Goal: Task Accomplishment & Management: Use online tool/utility

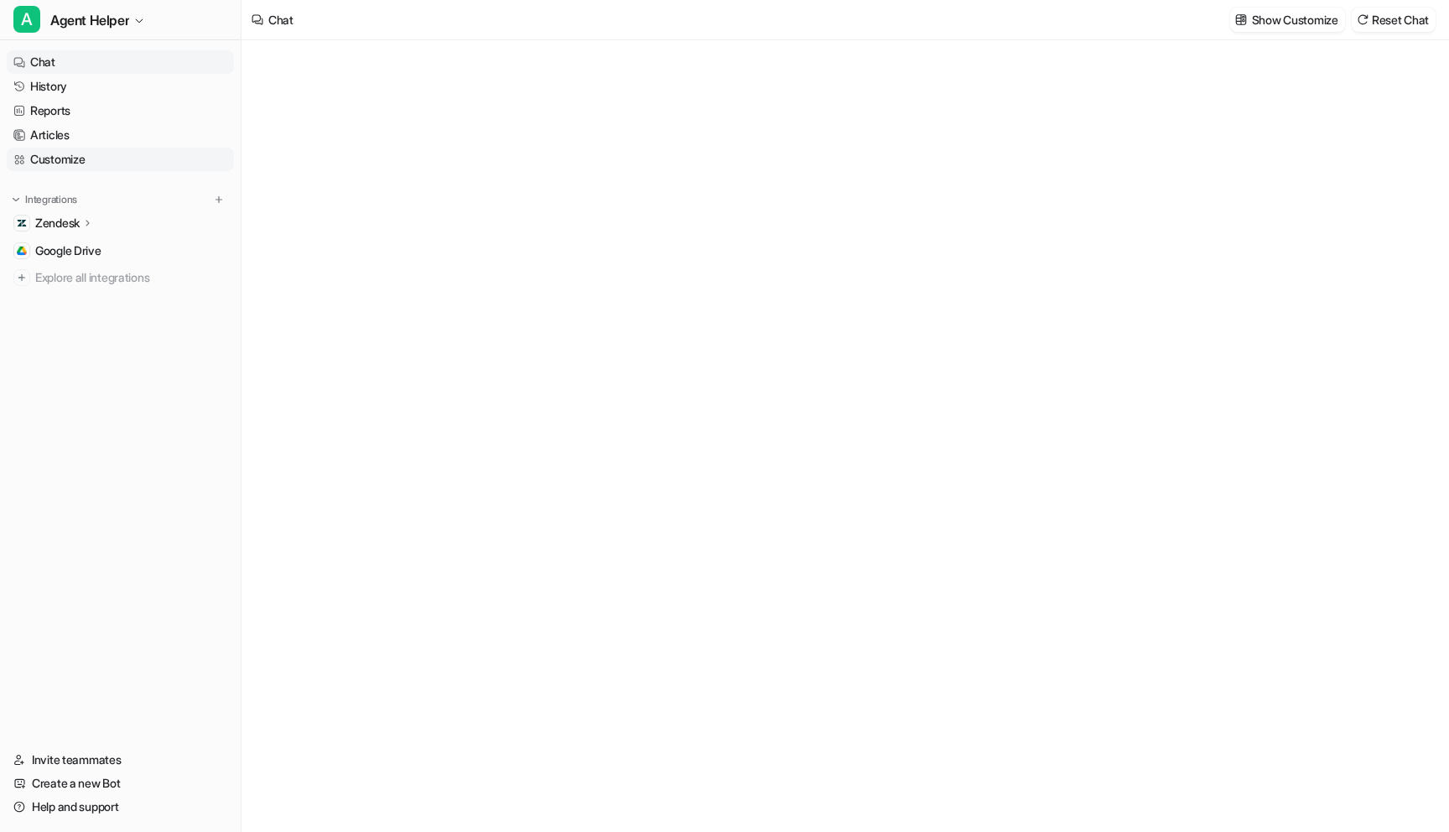
type textarea "**********"
click at [163, 160] on link "Customize" at bounding box center [120, 159] width 227 height 23
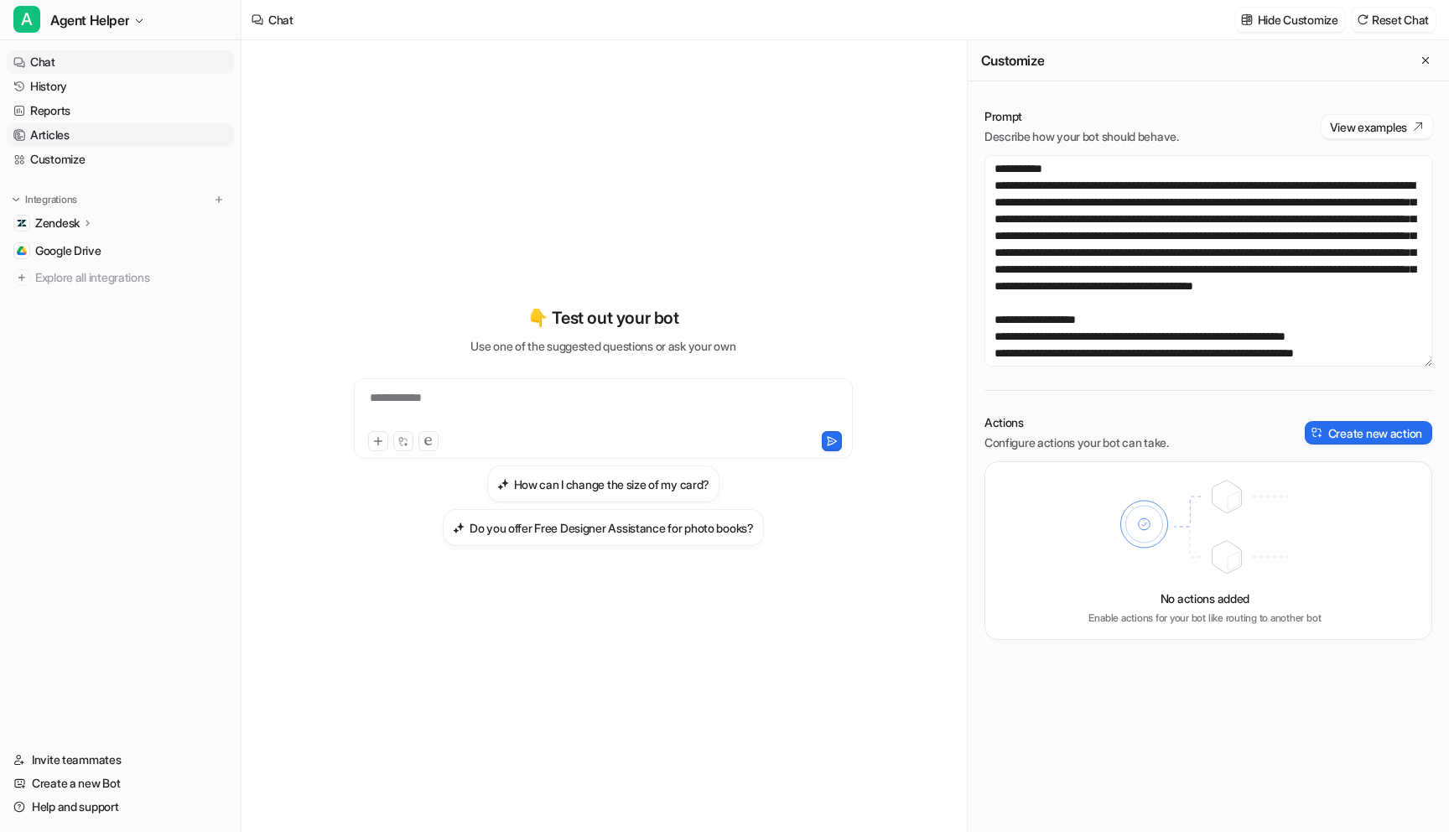
click at [127, 144] on link "Articles" at bounding box center [120, 134] width 227 height 23
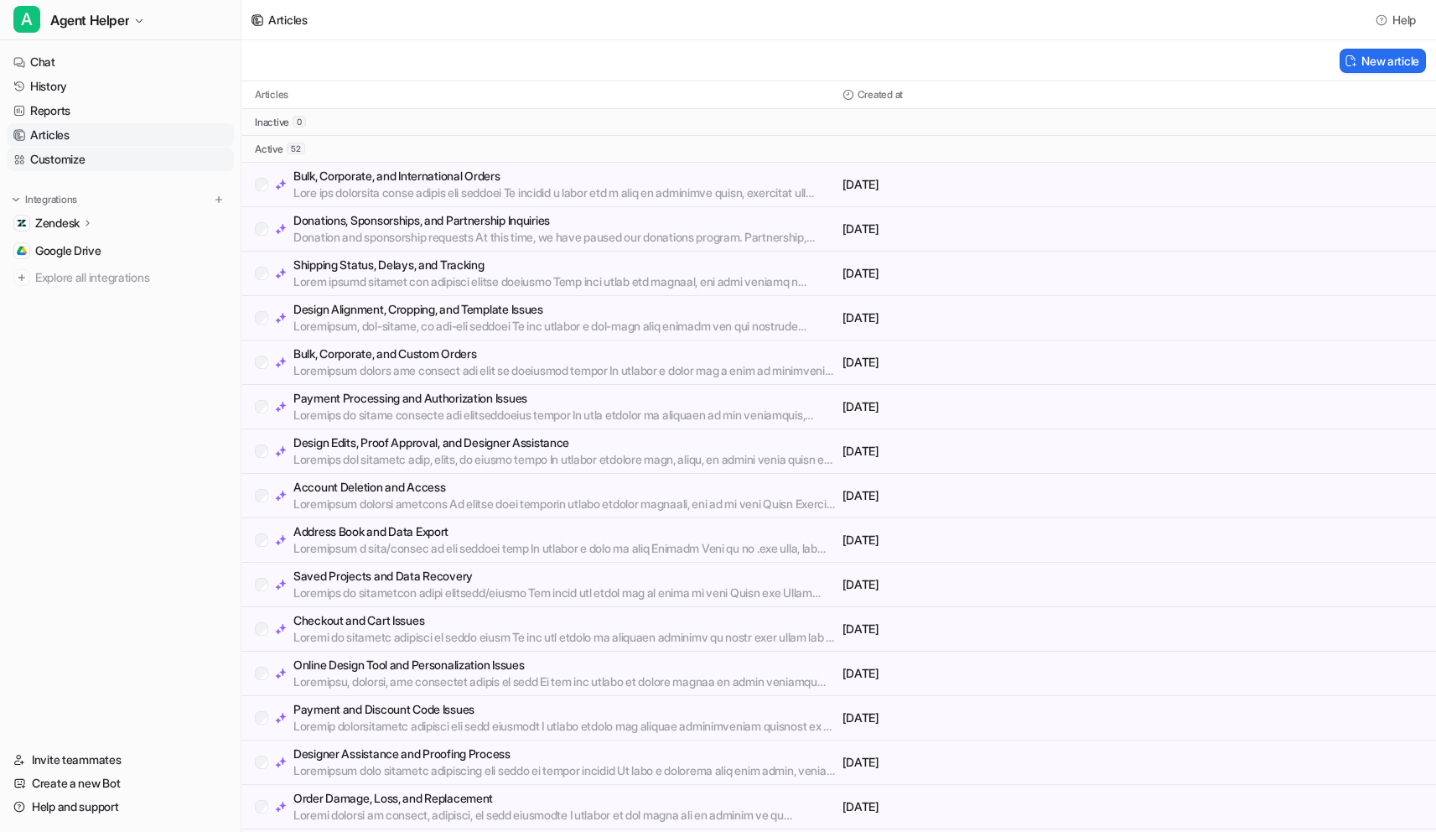
click at [130, 170] on link "Customize" at bounding box center [120, 159] width 227 height 23
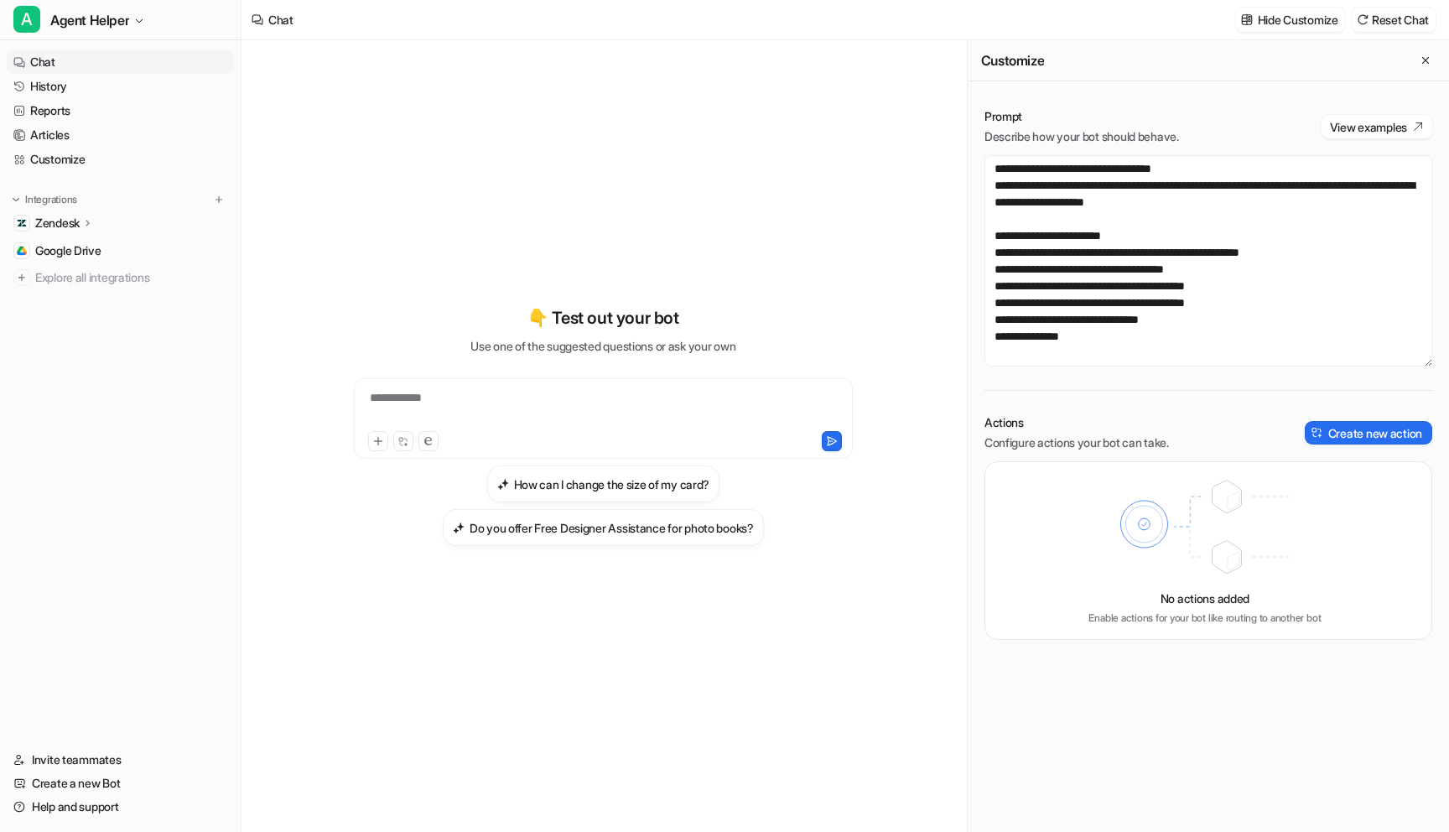
scroll to position [3035, 0]
click at [1325, 424] on button "Create new action" at bounding box center [1367, 432] width 127 height 23
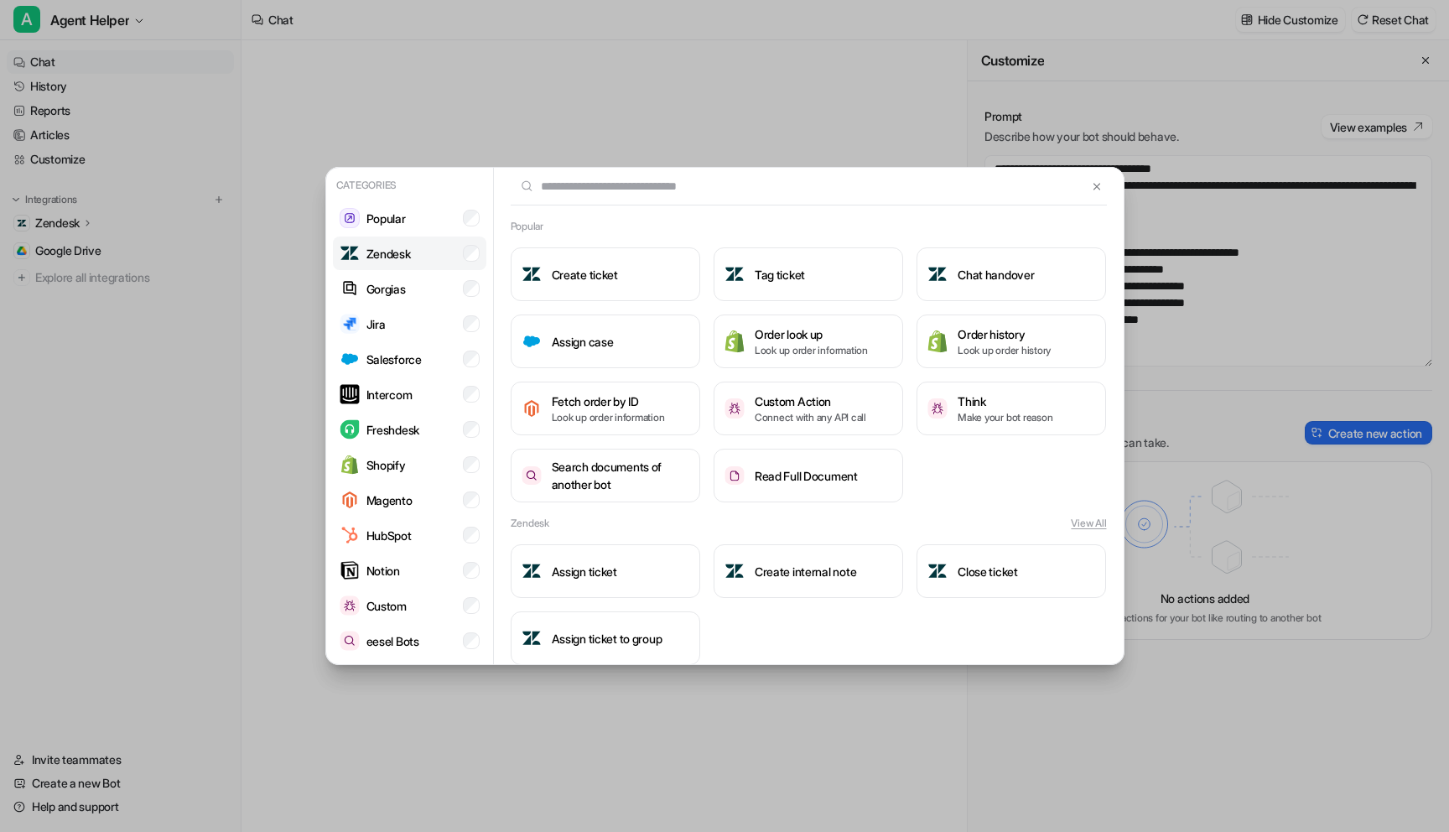
click at [428, 247] on li "Zendesk" at bounding box center [409, 253] width 153 height 34
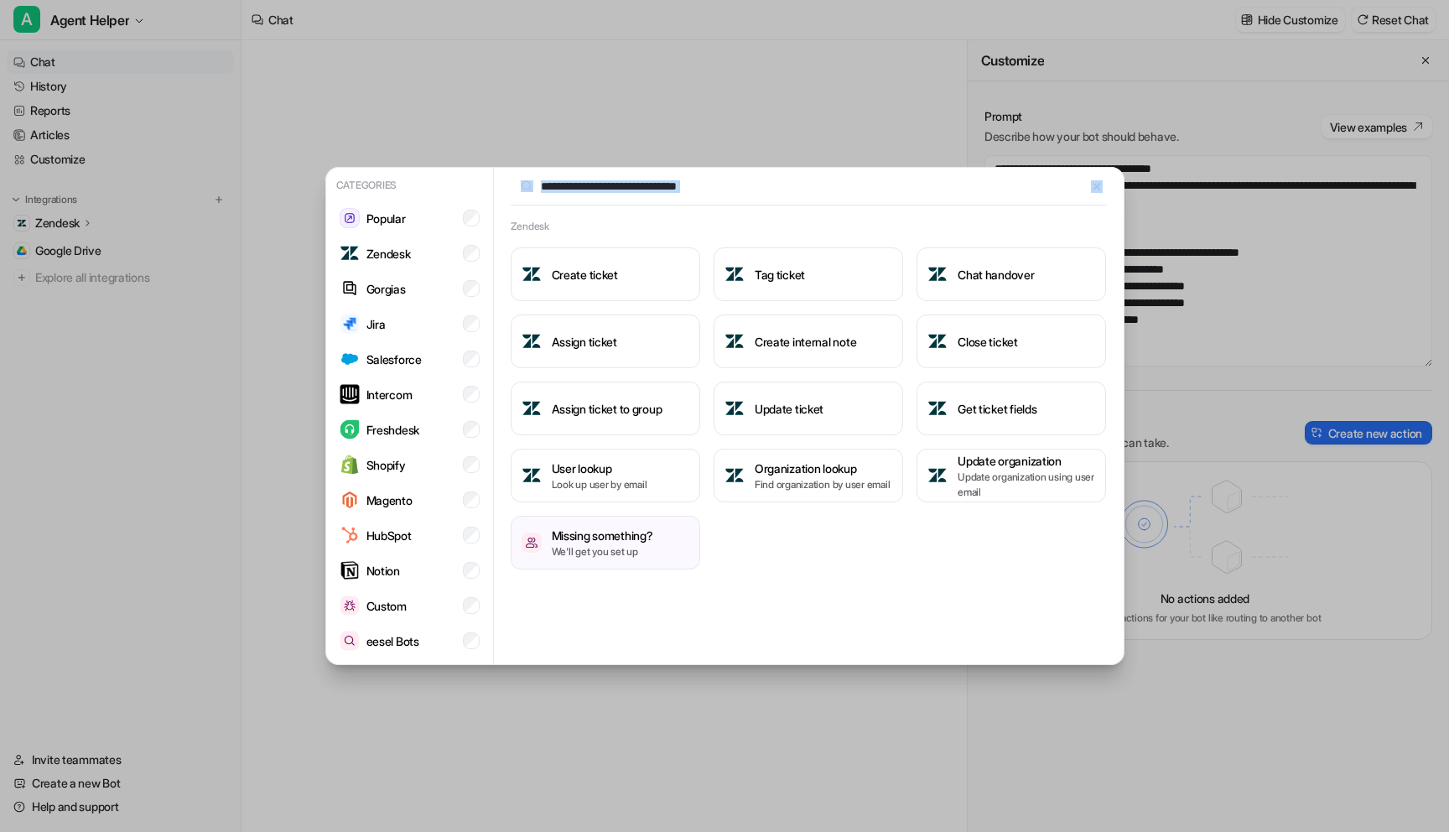
drag, startPoint x: 966, startPoint y: 215, endPoint x: 900, endPoint y: 194, distance: 69.5
click at [900, 194] on div "Zendesk Create ticket Tag ticket Chat handover Assign ticket Create internal no…" at bounding box center [809, 417] width 630 height 498
click at [900, 194] on input "text" at bounding box center [799, 186] width 577 height 37
click at [1063, 407] on button "Get ticket fields" at bounding box center [1010, 408] width 189 height 54
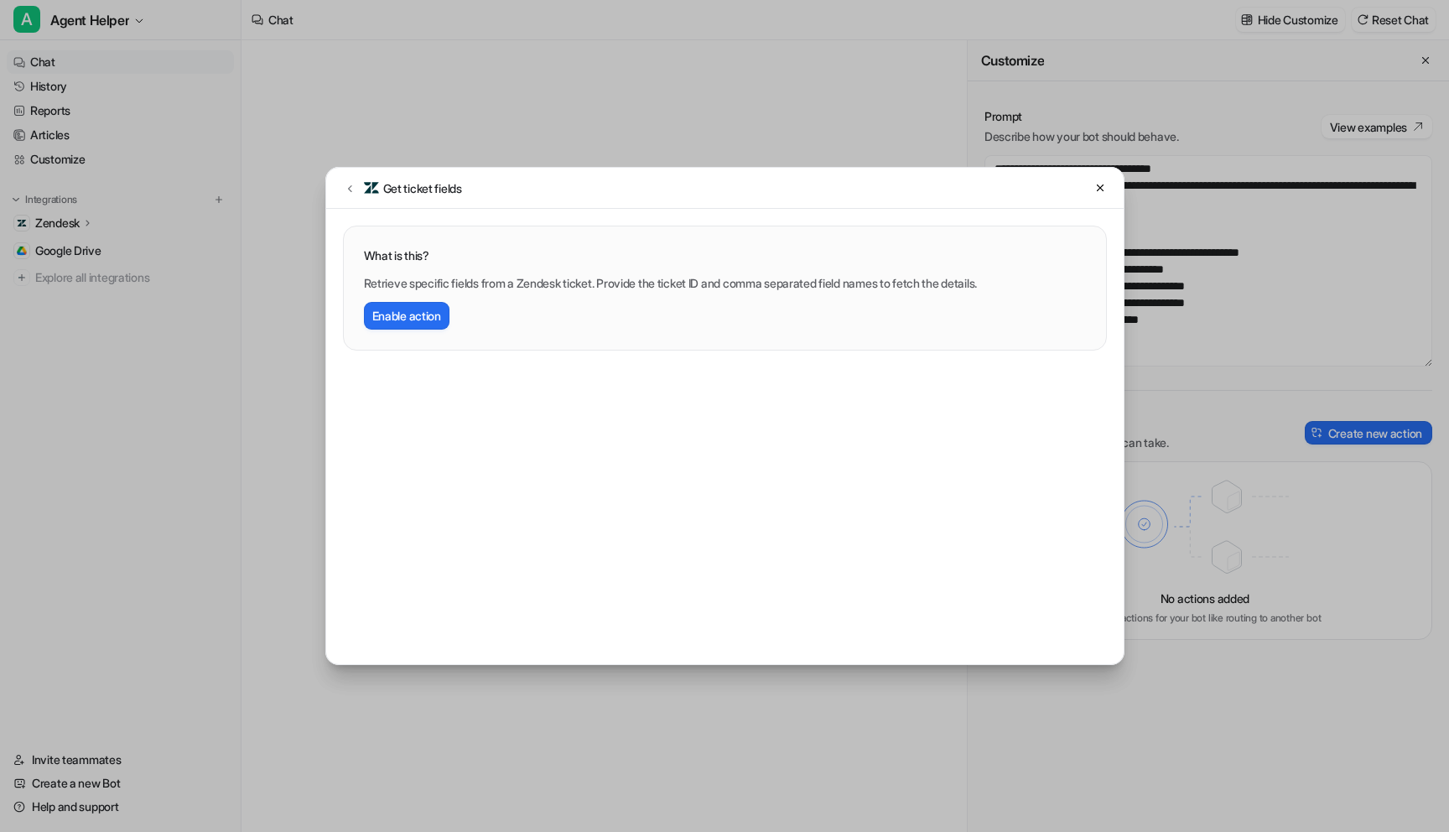
click at [940, 288] on p "Retrieve specific fields from a Zendesk ticket. Provide the ticket ID and comma…" at bounding box center [725, 283] width 722 height 18
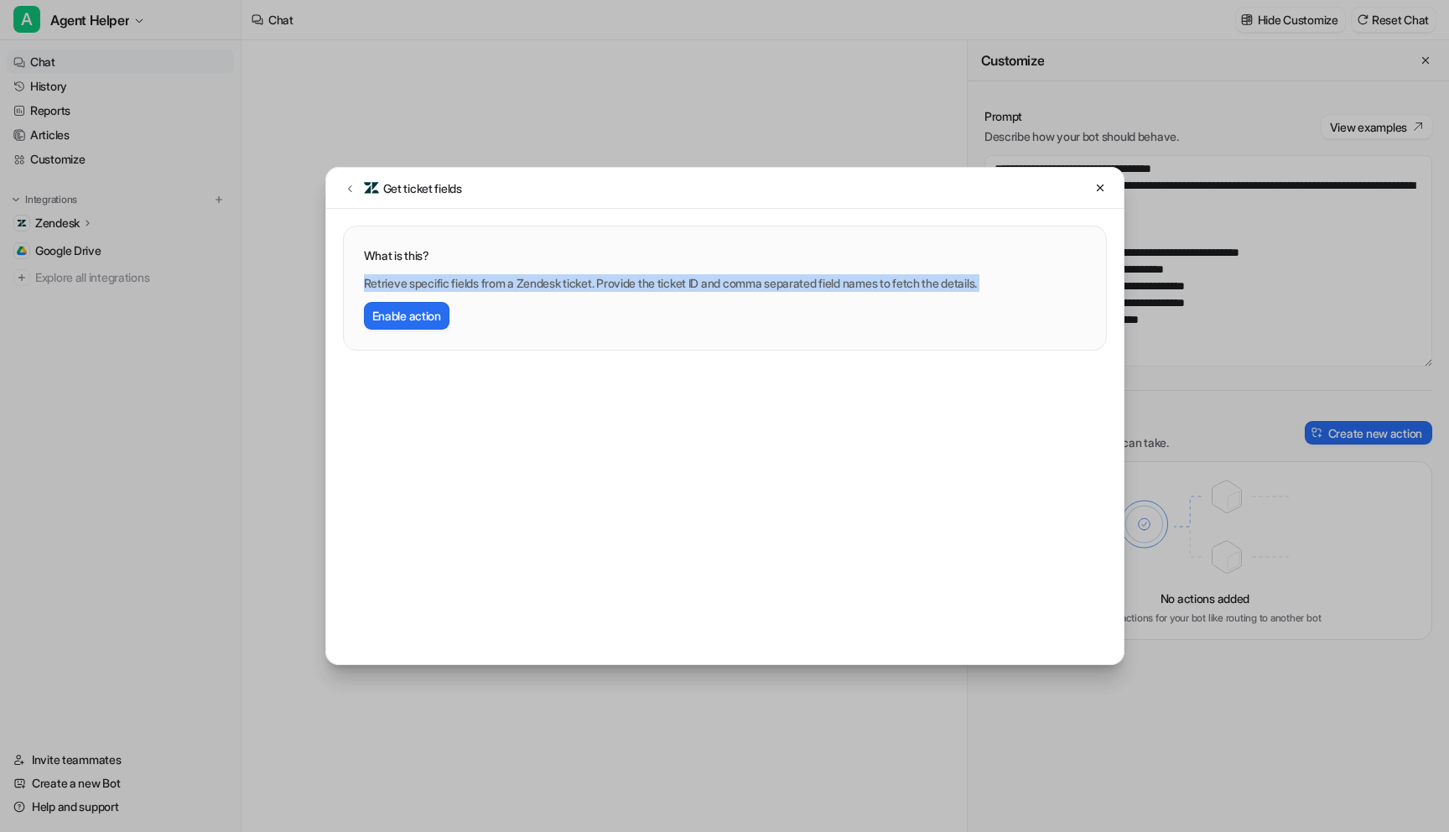
click at [940, 288] on p "Retrieve specific fields from a Zendesk ticket. Provide the ticket ID and comma…" at bounding box center [725, 283] width 722 height 18
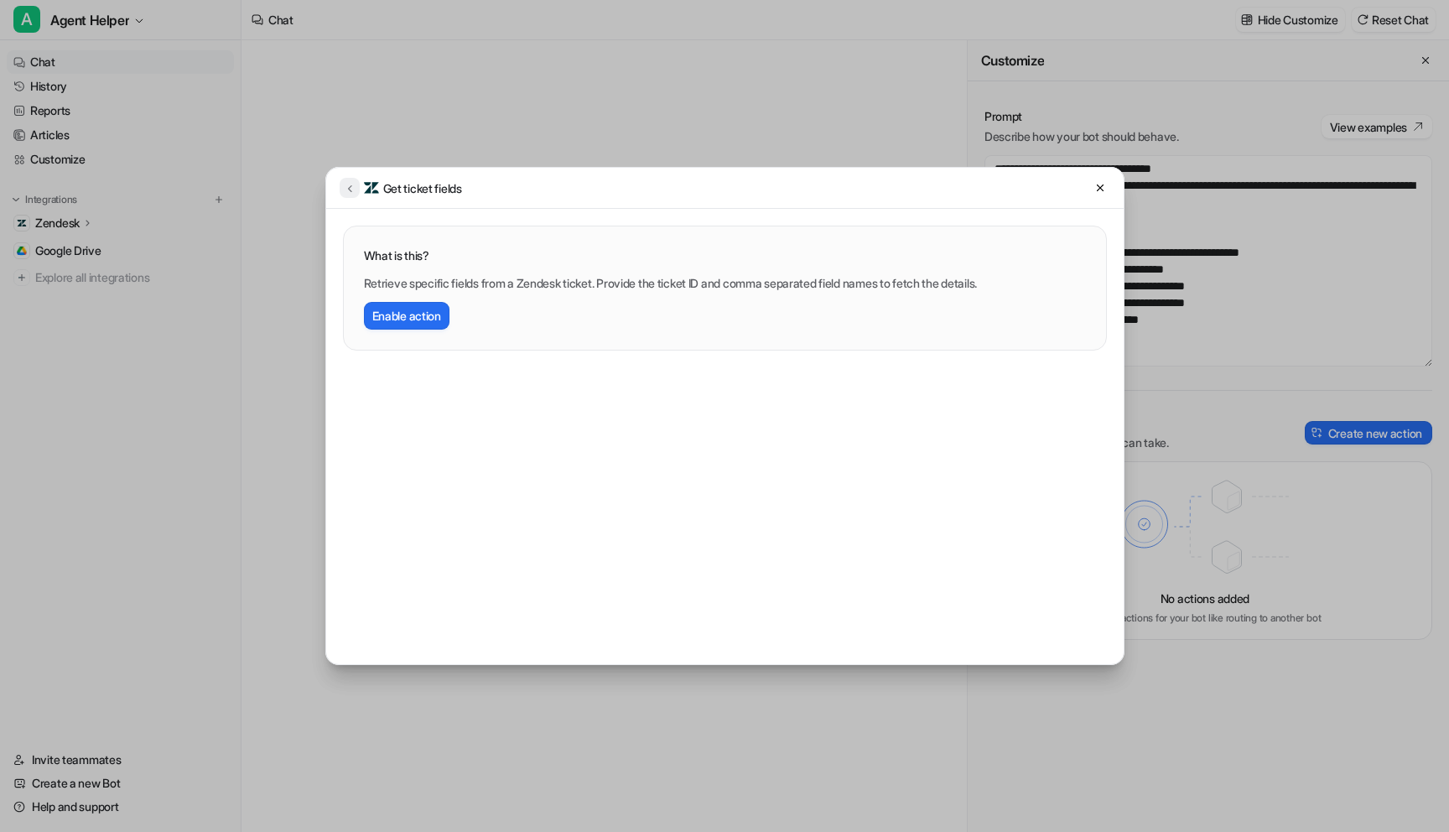
click at [341, 185] on button at bounding box center [350, 188] width 20 height 20
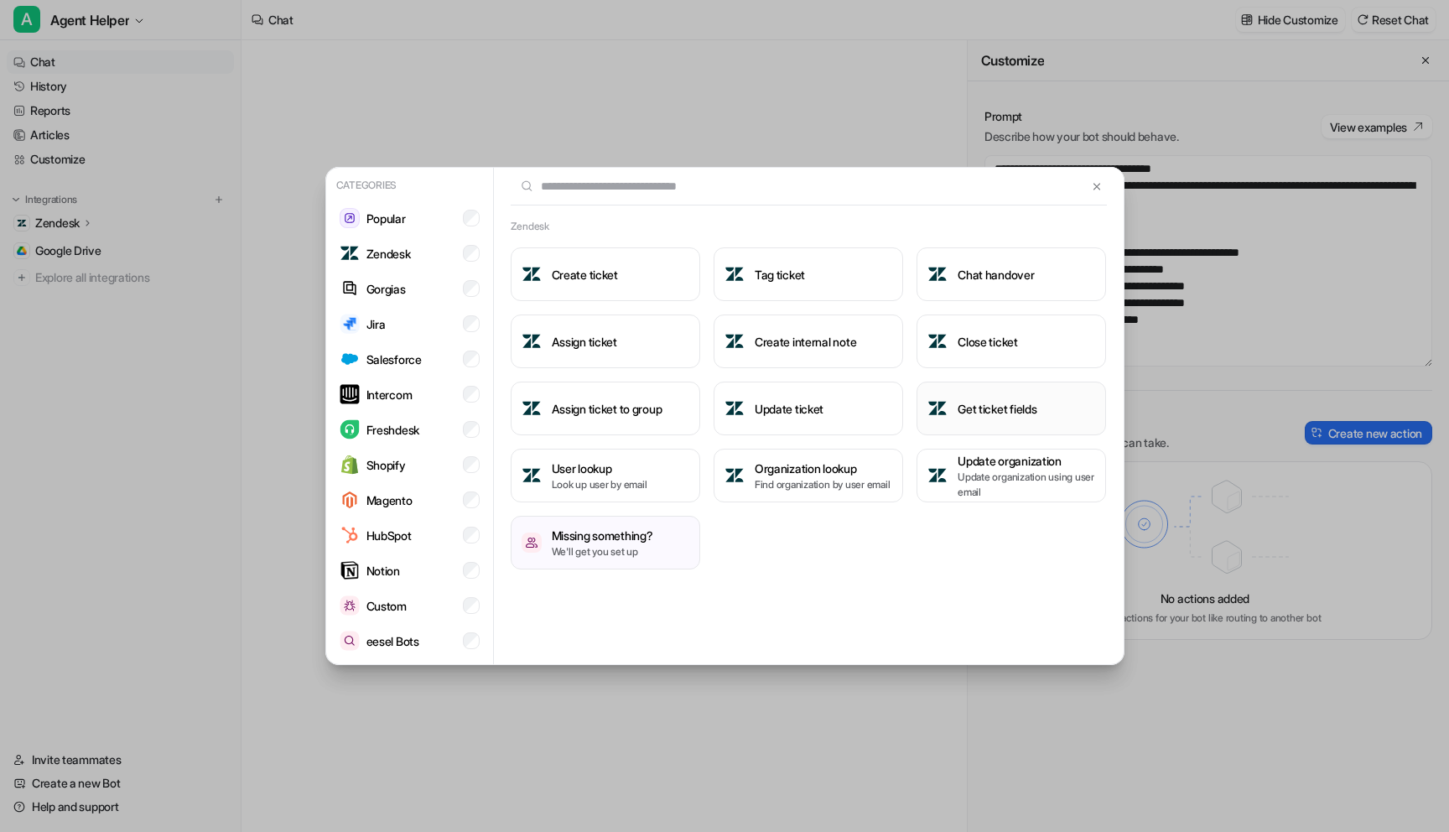
click at [985, 428] on button "Get ticket fields" at bounding box center [1010, 408] width 189 height 54
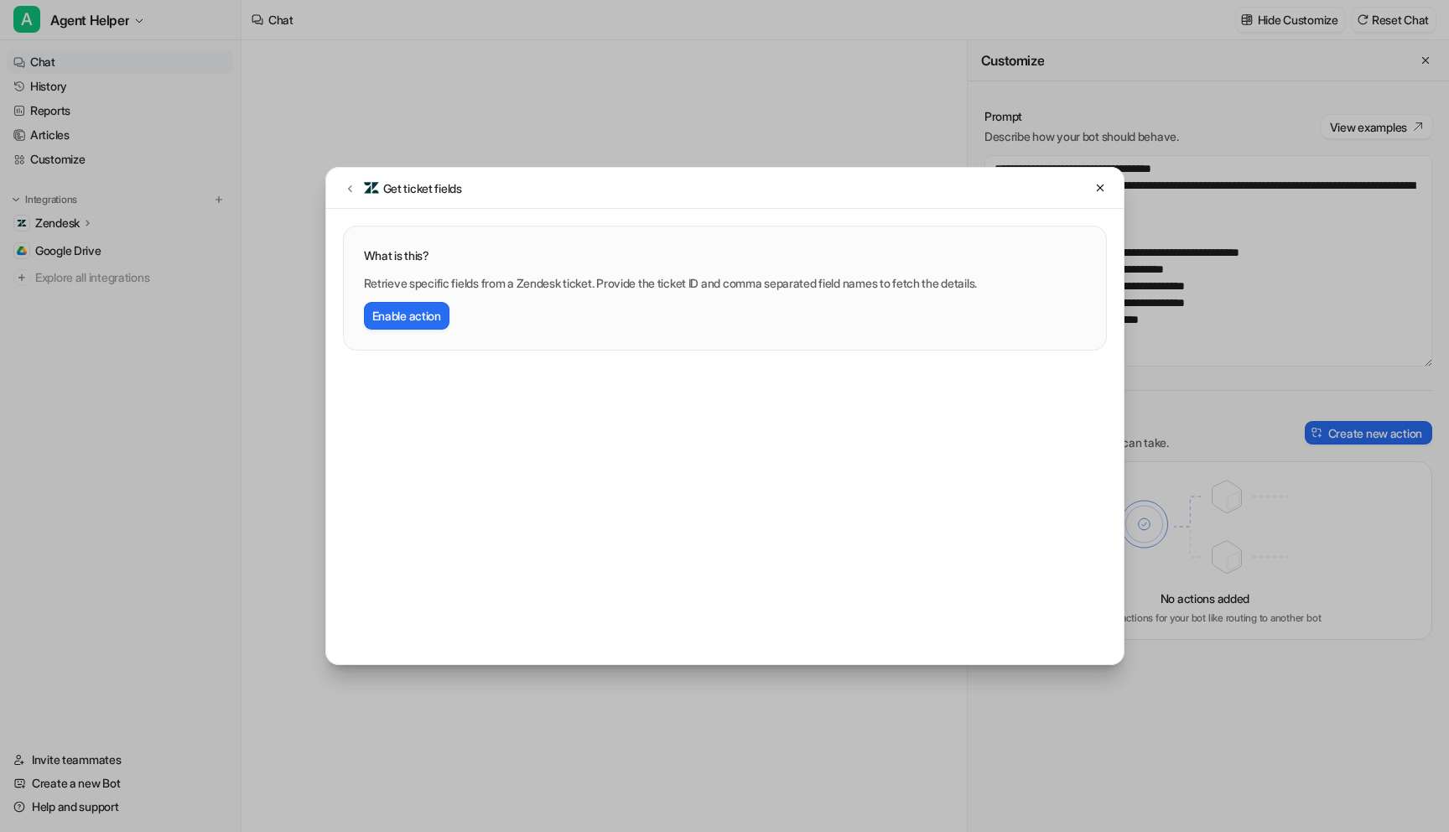
click at [787, 301] on div "Retrieve specific fields from a Zendesk ticket. Provide the ticket ID and comma…" at bounding box center [725, 301] width 722 height 55
click at [798, 292] on div "Retrieve specific fields from a Zendesk ticket. Provide the ticket ID and comma…" at bounding box center [725, 301] width 722 height 55
click at [798, 291] on div "Retrieve specific fields from a Zendesk ticket. Provide the ticket ID and comma…" at bounding box center [725, 301] width 722 height 55
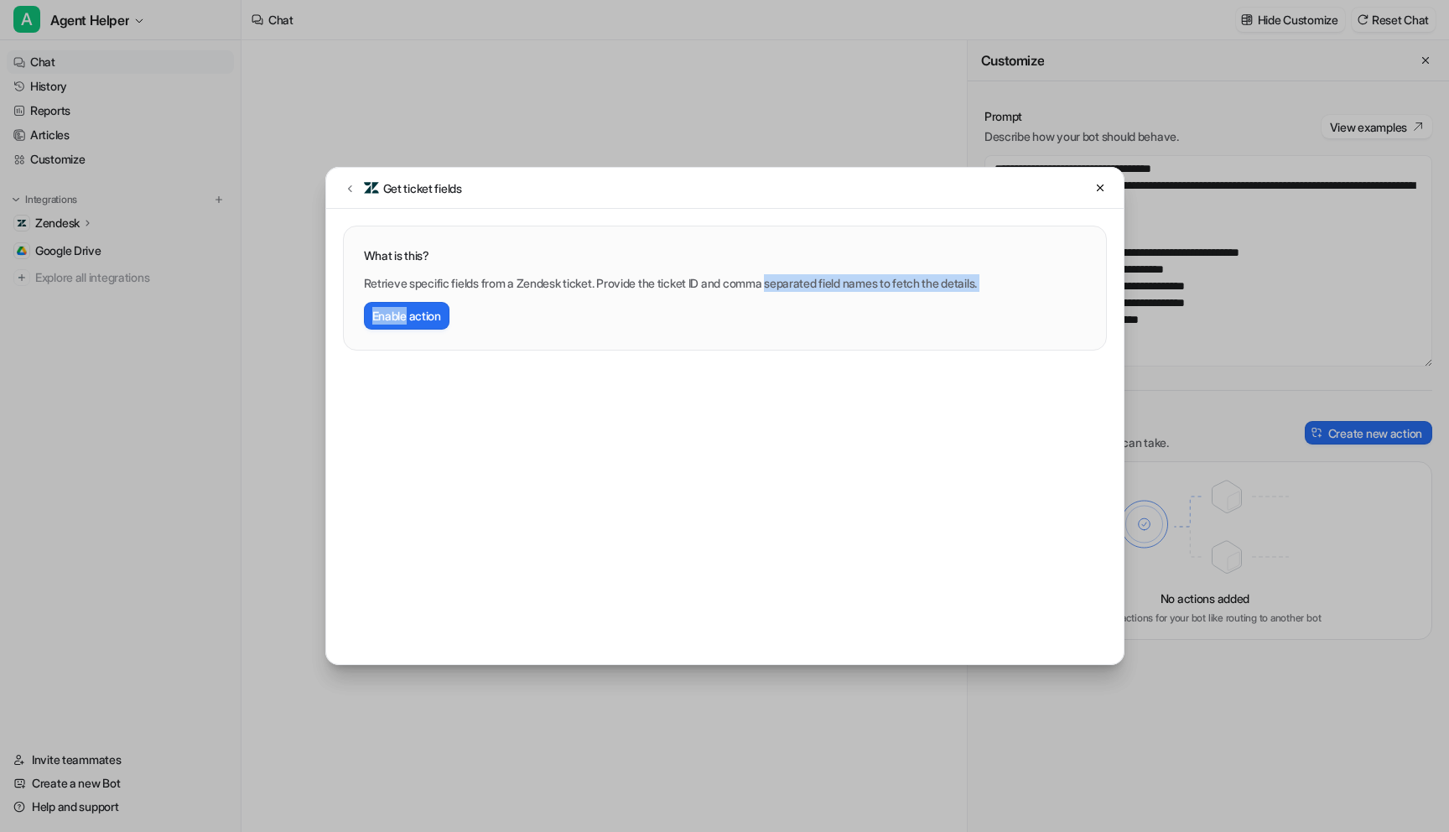
click at [802, 287] on p "Retrieve specific fields from a Zendesk ticket. Provide the ticket ID and comma…" at bounding box center [725, 283] width 722 height 18
click at [809, 277] on p "Retrieve specific fields from a Zendesk ticket. Provide the ticket ID and comma…" at bounding box center [725, 283] width 722 height 18
click at [1097, 179] on button at bounding box center [1100, 188] width 20 height 20
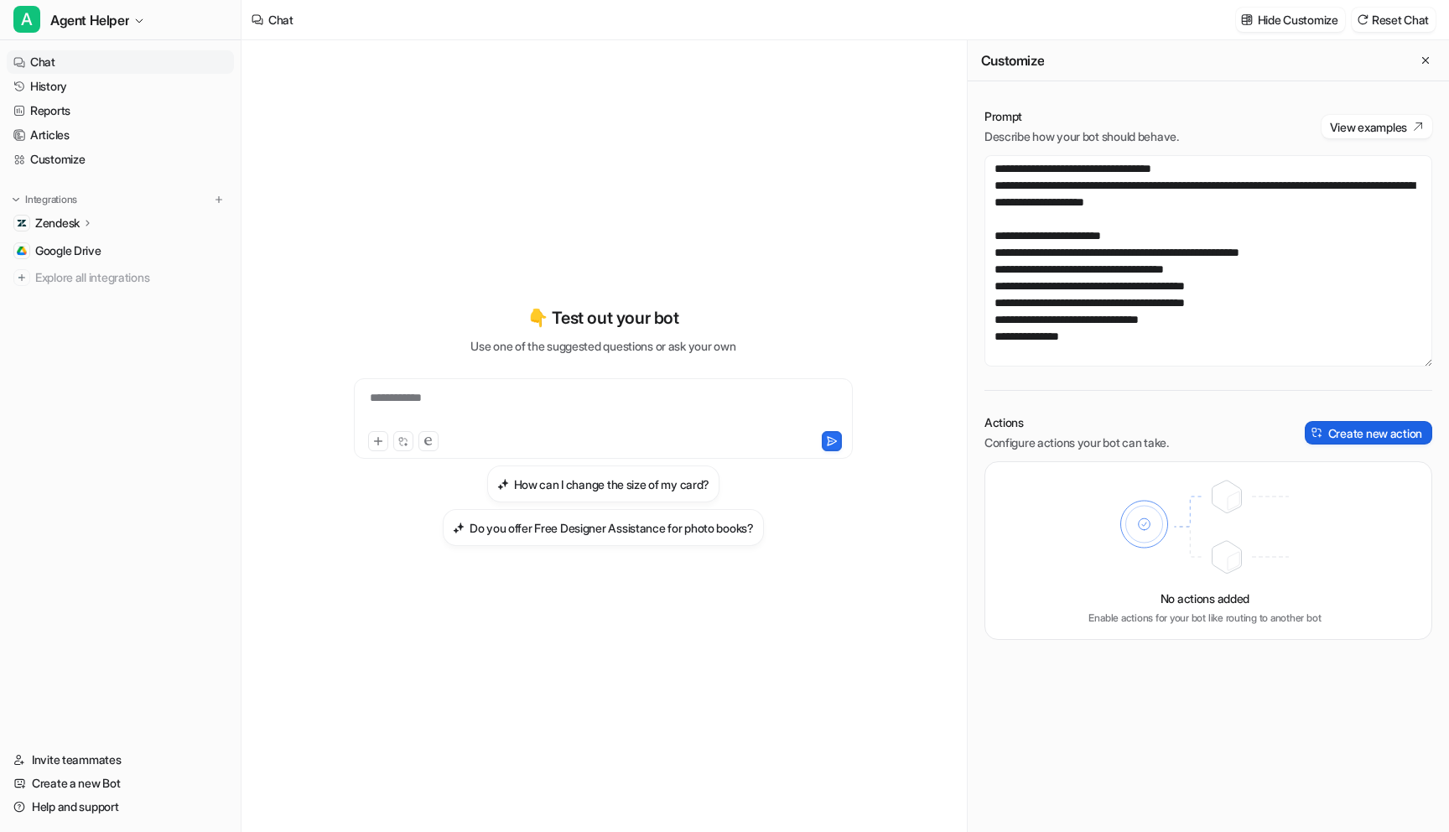
click at [1389, 428] on button "Create new action" at bounding box center [1367, 432] width 127 height 23
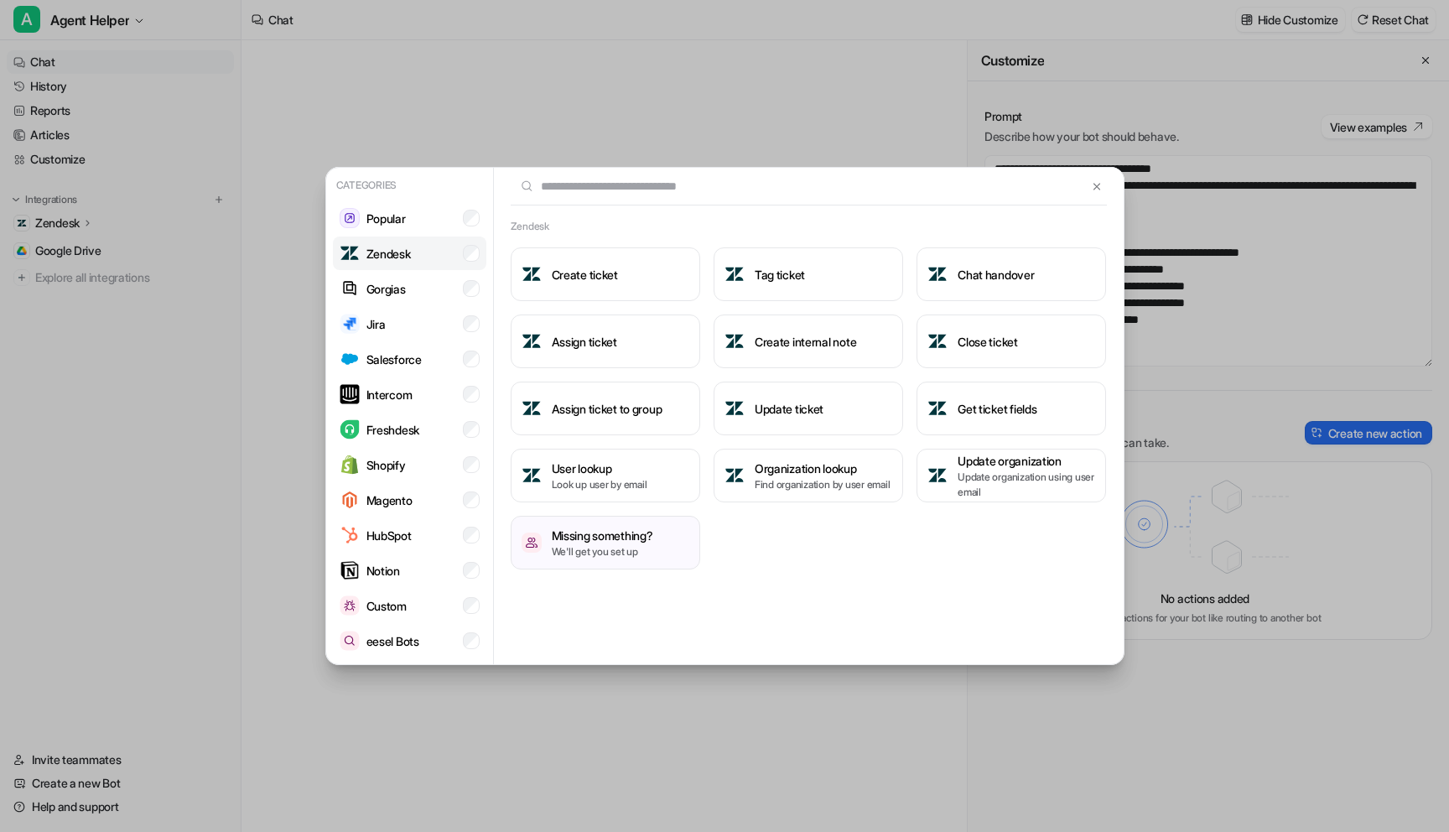
click at [424, 246] on li "Zendesk" at bounding box center [409, 253] width 153 height 34
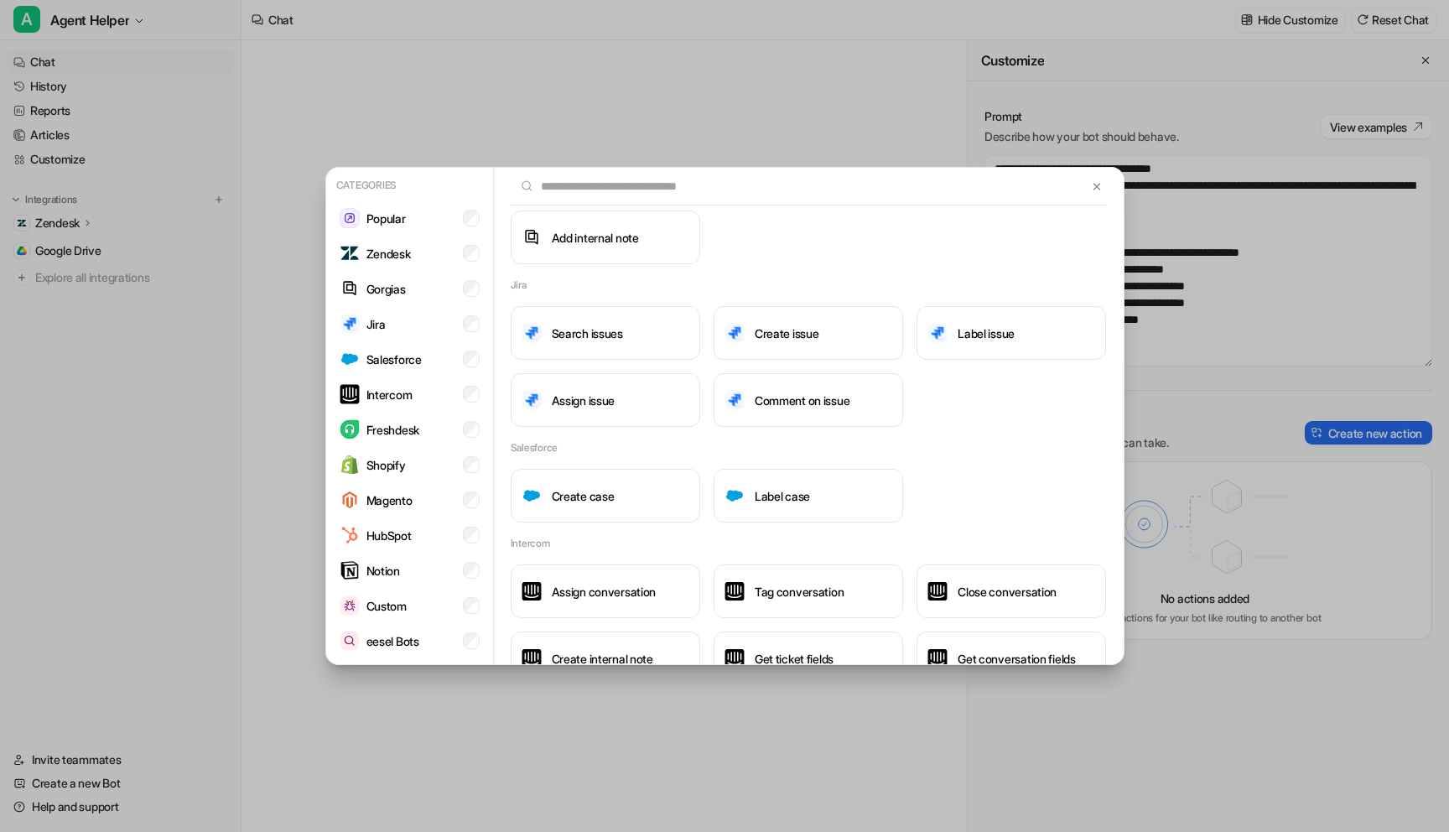
scroll to position [0, 0]
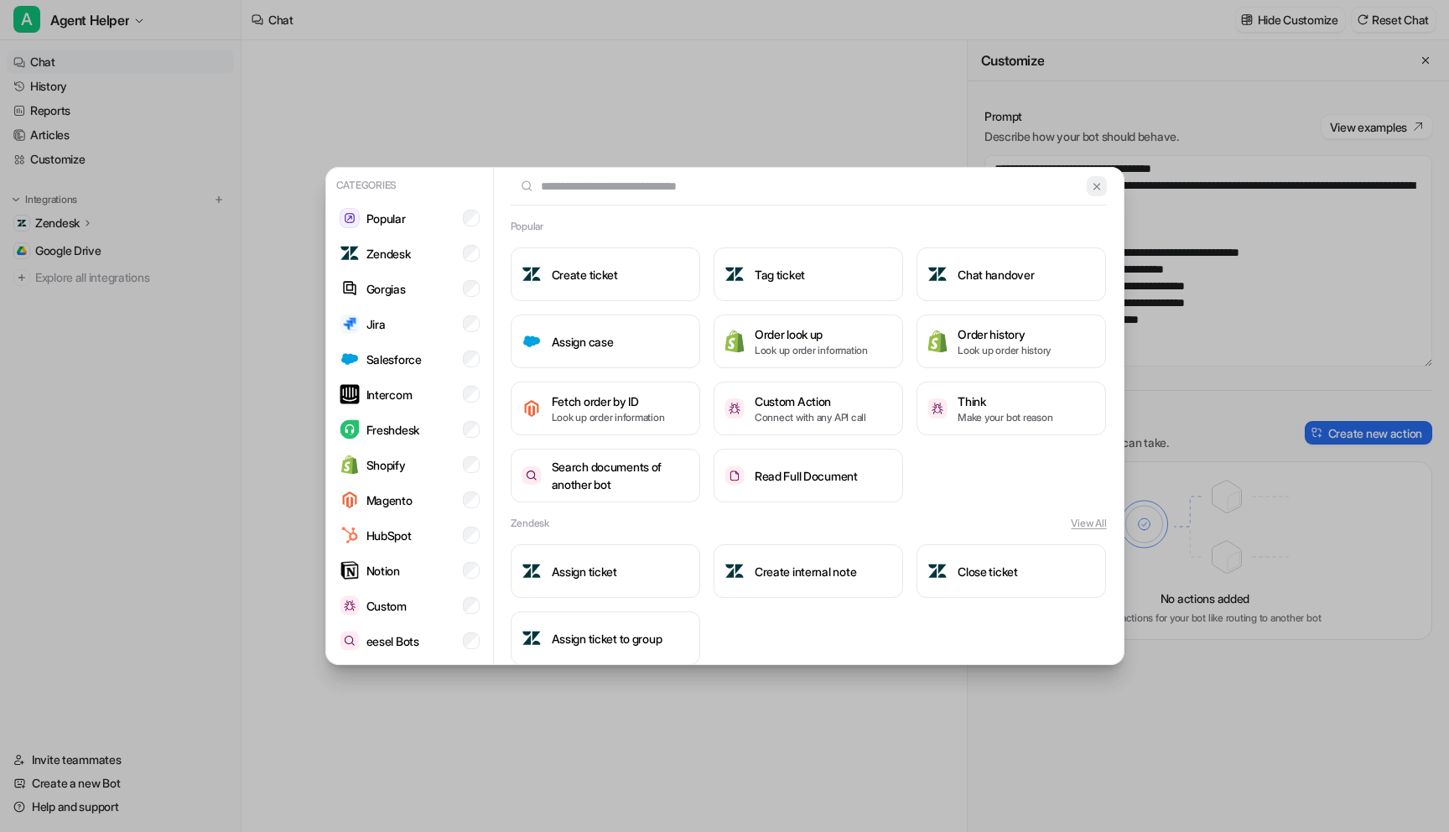
click at [1091, 184] on button at bounding box center [1095, 186] width 19 height 20
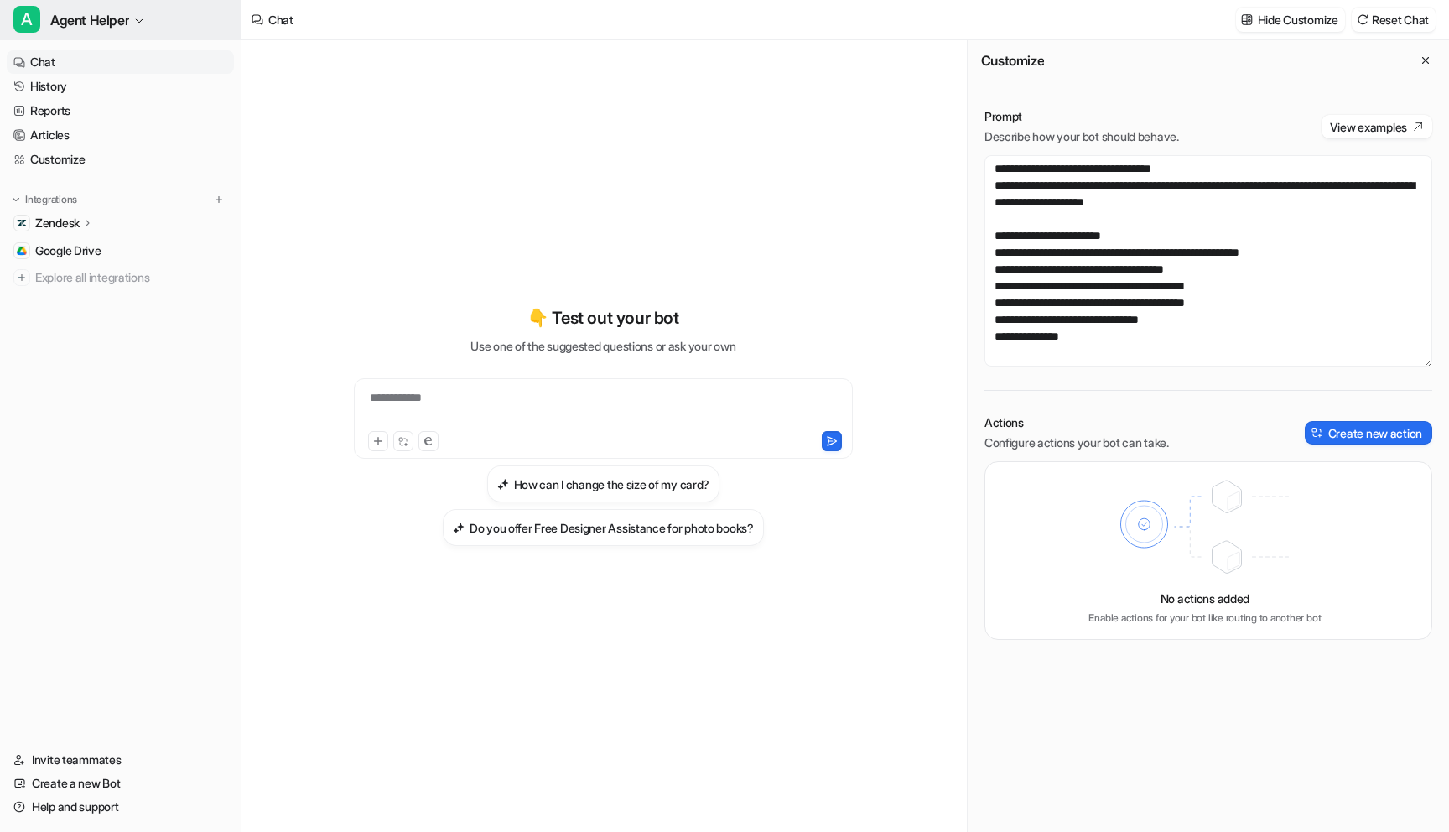
click at [114, 30] on span "Agent Helper" at bounding box center [89, 19] width 79 height 23
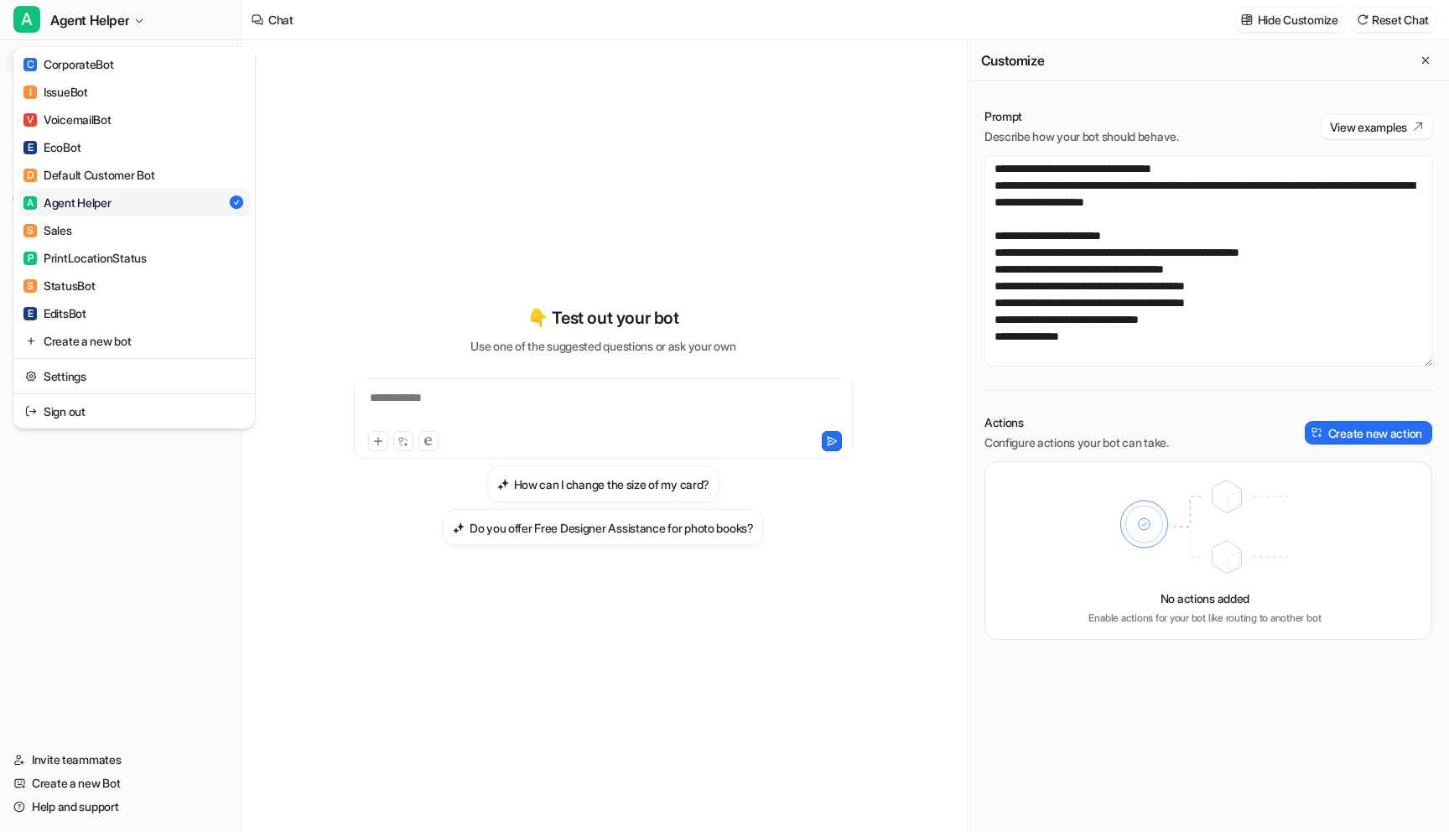
click at [496, 112] on div "**********" at bounding box center [724, 416] width 1449 height 832
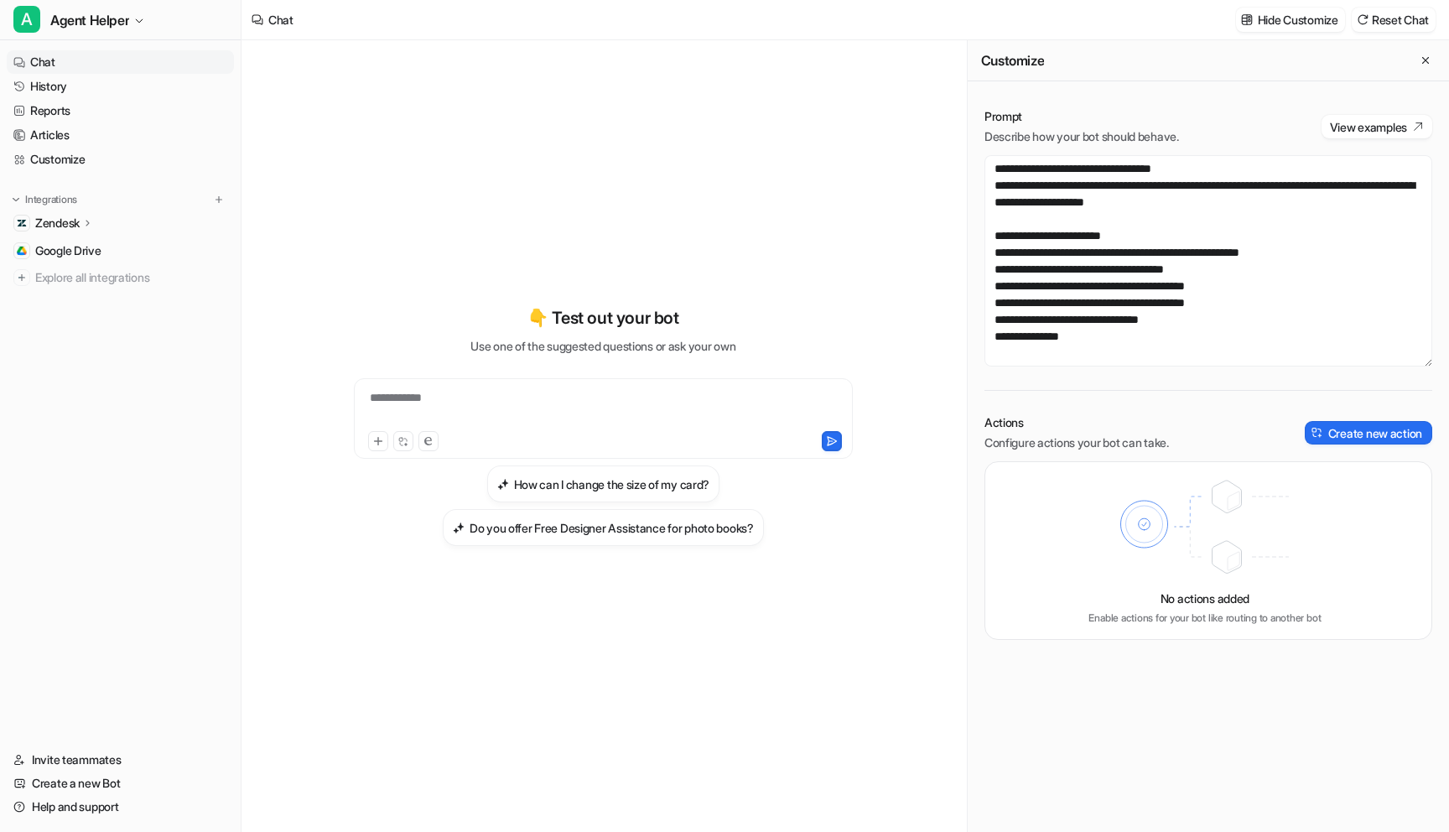
click at [787, 324] on div "**********" at bounding box center [602, 425] width 617 height 241
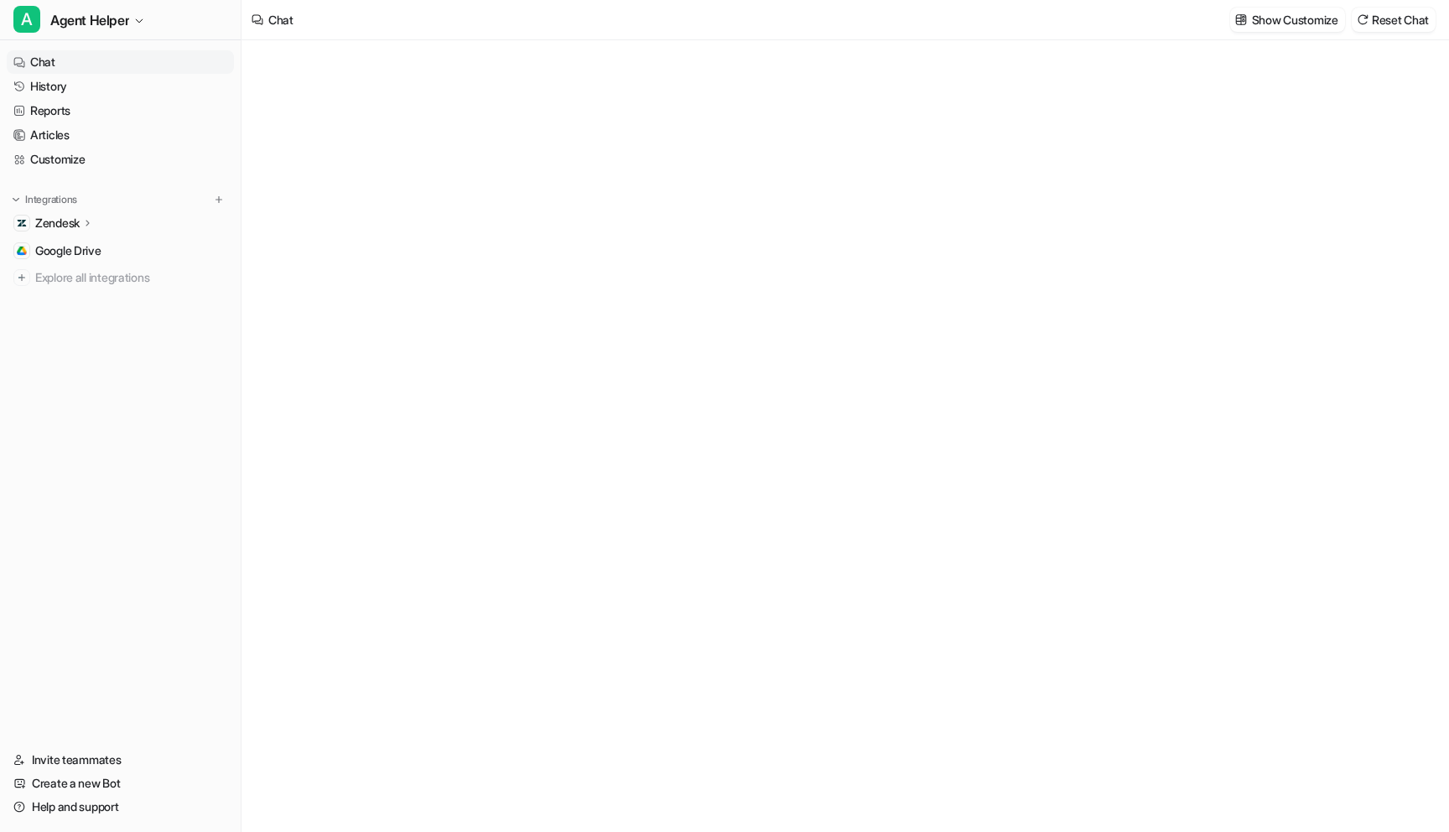
type textarea "**********"
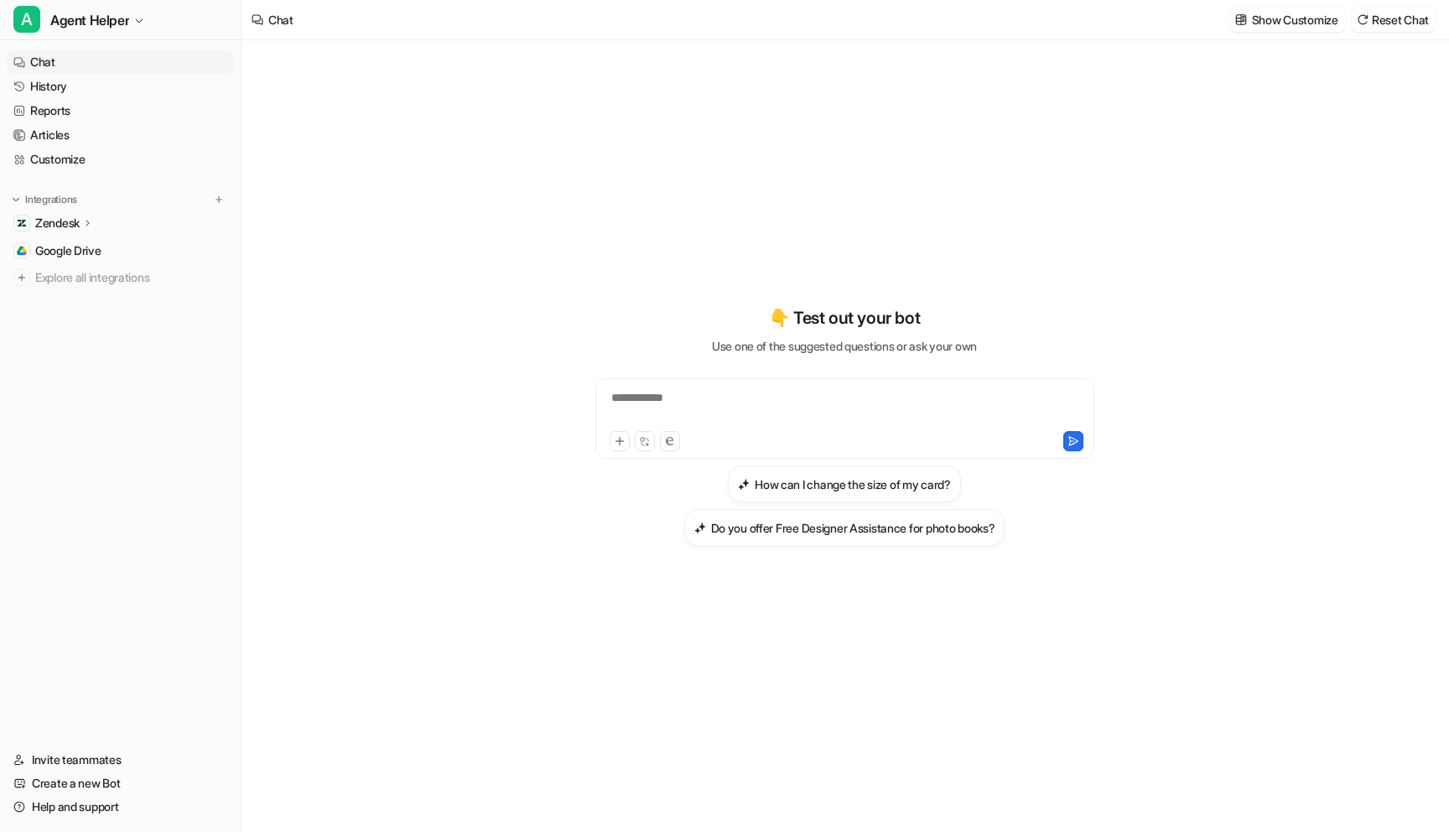
click at [1224, 145] on div "**********" at bounding box center [844, 435] width 1206 height 791
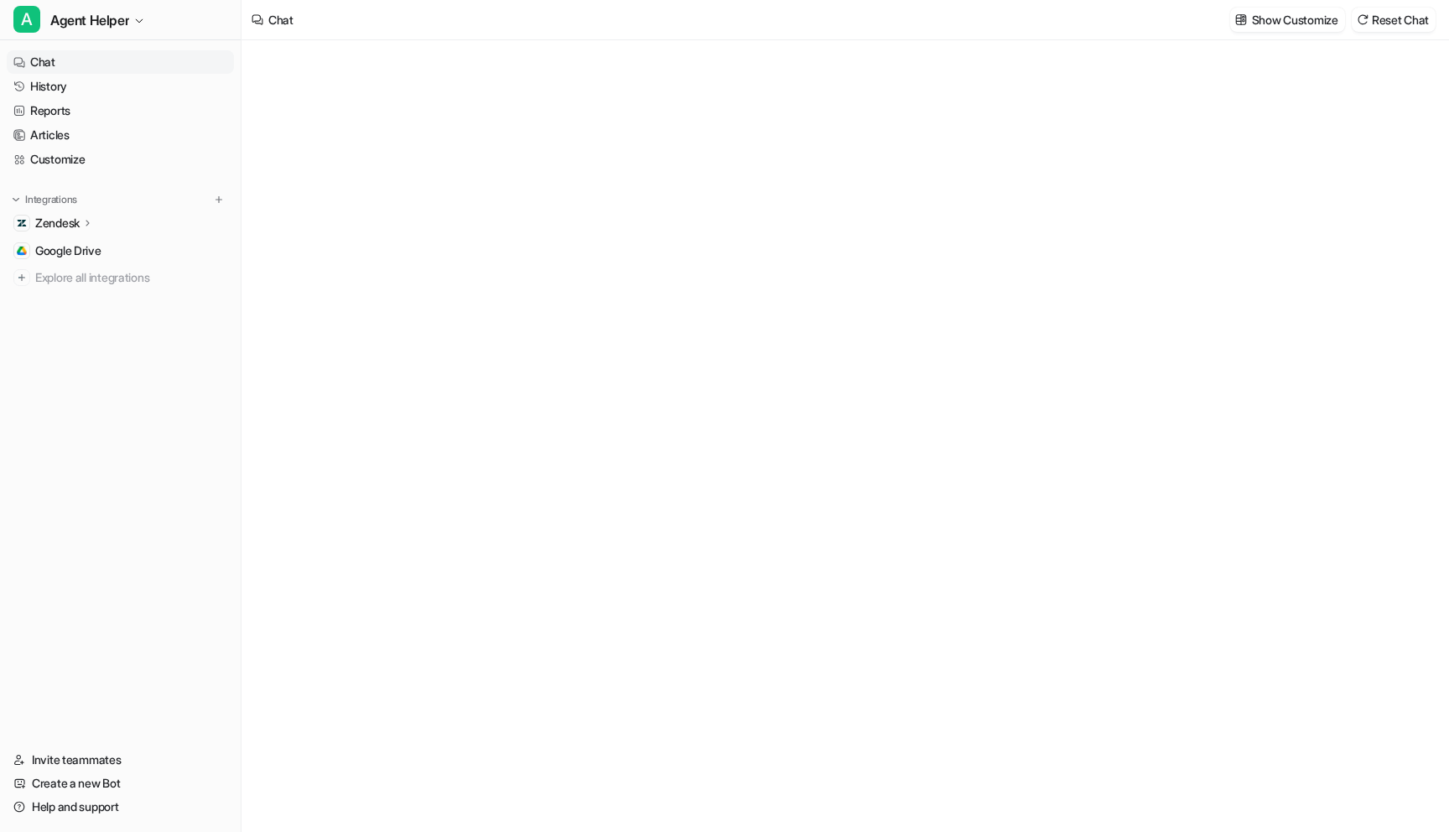
type textarea "**********"
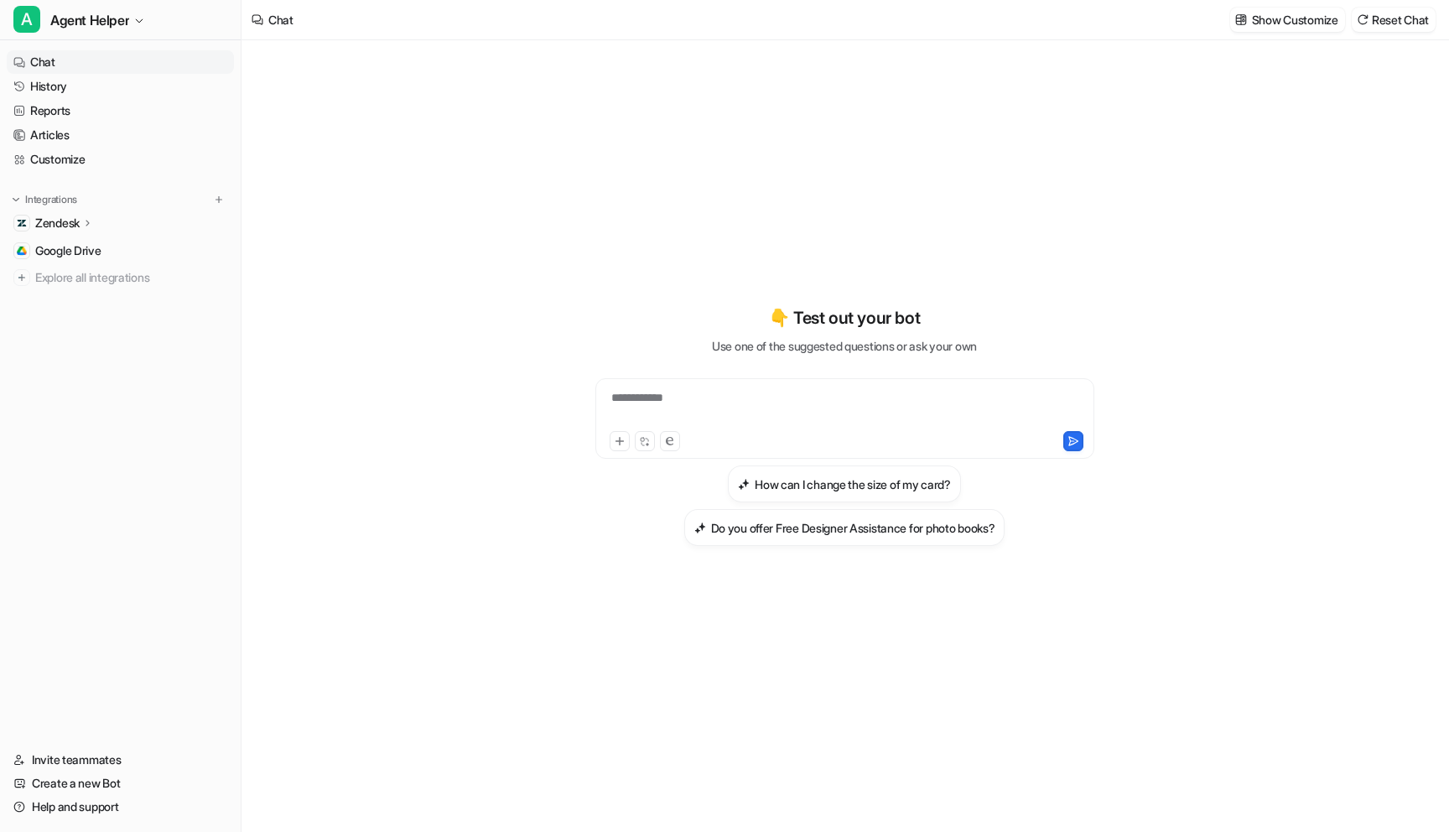
click at [884, 74] on div "**********" at bounding box center [844, 435] width 617 height 791
click at [139, 19] on icon "button" at bounding box center [139, 20] width 7 height 3
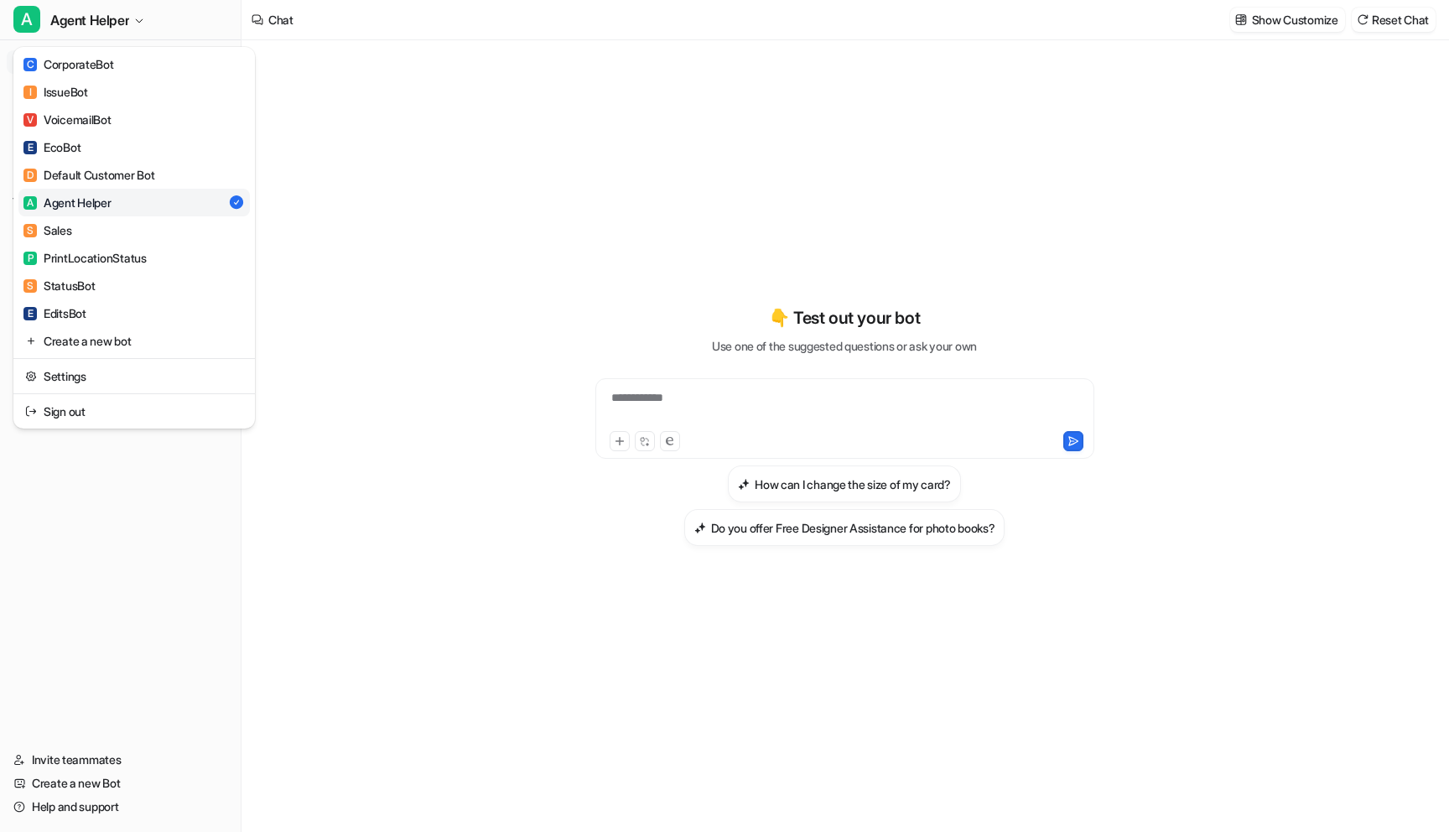
click at [627, 196] on div "**********" at bounding box center [724, 416] width 1449 height 832
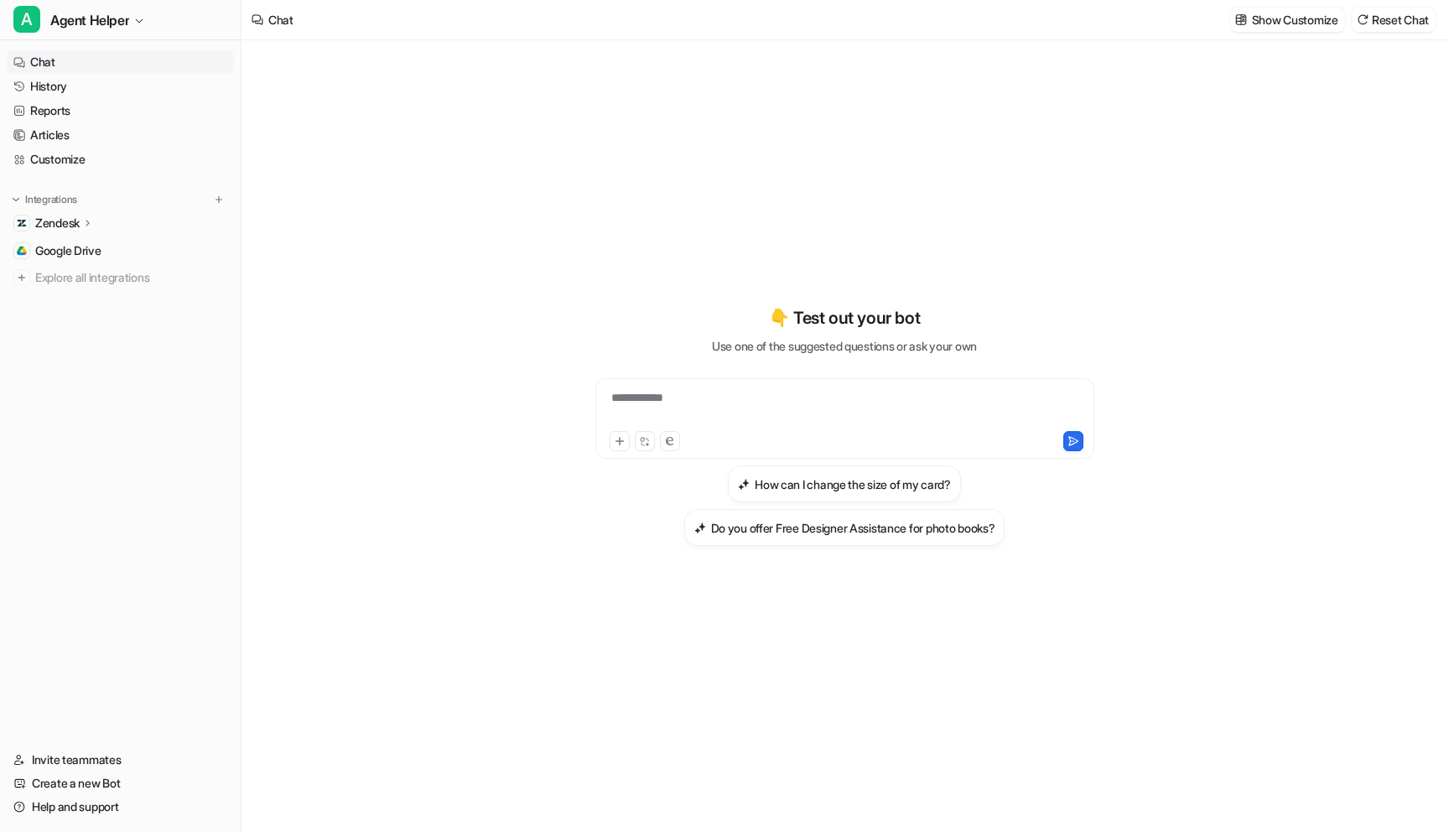
click at [640, 228] on div "**********" at bounding box center [844, 426] width 617 height 582
click at [610, 216] on div "**********" at bounding box center [844, 426] width 617 height 582
click at [67, 19] on span "Agent Helper" at bounding box center [89, 19] width 79 height 23
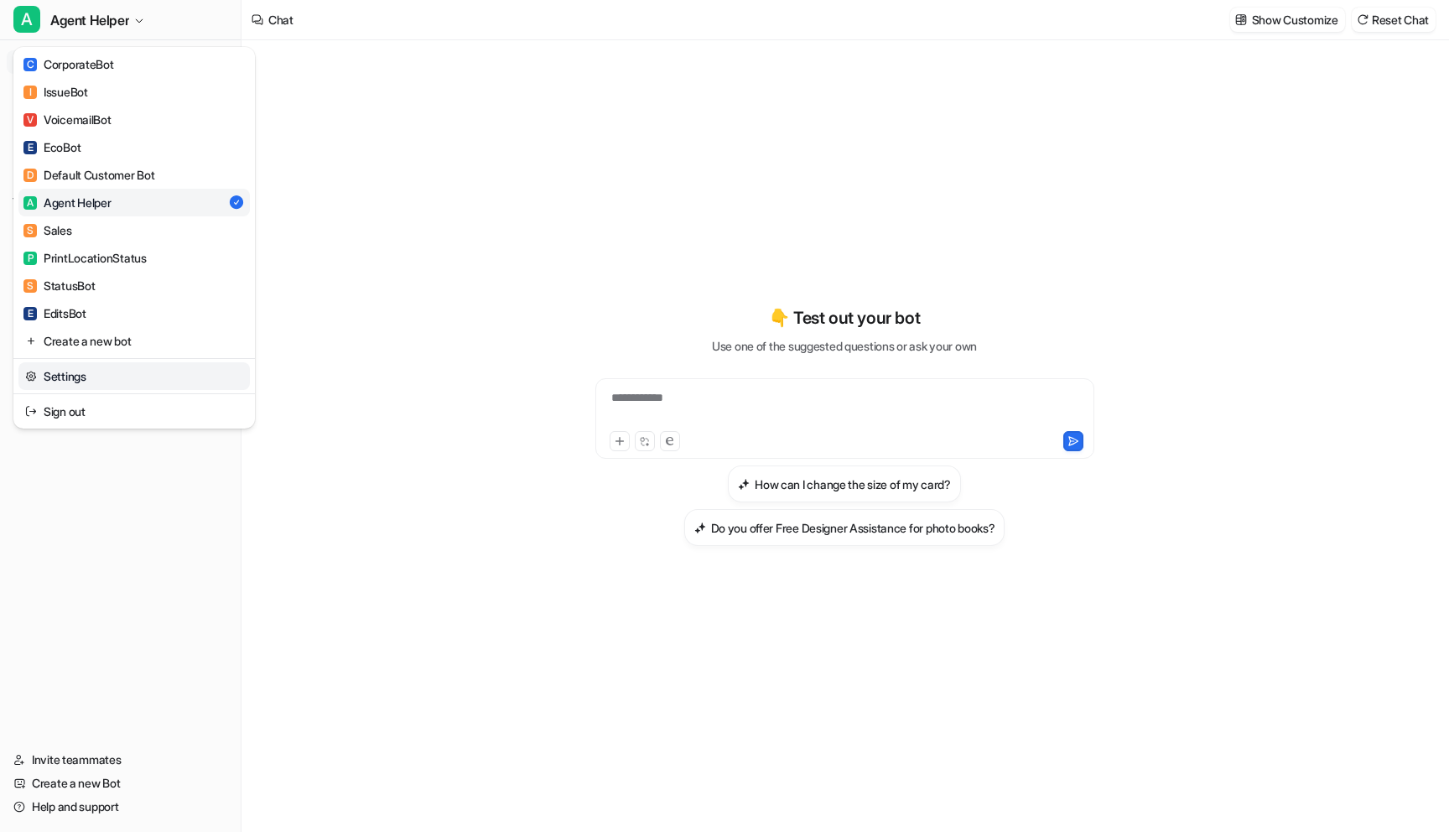
click at [132, 373] on link "Settings" at bounding box center [133, 376] width 231 height 28
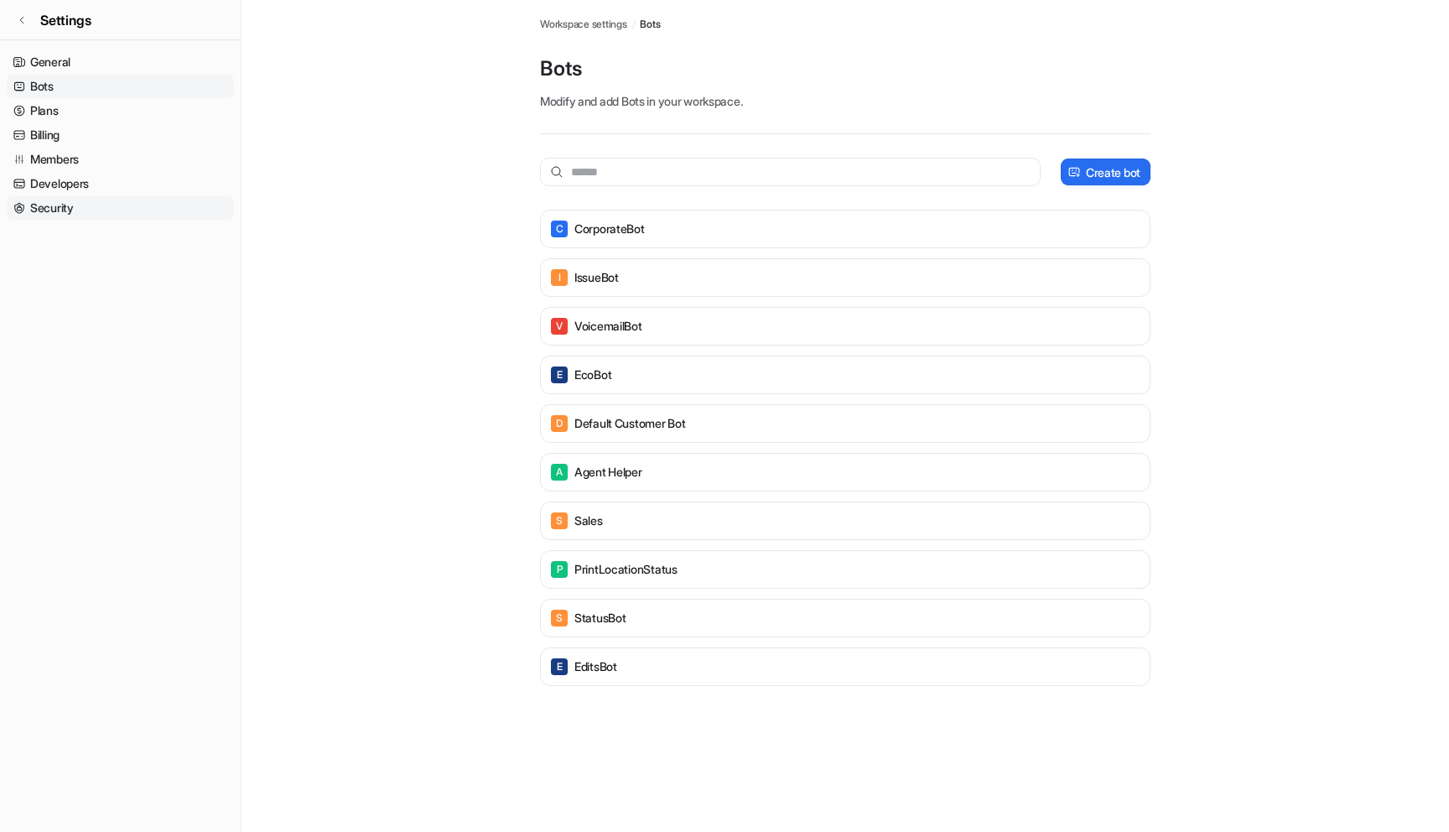
click at [130, 200] on link "Security" at bounding box center [120, 207] width 227 height 23
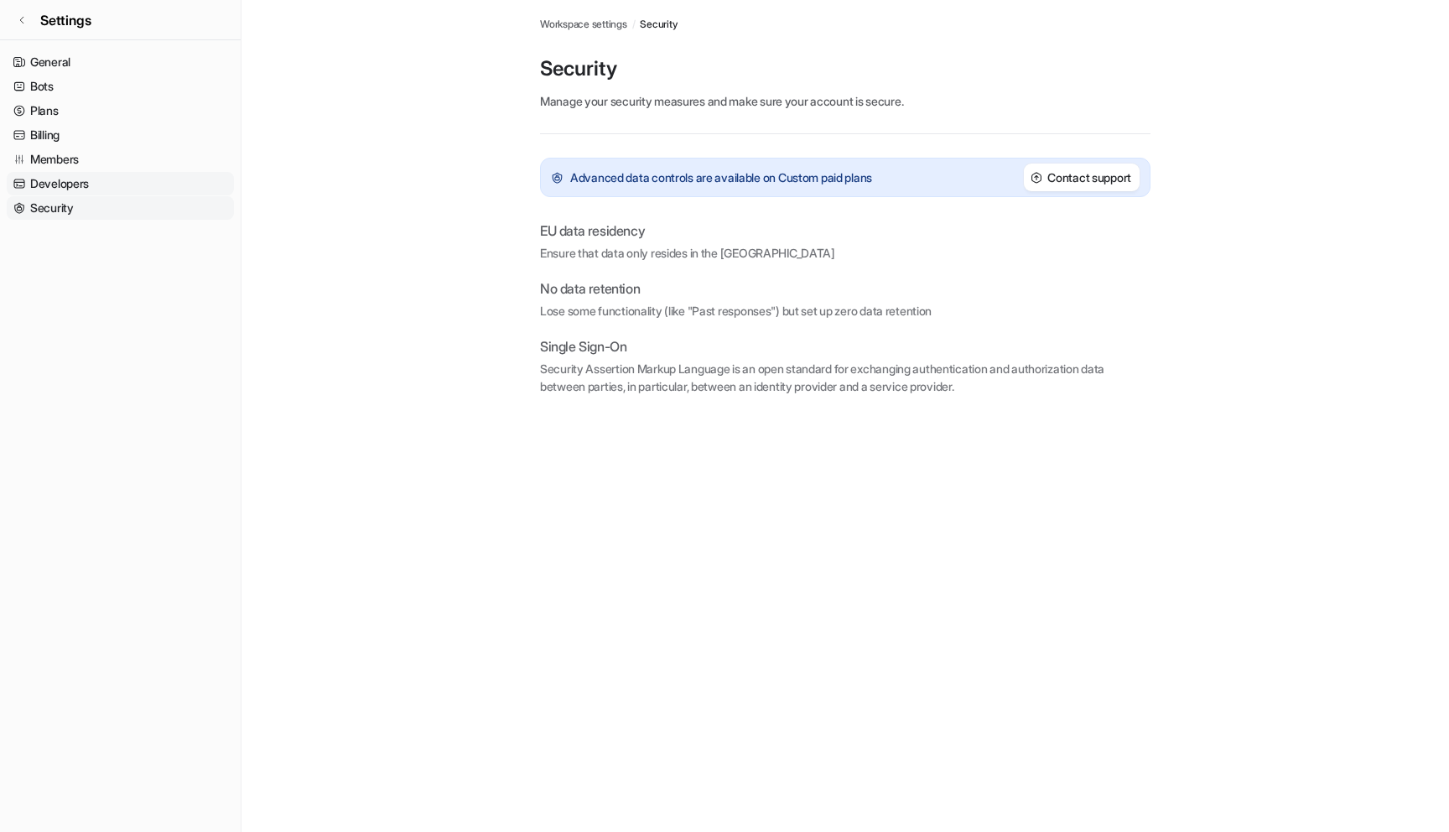
click at [130, 186] on link "Developers" at bounding box center [120, 183] width 227 height 23
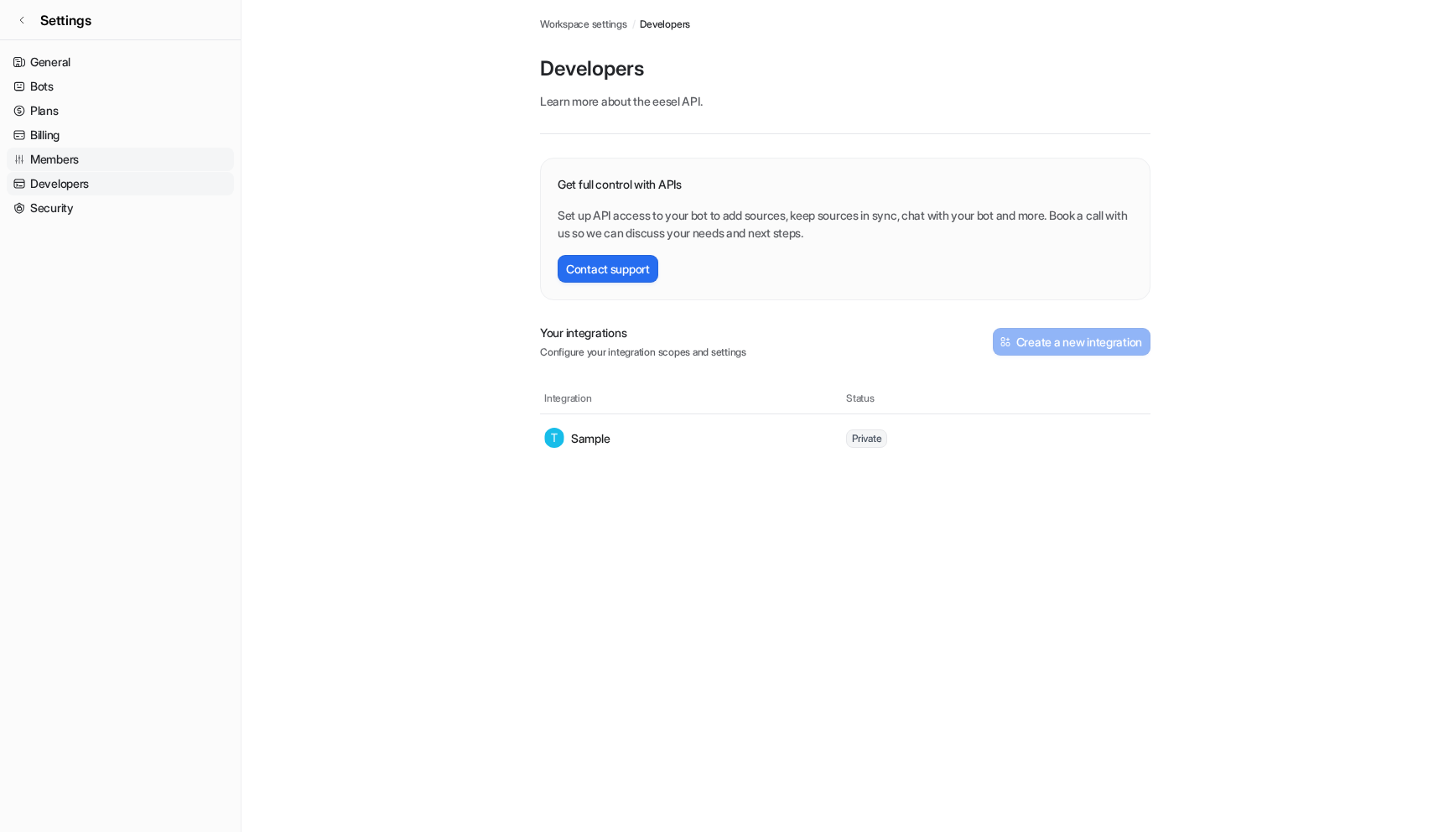
click at [138, 157] on link "Members" at bounding box center [120, 159] width 227 height 23
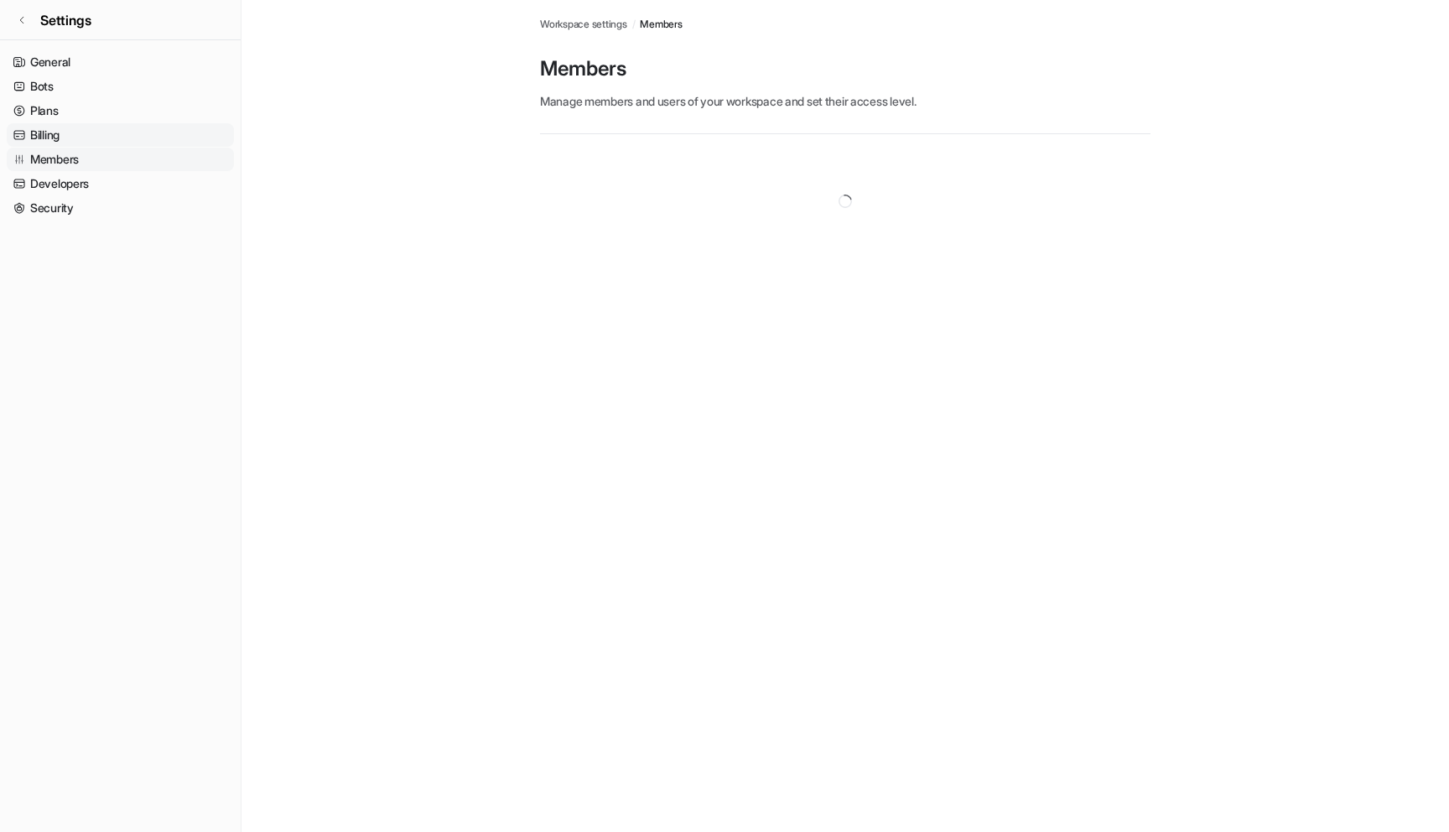
click at [144, 136] on link "Billing" at bounding box center [120, 134] width 227 height 23
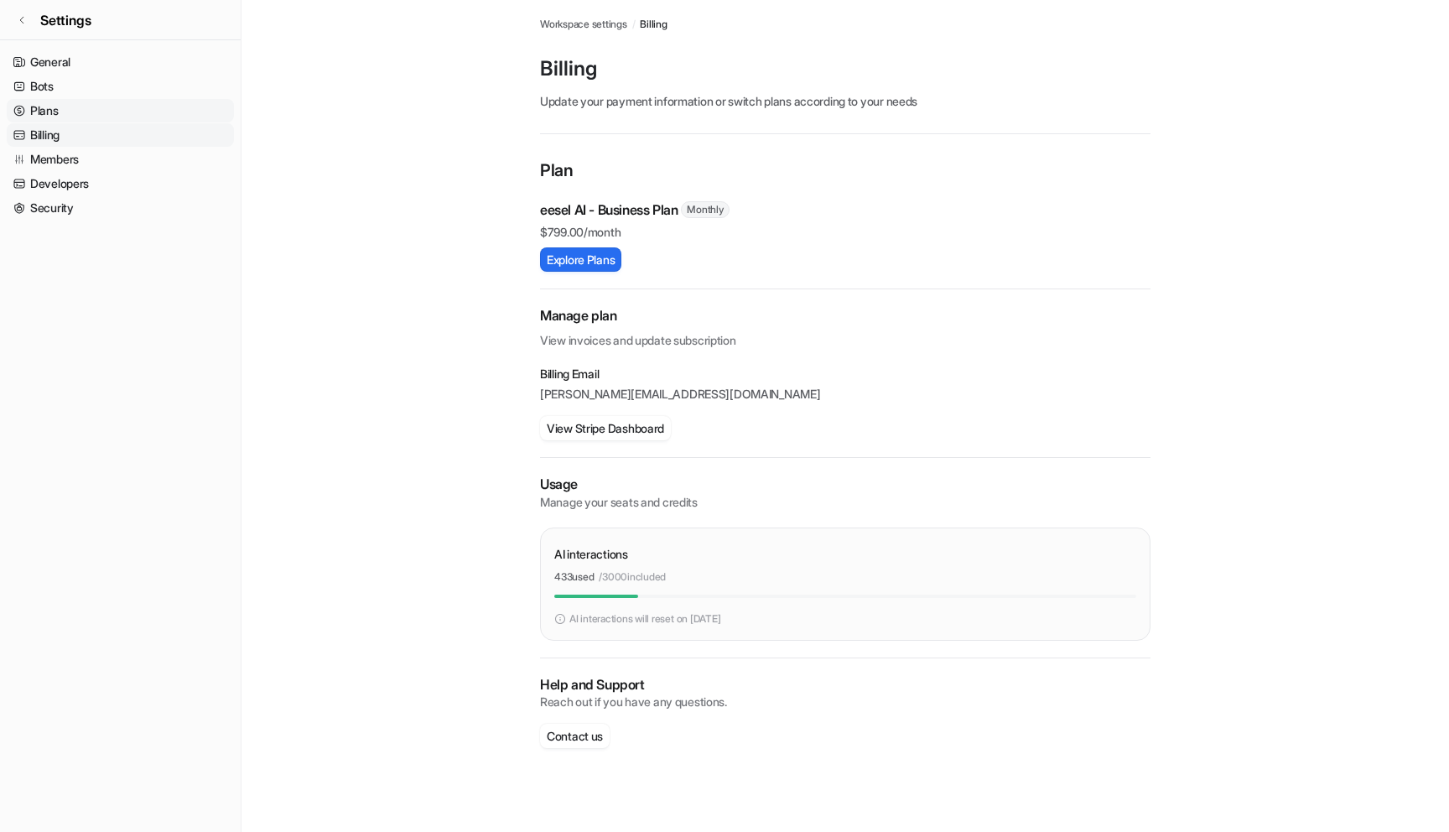
click at [147, 113] on link "Plans" at bounding box center [120, 110] width 227 height 23
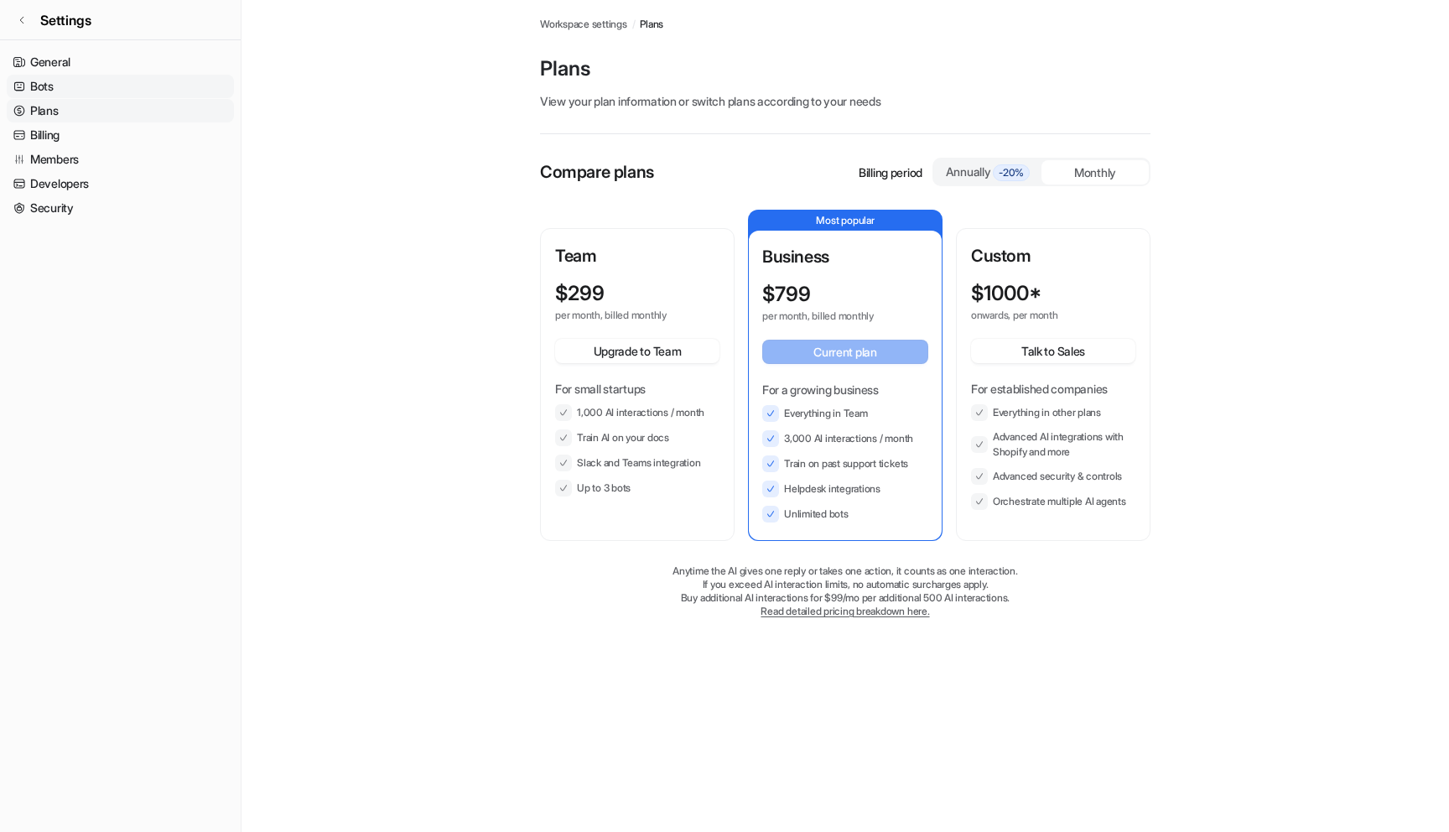
click at [153, 96] on link "Bots" at bounding box center [120, 86] width 227 height 23
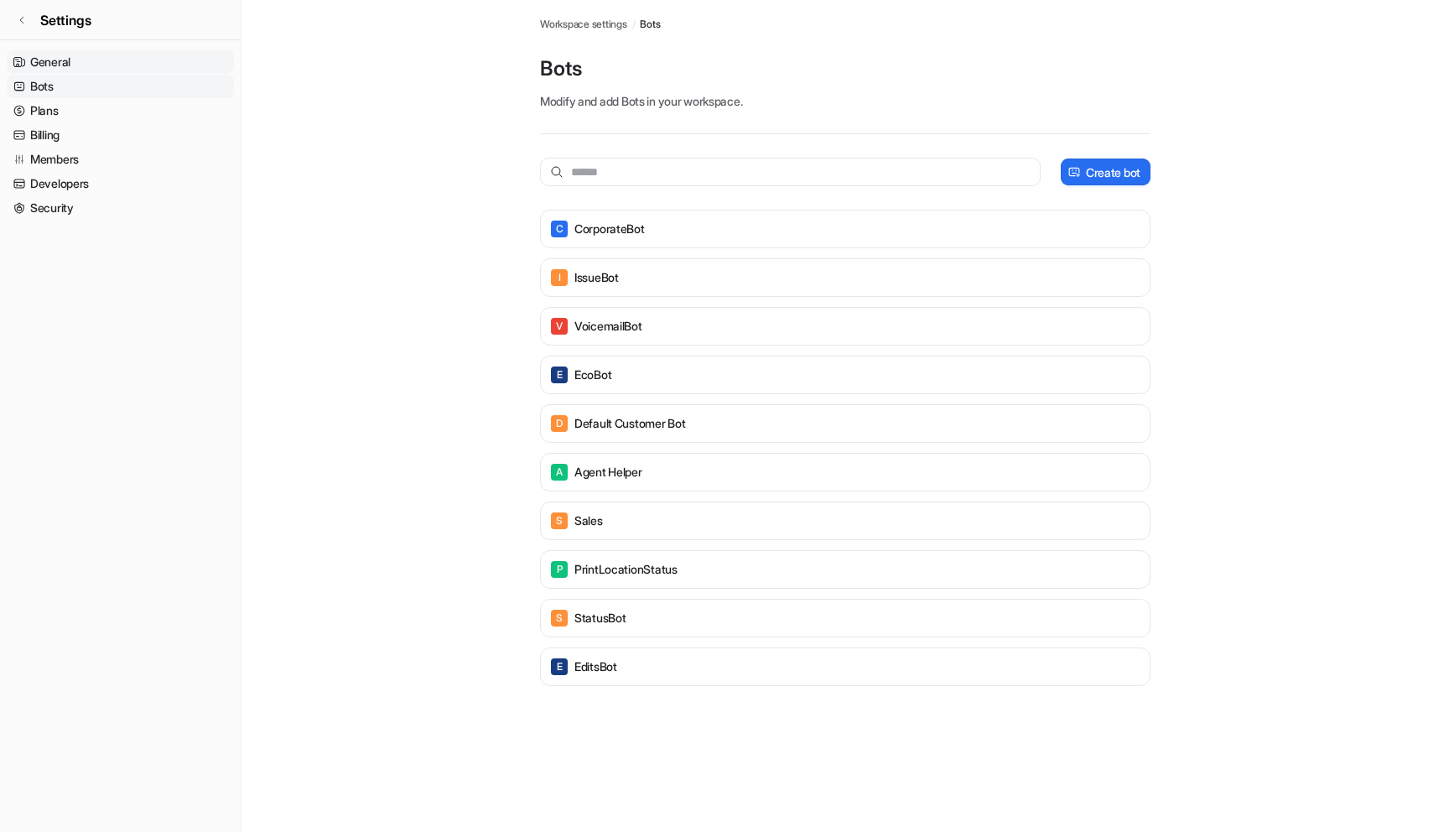
click at [168, 58] on link "General" at bounding box center [120, 61] width 227 height 23
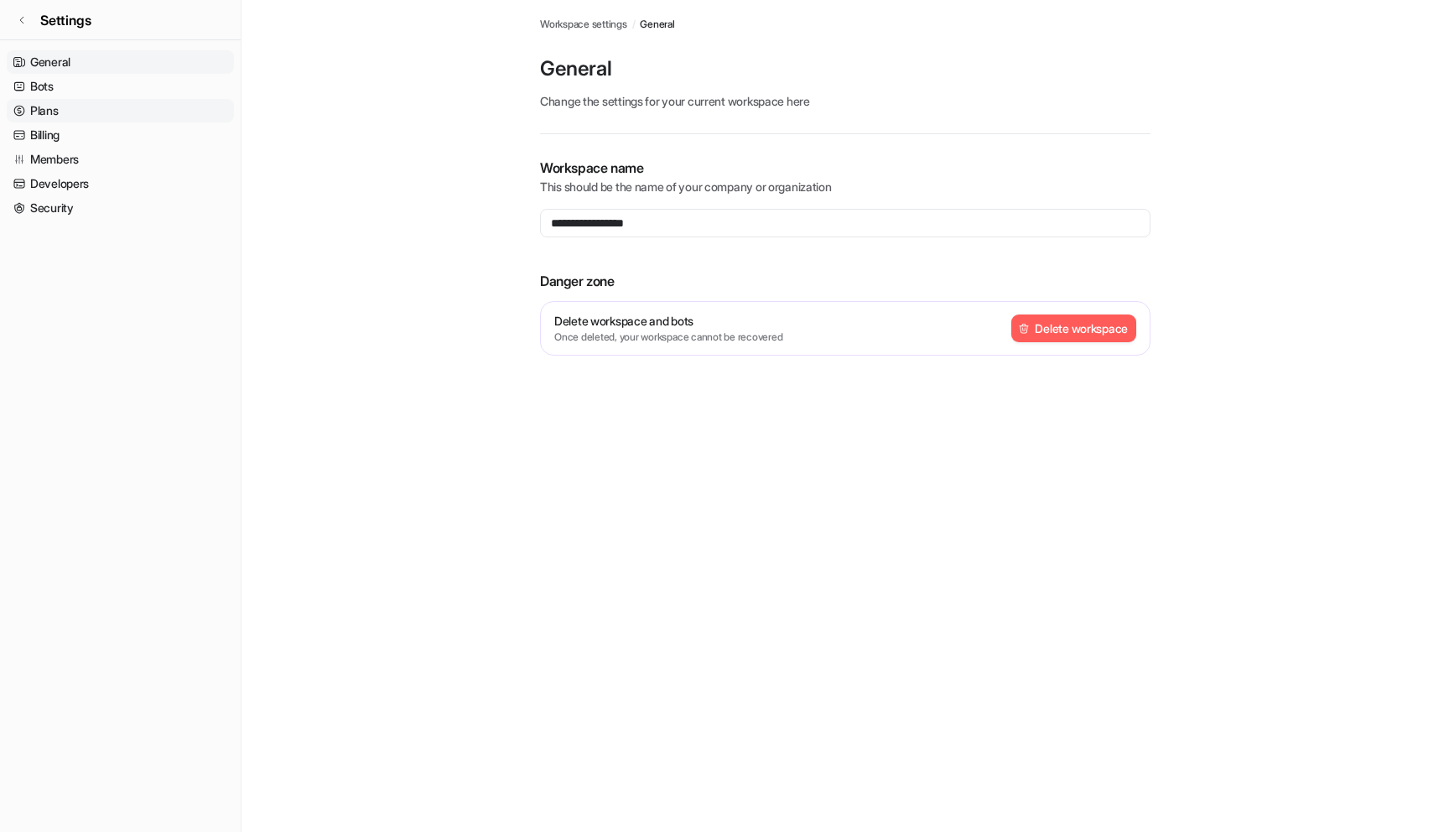
click at [154, 108] on link "Plans" at bounding box center [120, 110] width 227 height 23
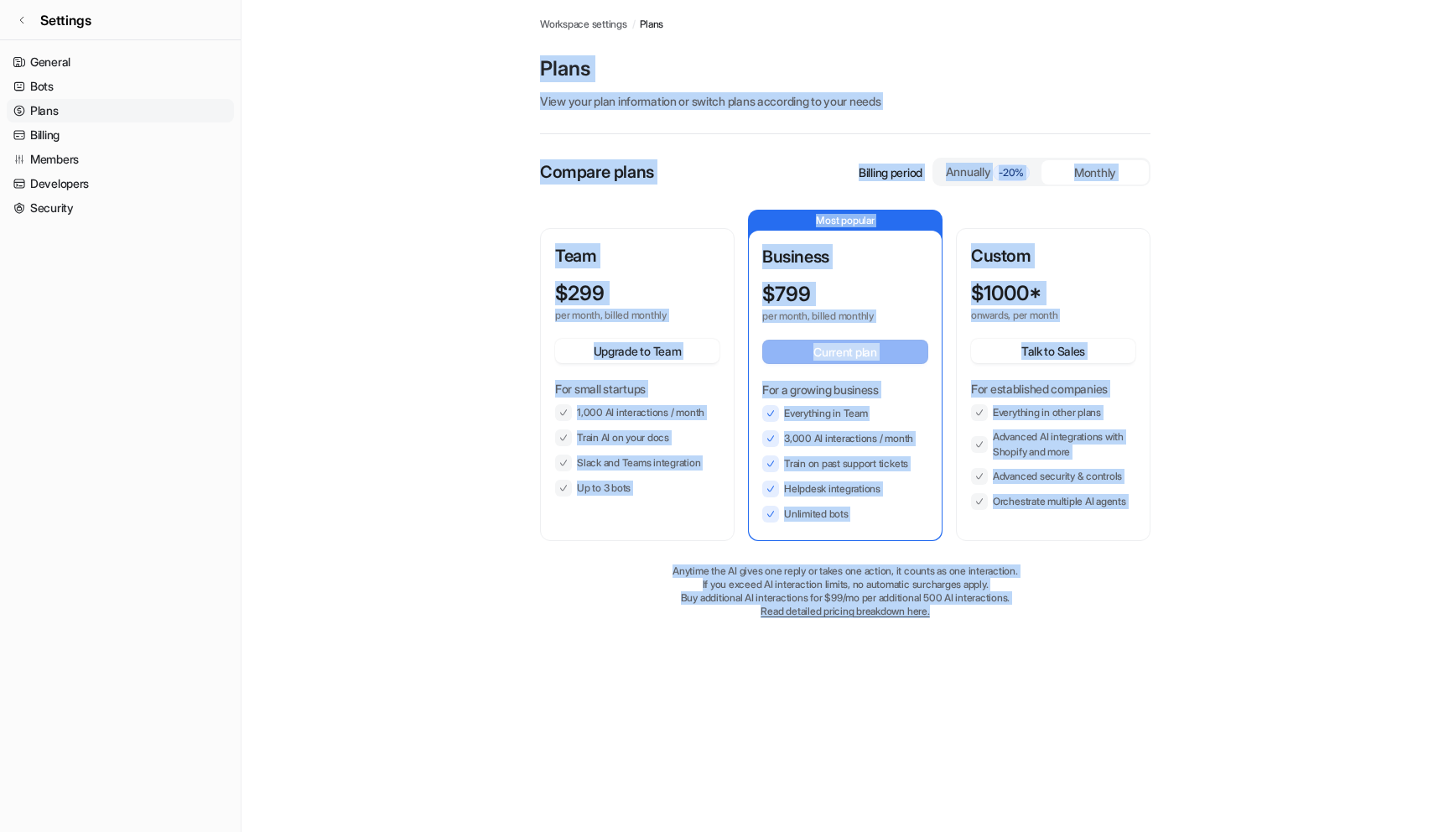
drag, startPoint x: 750, startPoint y: 778, endPoint x: 1055, endPoint y: 724, distance: 309.8
click at [1055, 724] on div "Plans Workspace settings / Plans Plans View your plan information or switch pla…" at bounding box center [724, 416] width 1449 height 832
click at [1060, 721] on div "Plans Workspace settings / Plans Plans View your plan information or switch pla…" at bounding box center [724, 416] width 1449 height 832
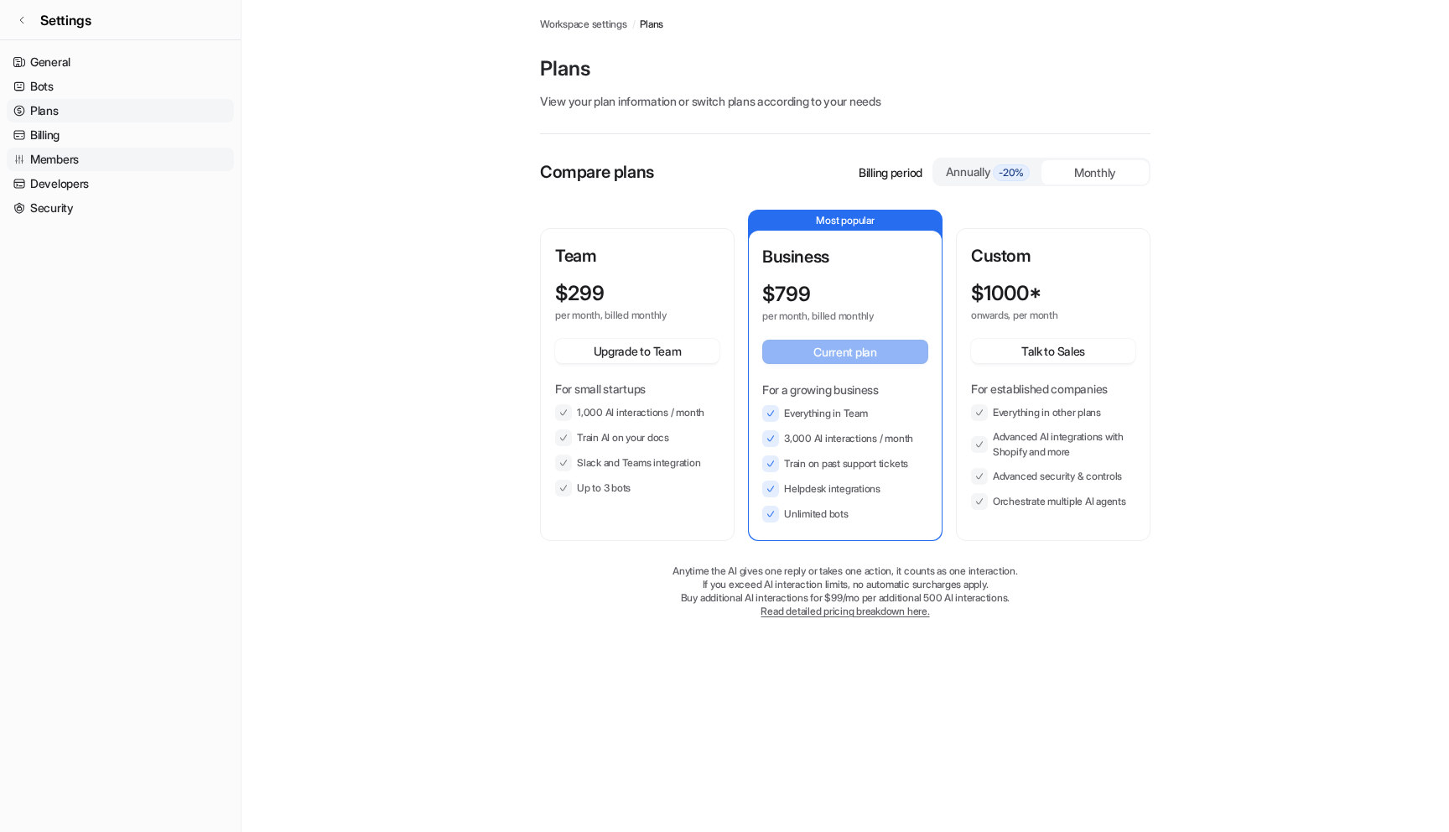
click at [179, 163] on link "Members" at bounding box center [120, 159] width 227 height 23
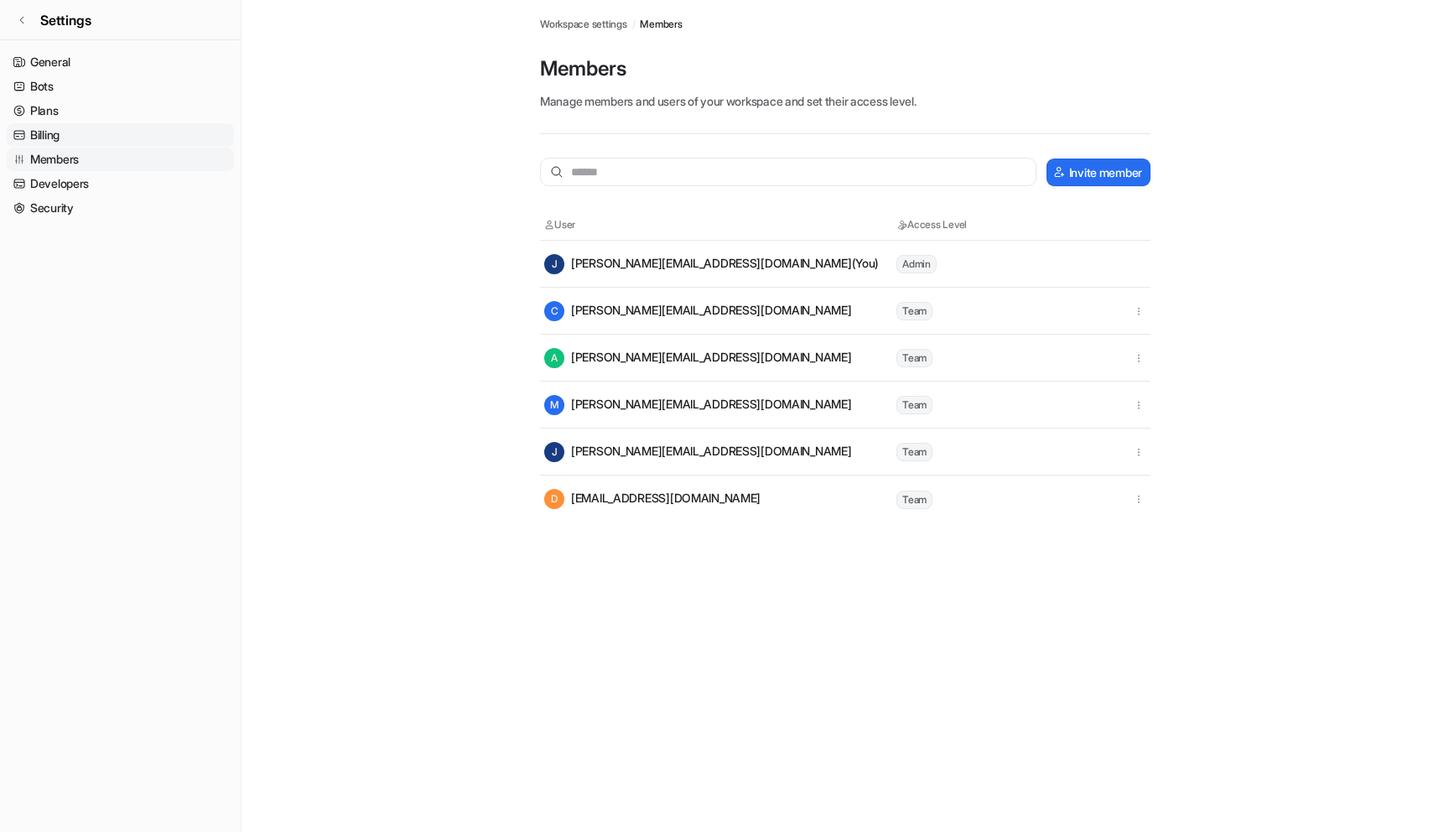
click at [179, 137] on link "Billing" at bounding box center [120, 134] width 227 height 23
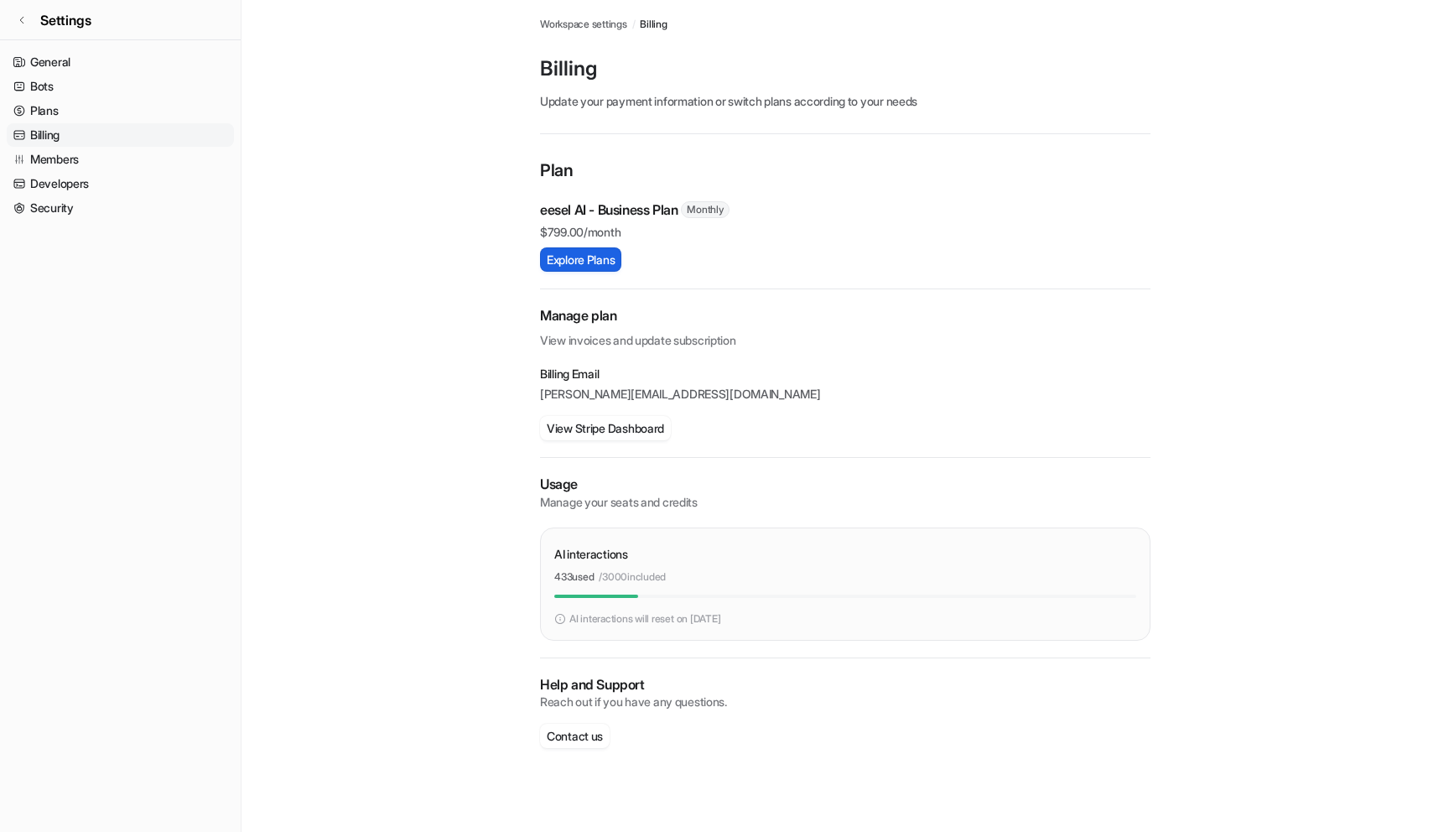
click at [604, 254] on button "Explore Plans" at bounding box center [580, 259] width 81 height 24
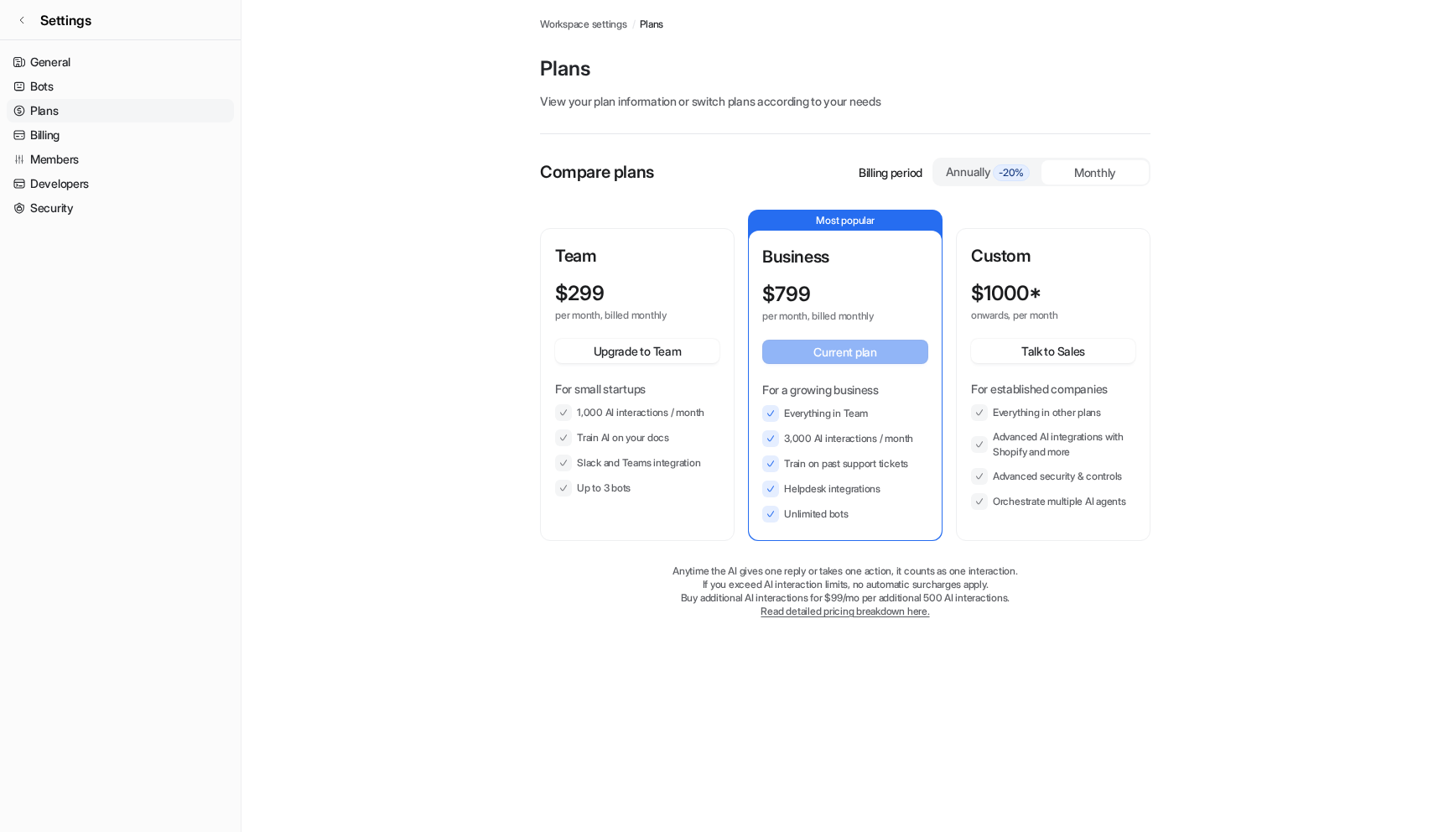
drag, startPoint x: 246, startPoint y: 205, endPoint x: 254, endPoint y: 205, distance: 8.4
click at [246, 205] on main "Workspace settings / Plans Plans View your plan information or switch plans acc…" at bounding box center [844, 325] width 1207 height 651
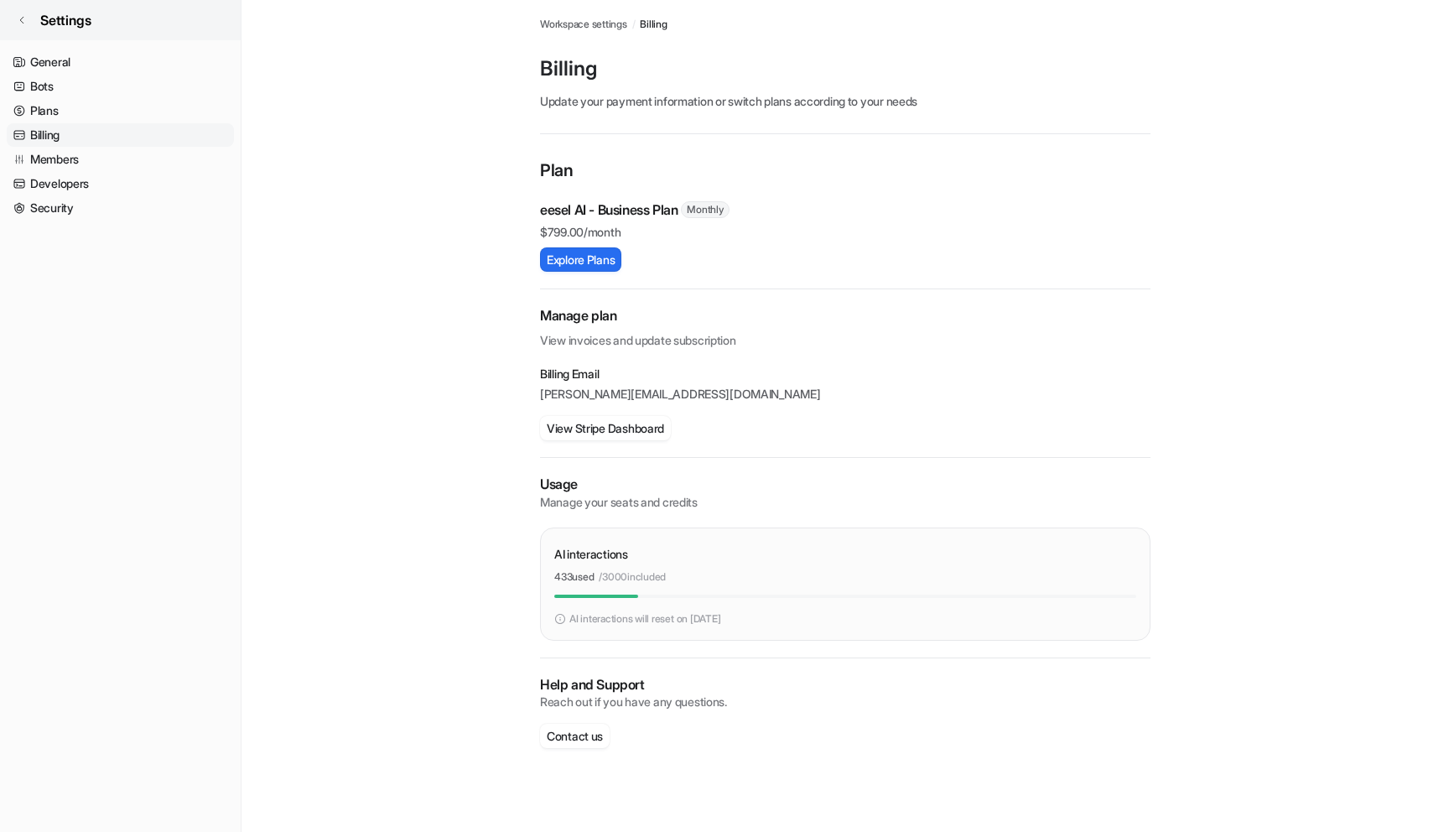
click at [106, 28] on link "Settings" at bounding box center [120, 20] width 241 height 40
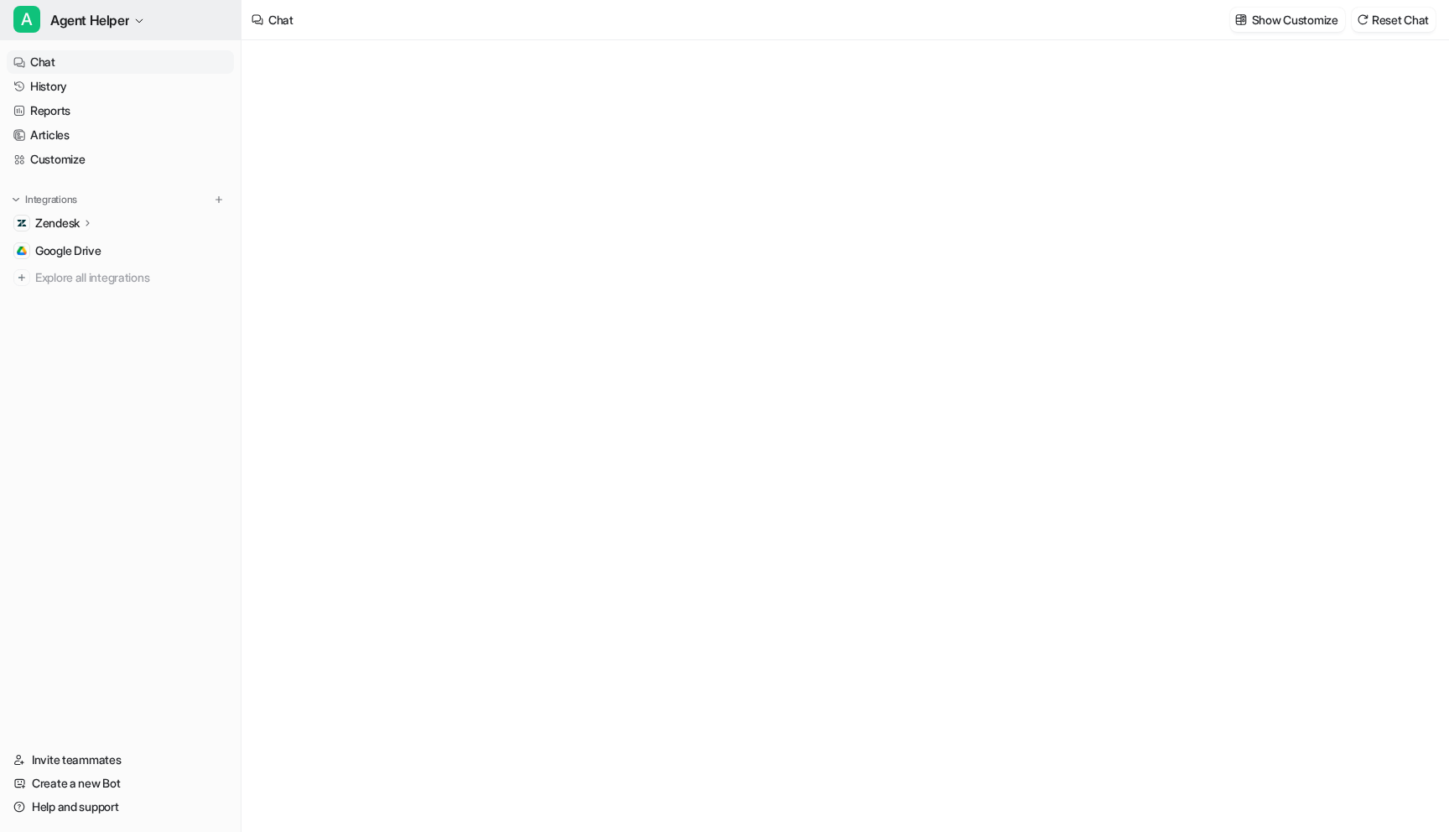
click at [104, 30] on span "Agent Helper" at bounding box center [89, 19] width 79 height 23
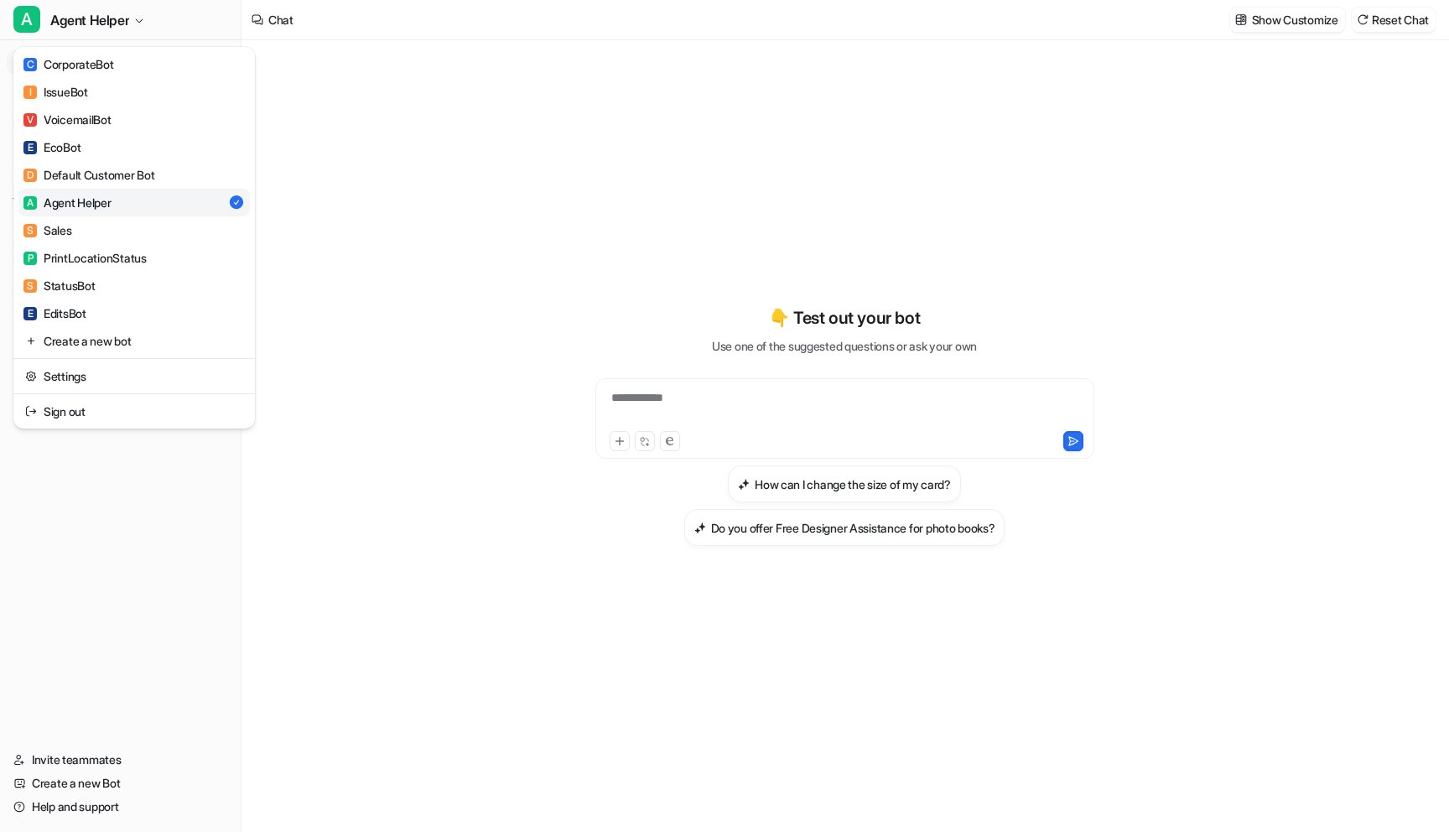
click at [763, 129] on div "**********" at bounding box center [724, 416] width 1449 height 832
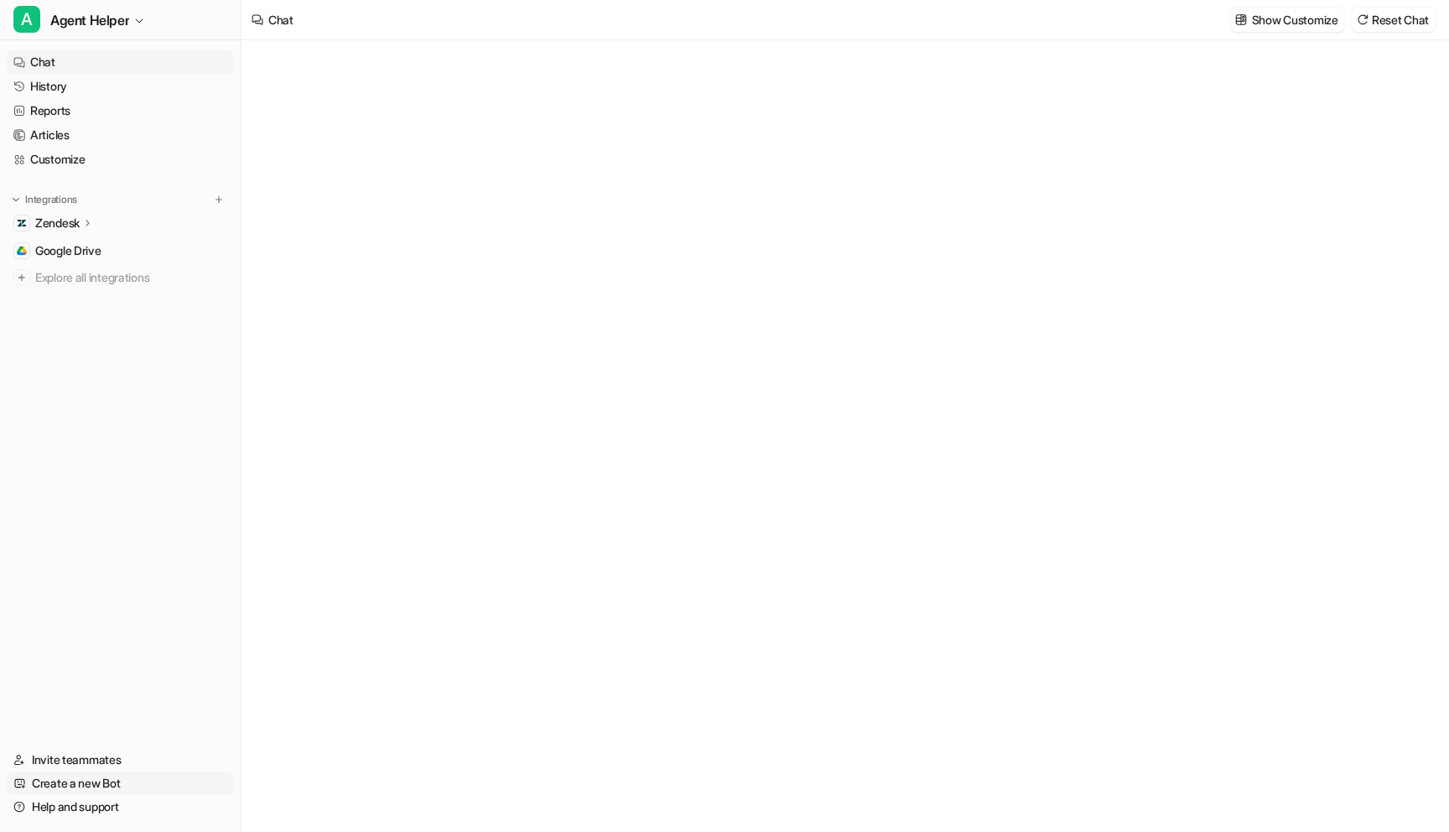
type textarea "**********"
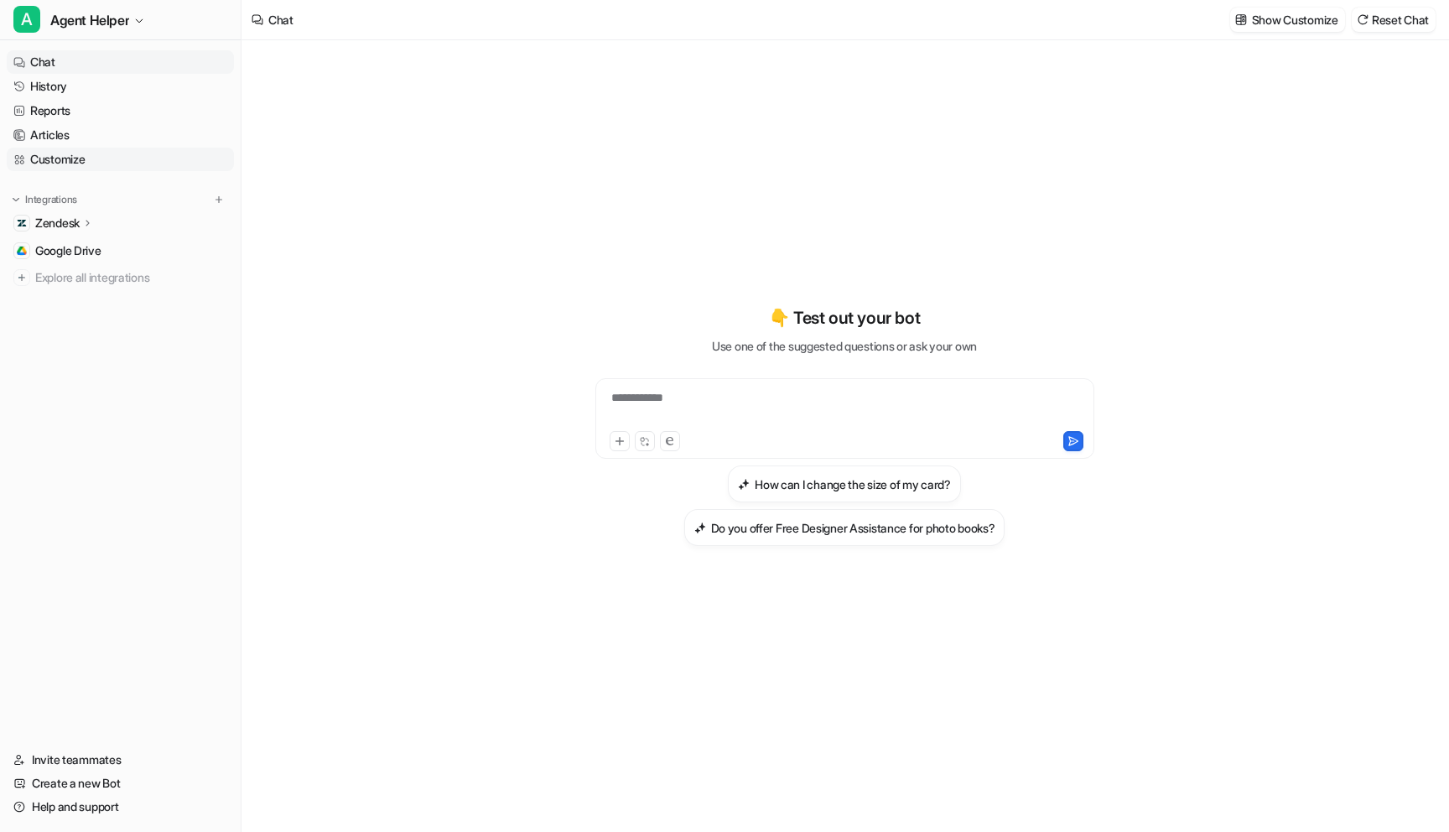
click at [70, 160] on link "Customize" at bounding box center [120, 159] width 227 height 23
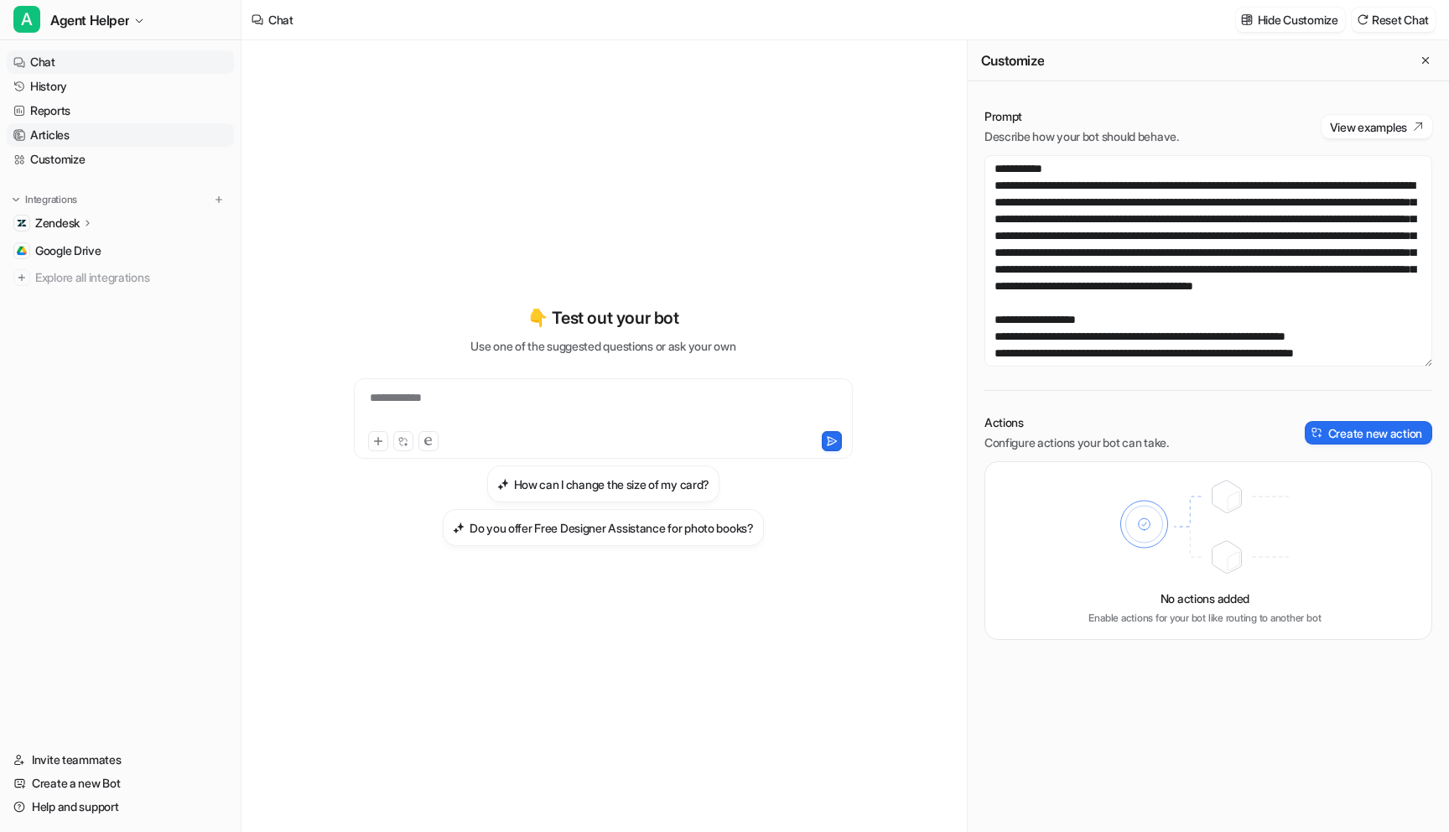
click at [77, 131] on link "Articles" at bounding box center [120, 134] width 227 height 23
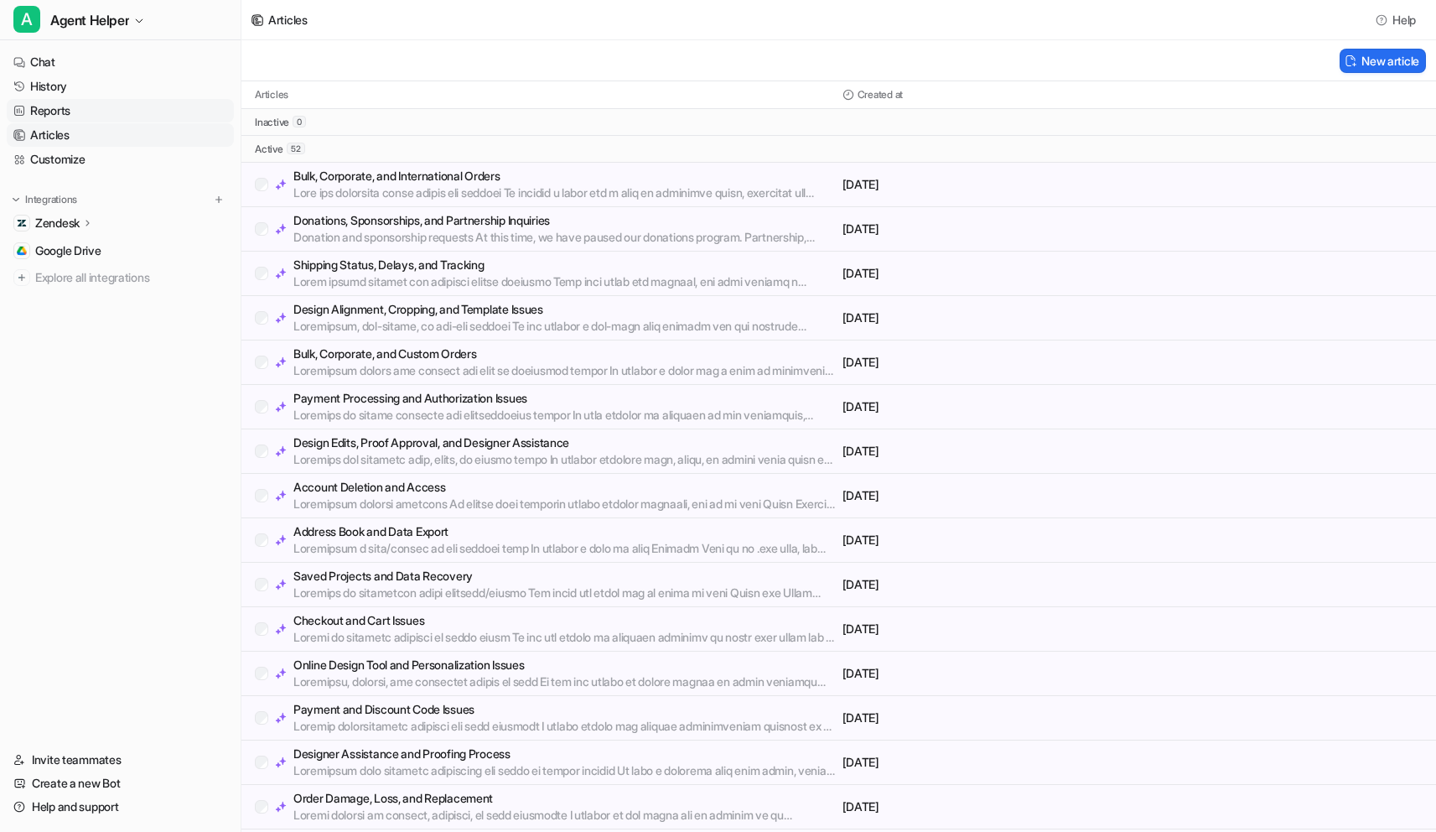
click at [80, 111] on link "Reports" at bounding box center [120, 110] width 227 height 23
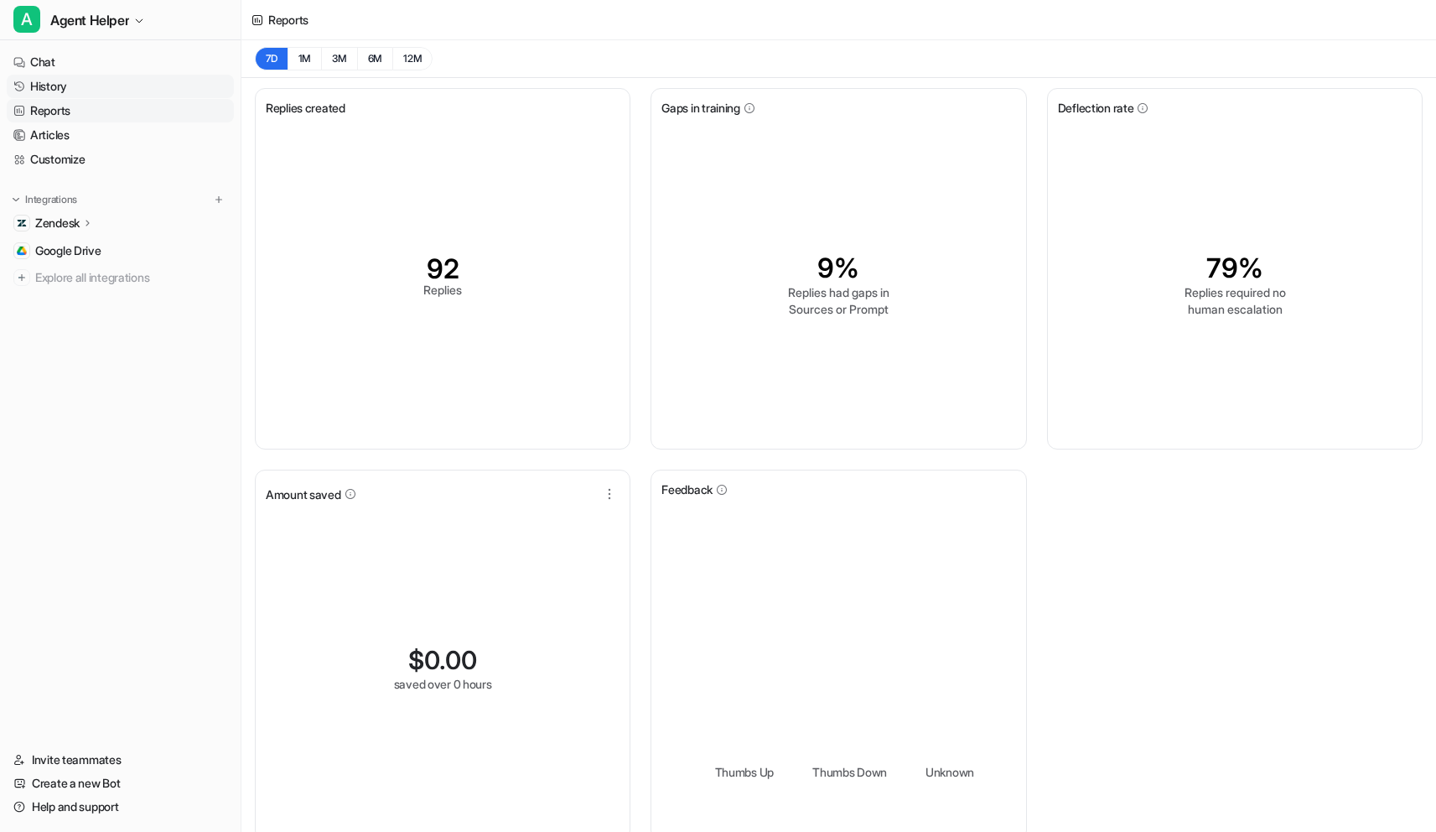
click at [86, 90] on link "History" at bounding box center [120, 86] width 227 height 23
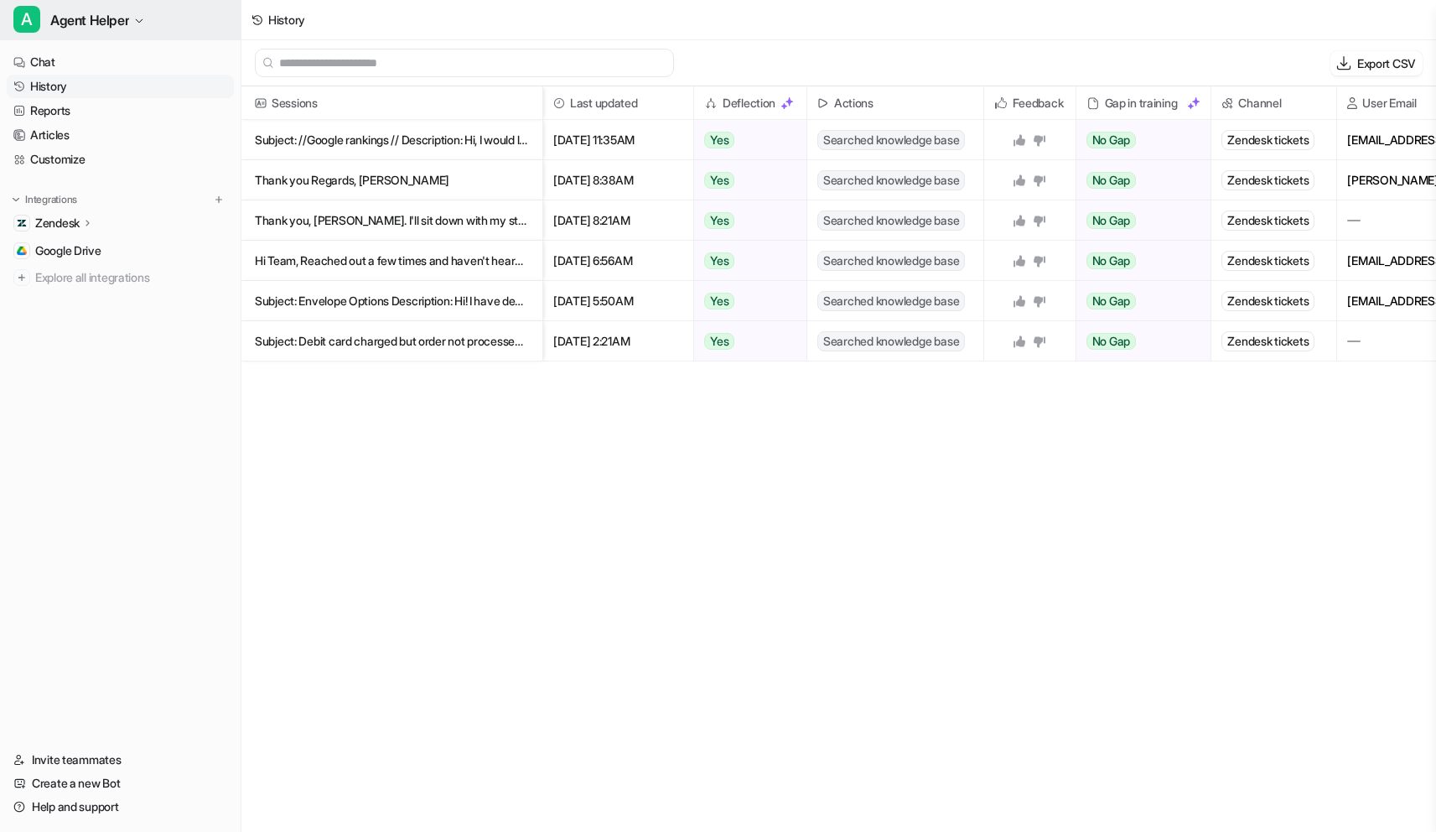
click at [118, 25] on span "Agent Helper" at bounding box center [89, 19] width 79 height 23
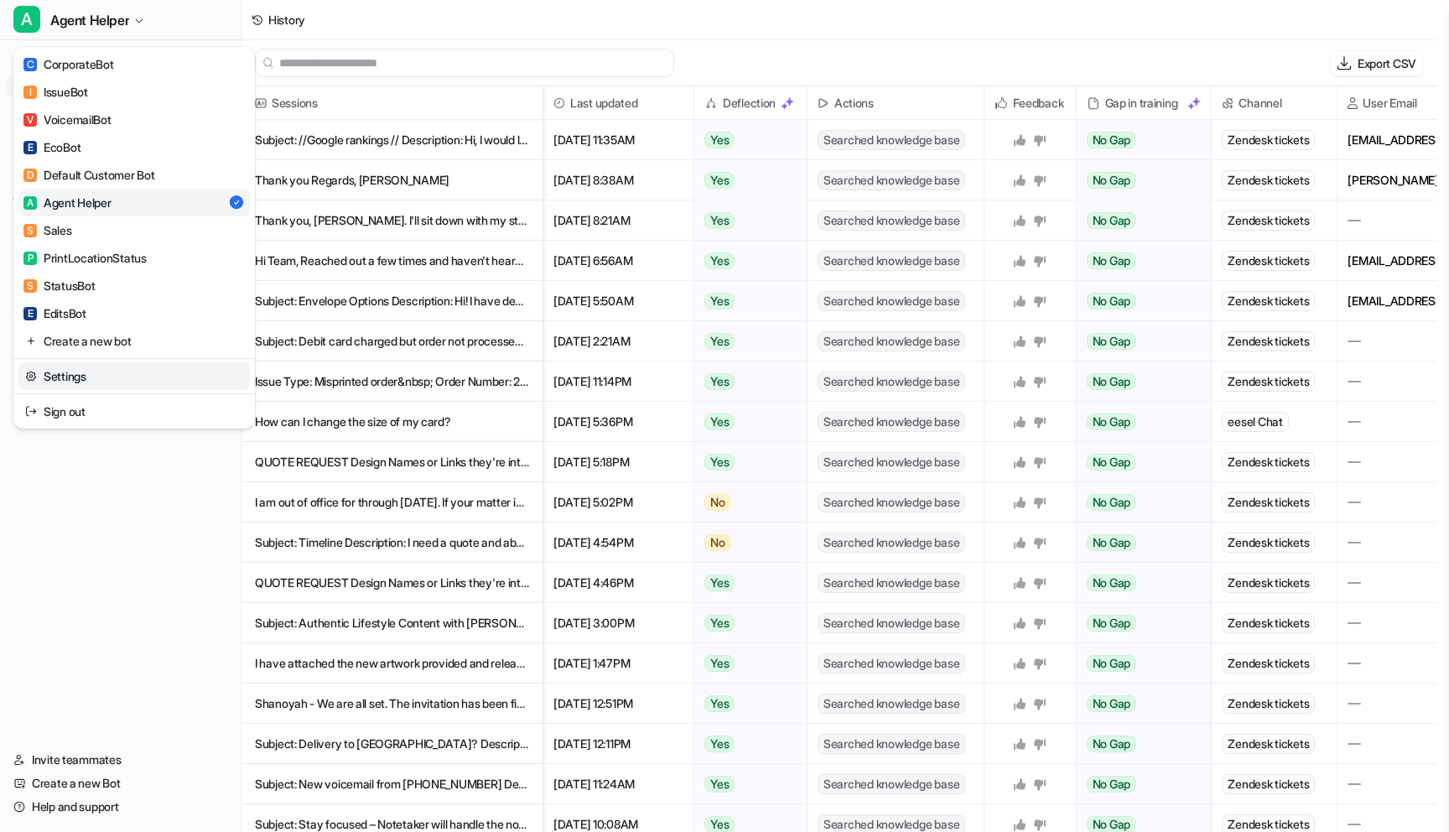
click at [140, 372] on link "Settings" at bounding box center [133, 376] width 231 height 28
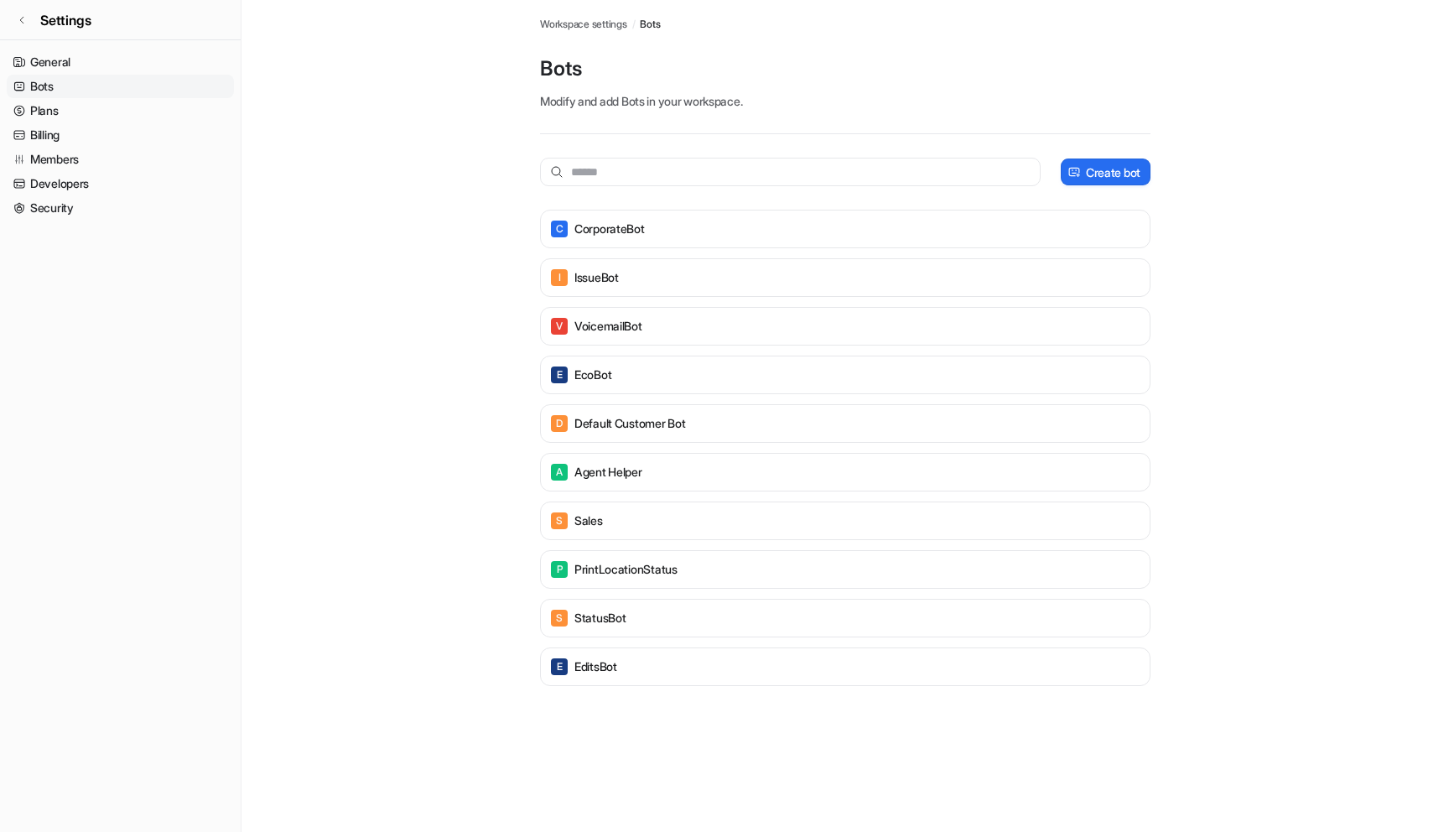
click at [615, 21] on span "Workspace settings" at bounding box center [583, 24] width 87 height 15
click at [806, 370] on div "E EcoBot" at bounding box center [844, 374] width 595 height 23
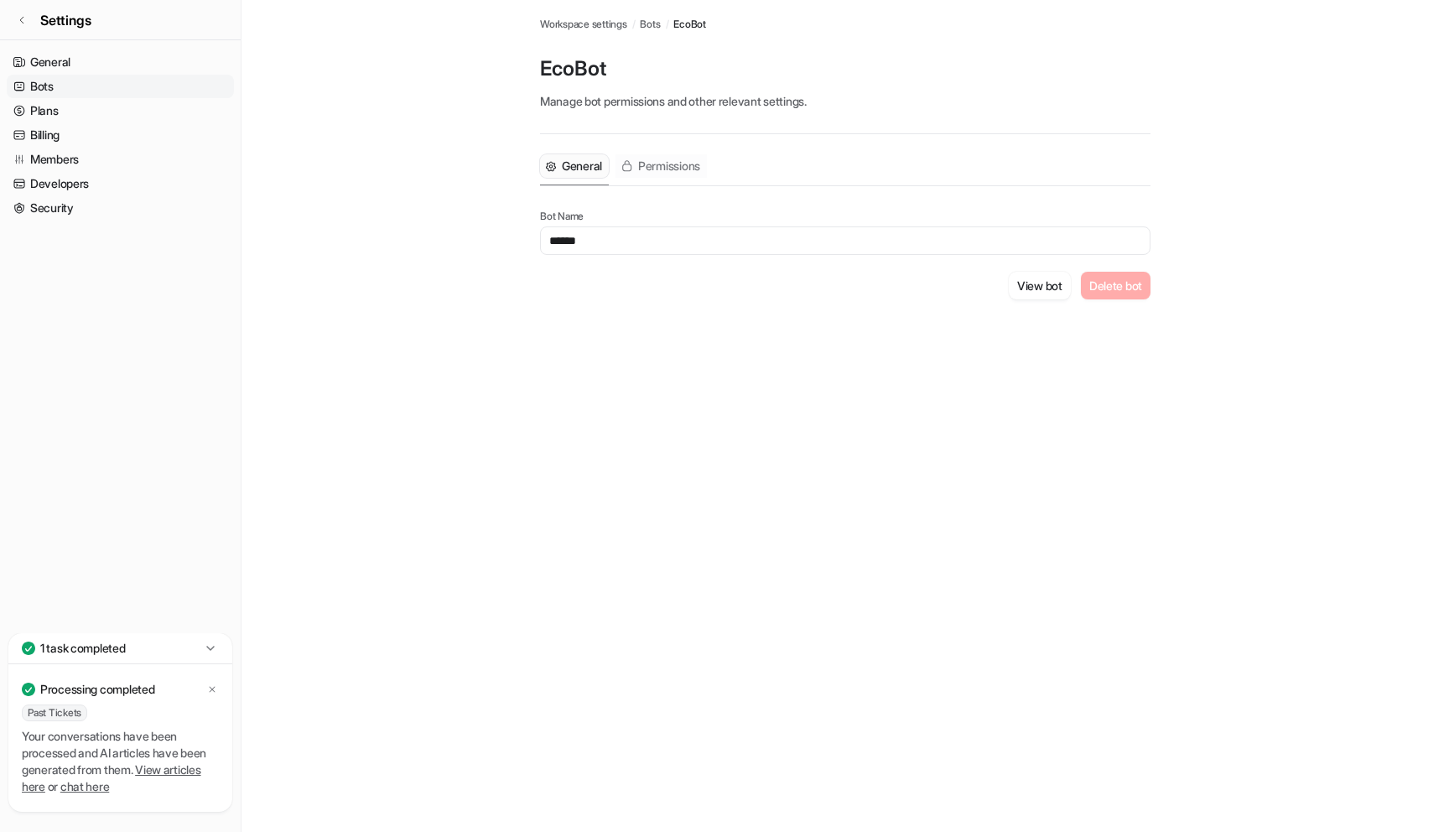
click at [652, 163] on span "Permissions" at bounding box center [669, 166] width 62 height 17
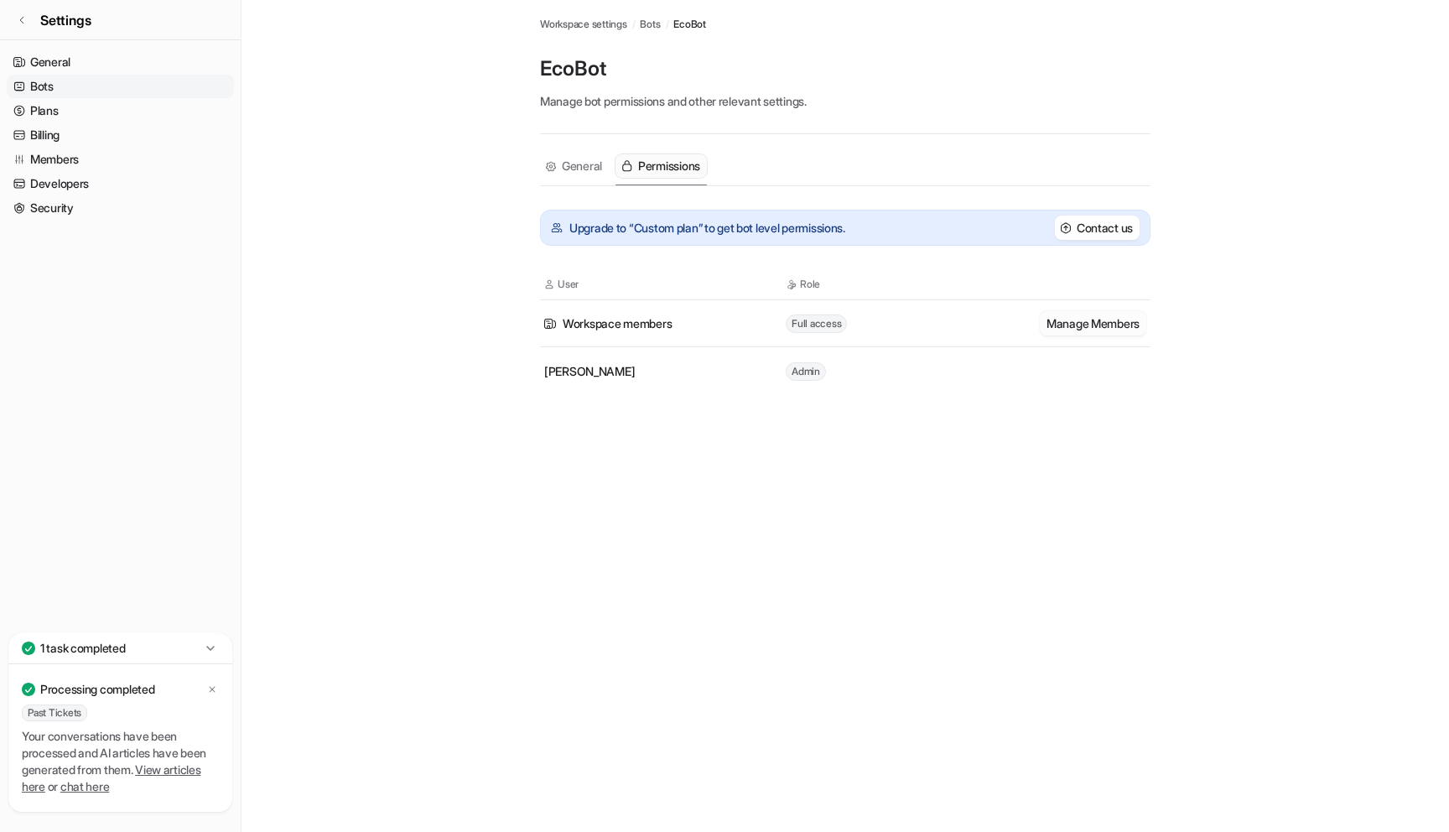
click at [1078, 325] on button "Manage Members" at bounding box center [1093, 323] width 106 height 24
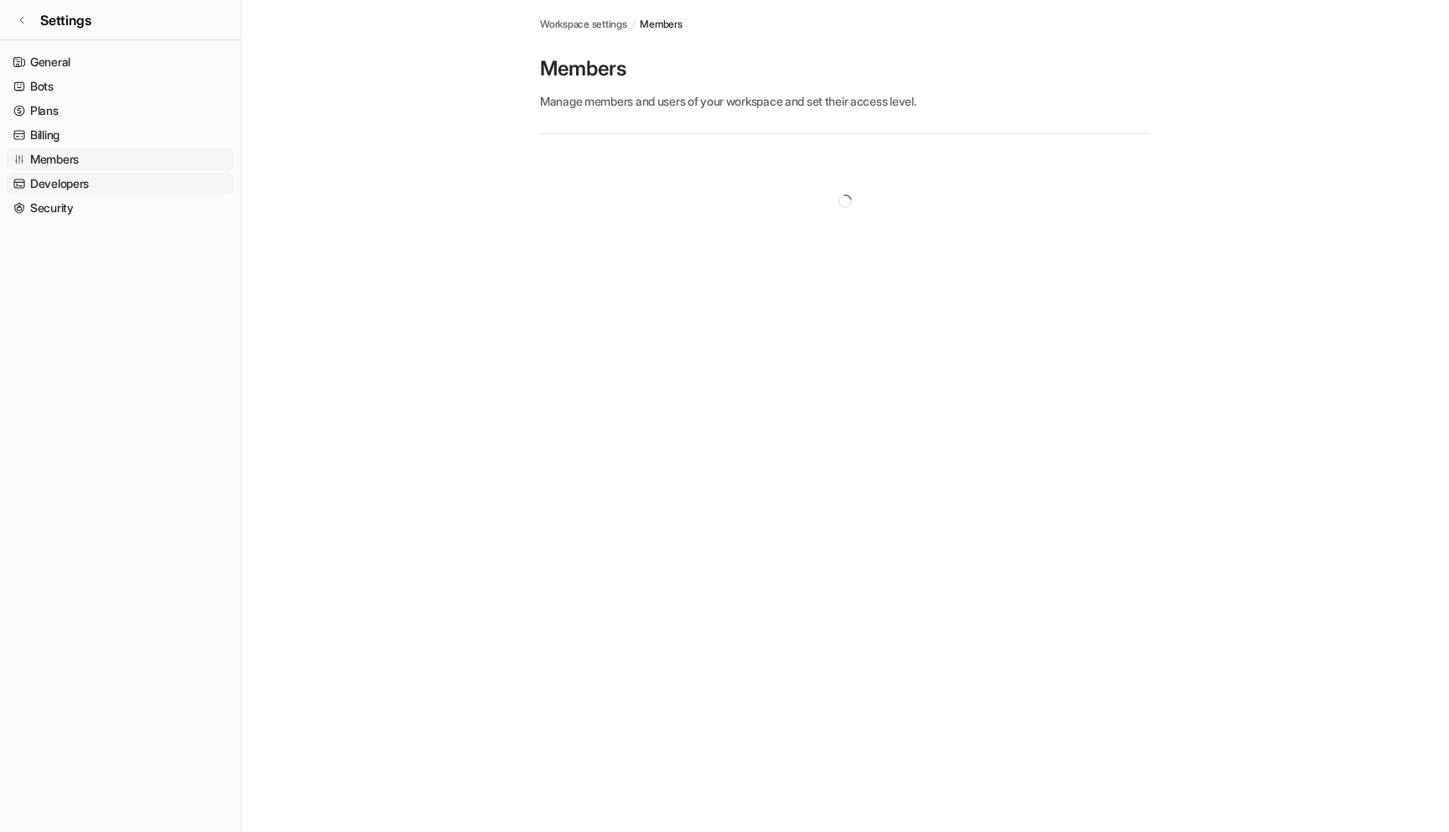
click at [184, 184] on link "Developers" at bounding box center [120, 183] width 227 height 23
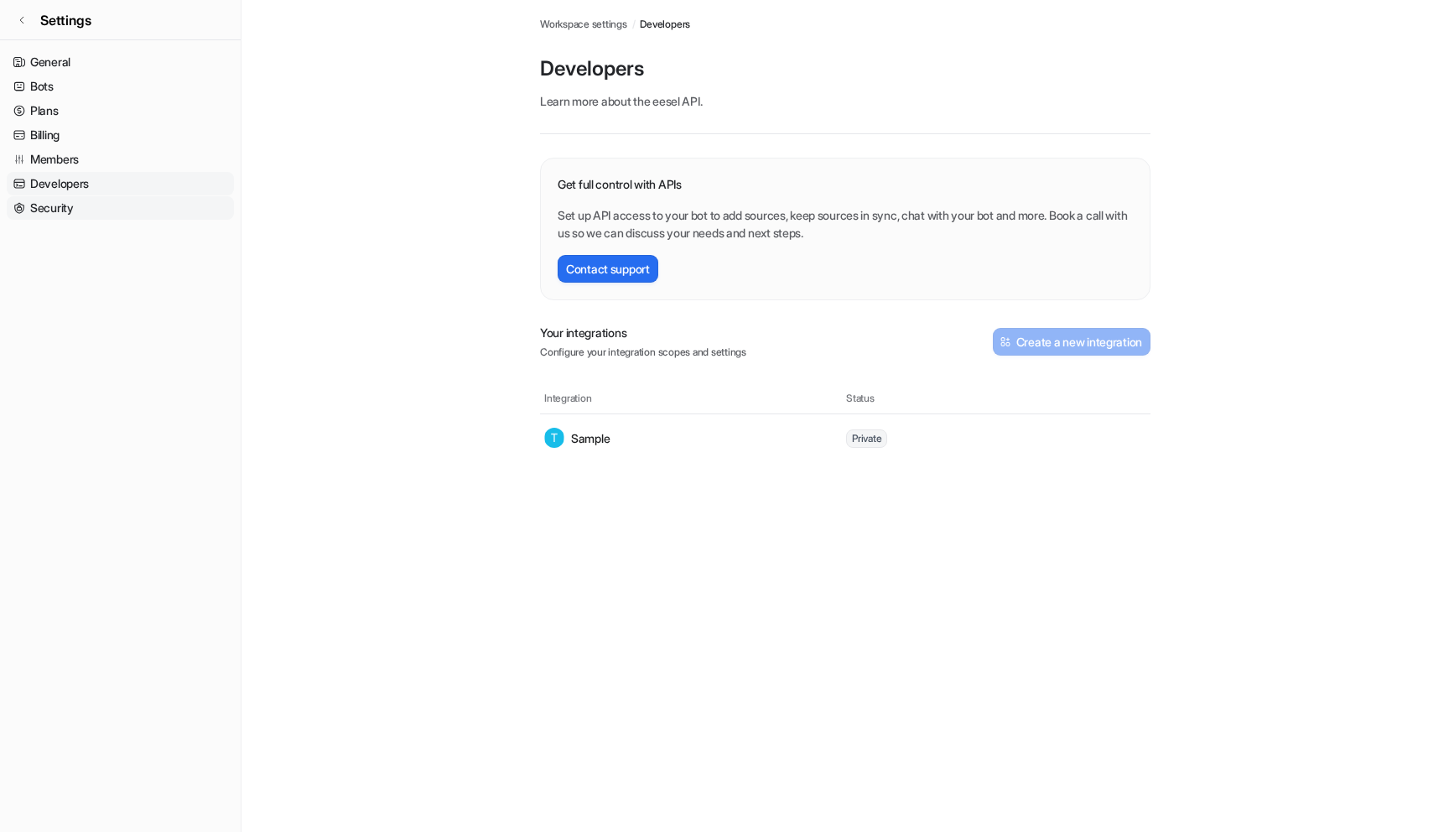
click at [174, 215] on link "Security" at bounding box center [120, 207] width 227 height 23
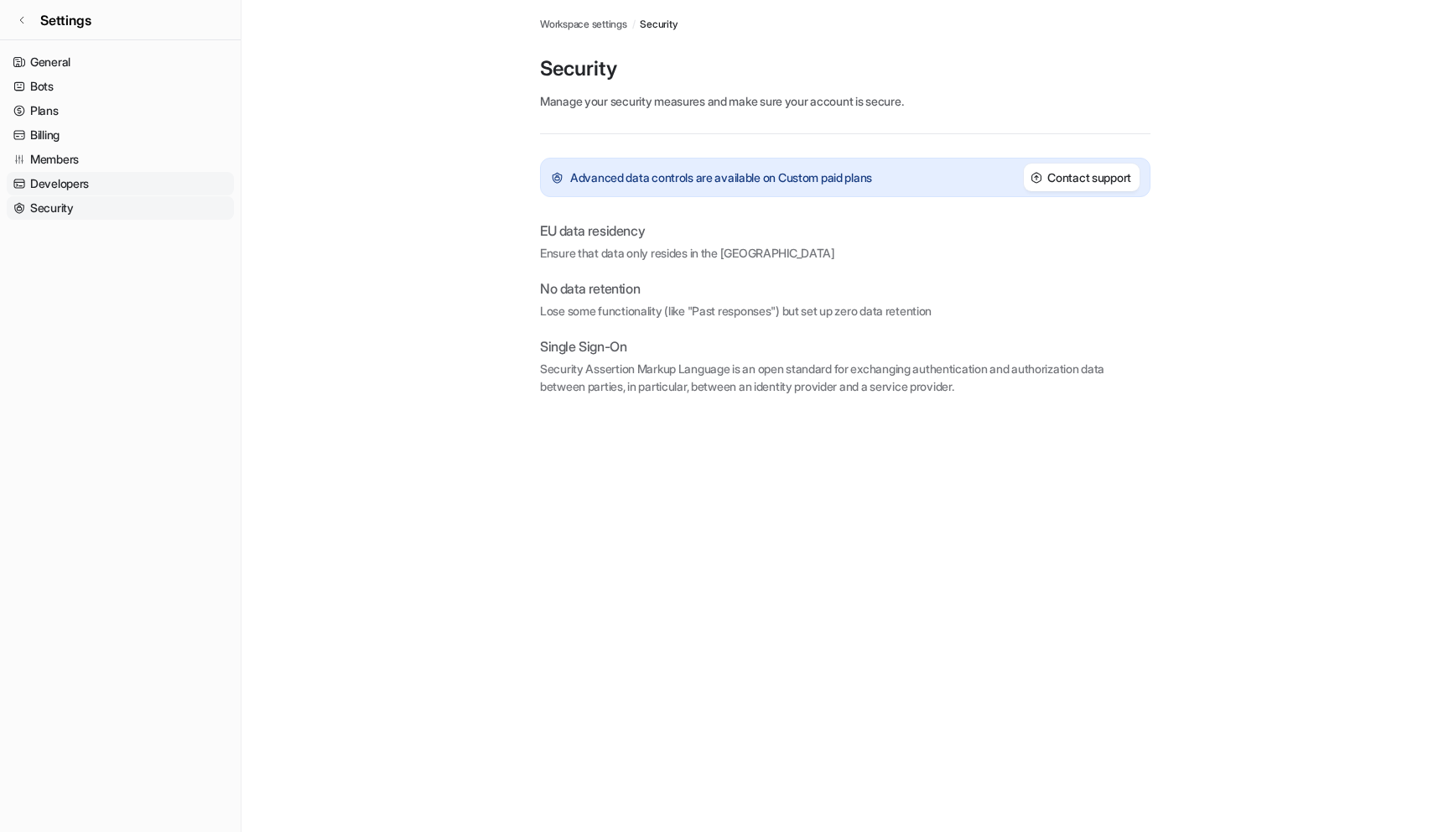
click at [175, 189] on link "Developers" at bounding box center [120, 183] width 227 height 23
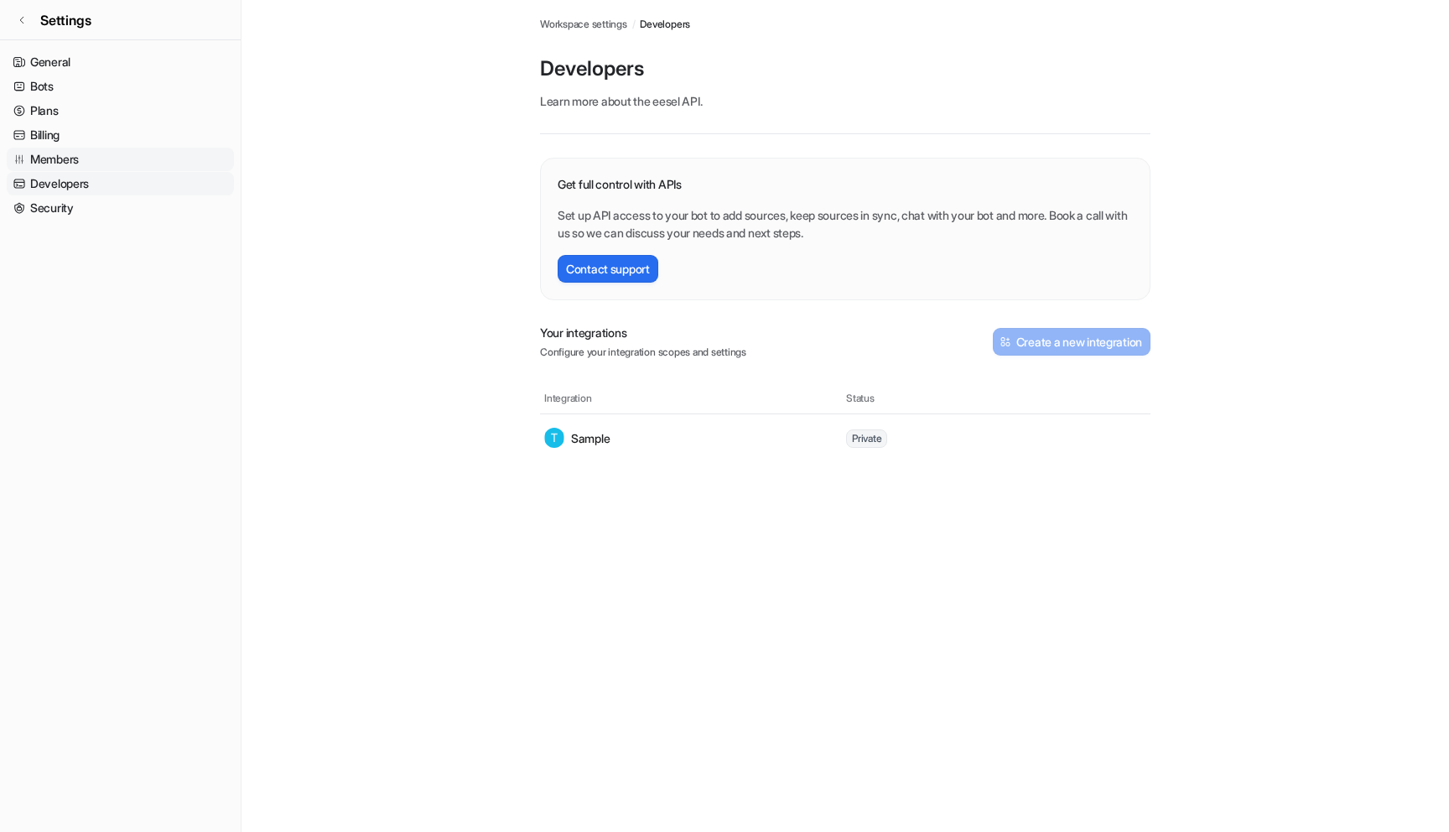
click at [186, 150] on link "Members" at bounding box center [120, 159] width 227 height 23
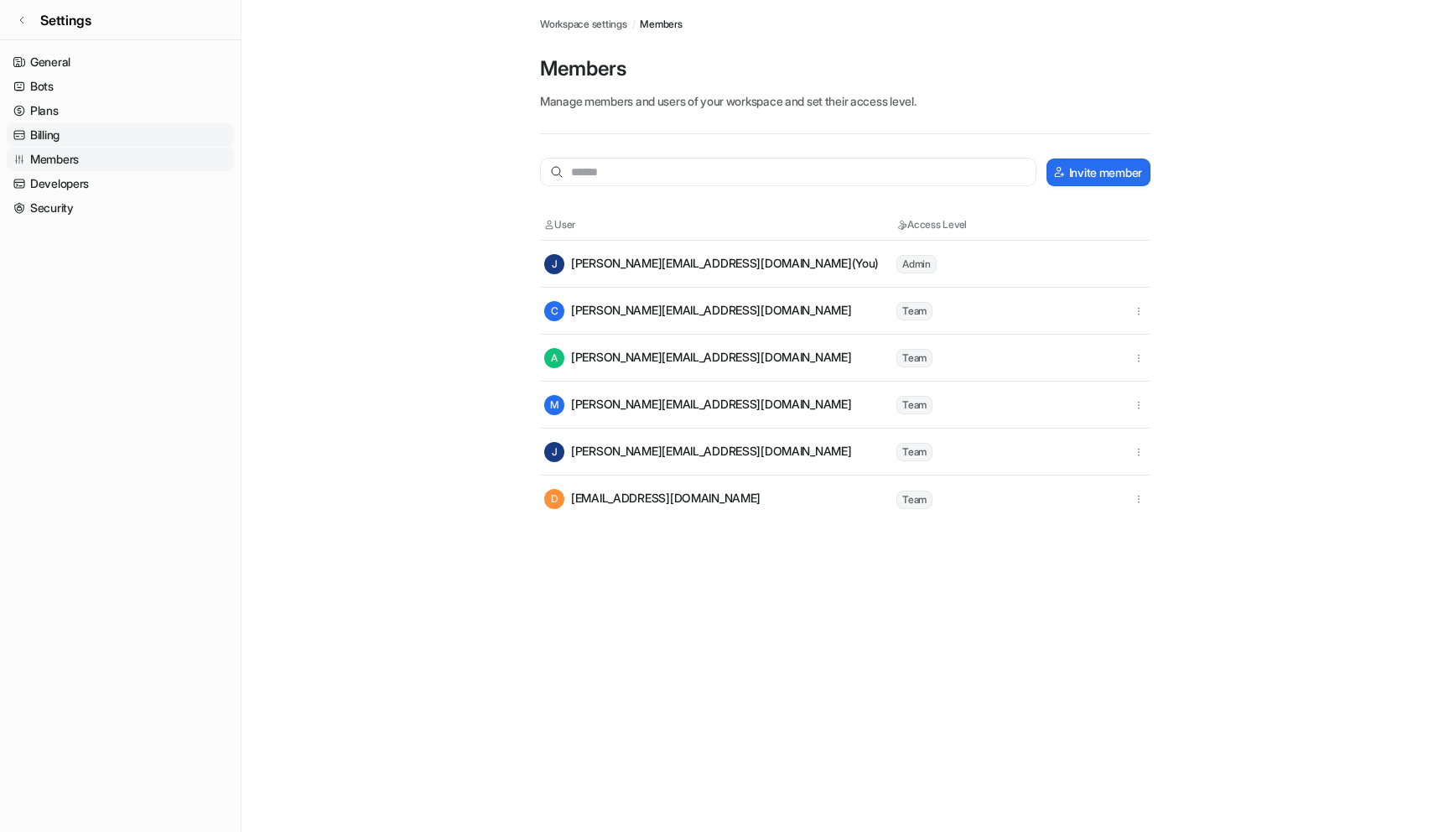
click at [194, 129] on link "Billing" at bounding box center [120, 134] width 227 height 23
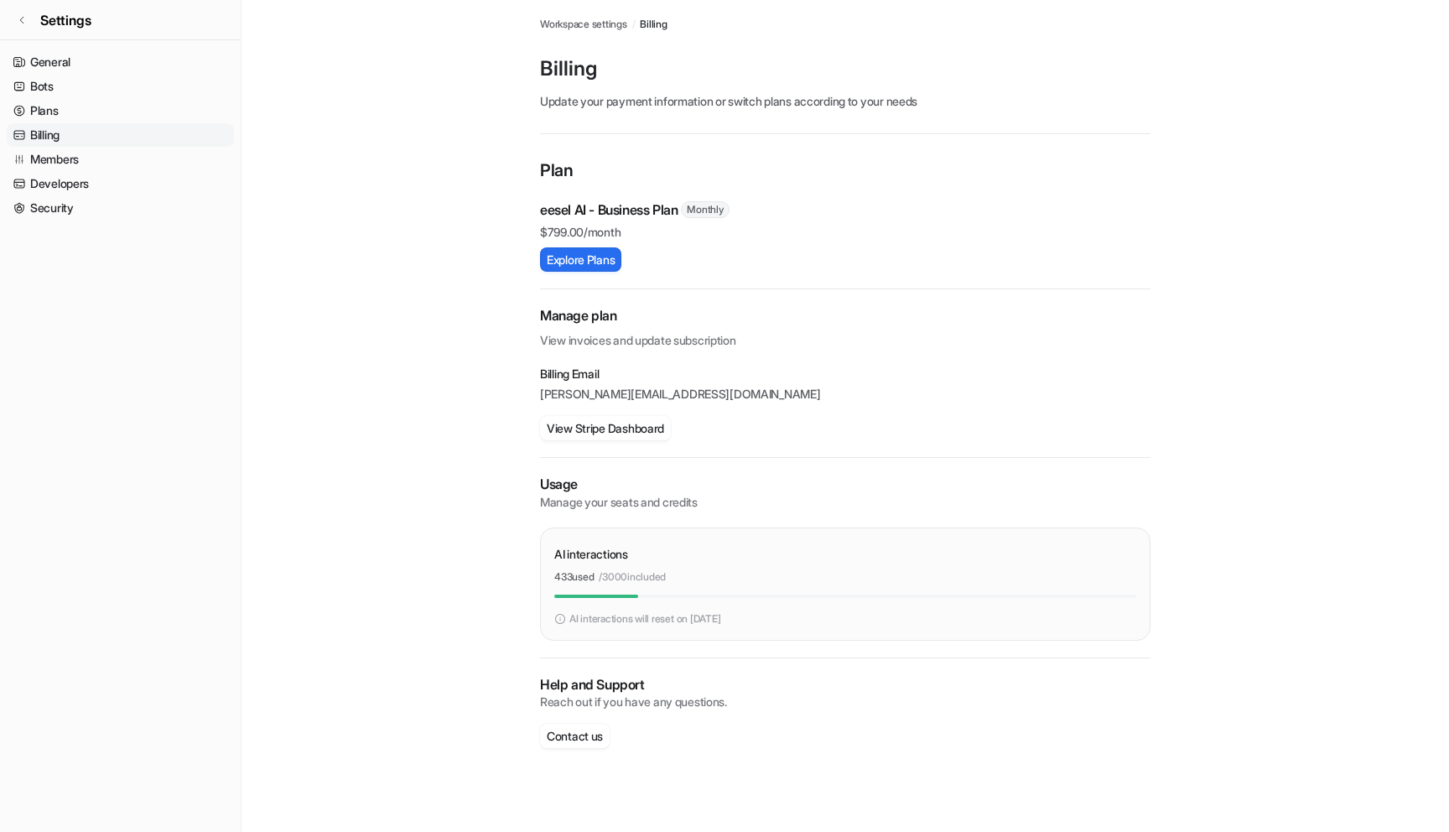
click at [558, 615] on img at bounding box center [560, 618] width 12 height 15
click at [559, 619] on img at bounding box center [560, 618] width 12 height 15
drag, startPoint x: 980, startPoint y: 637, endPoint x: 571, endPoint y: 490, distance: 434.9
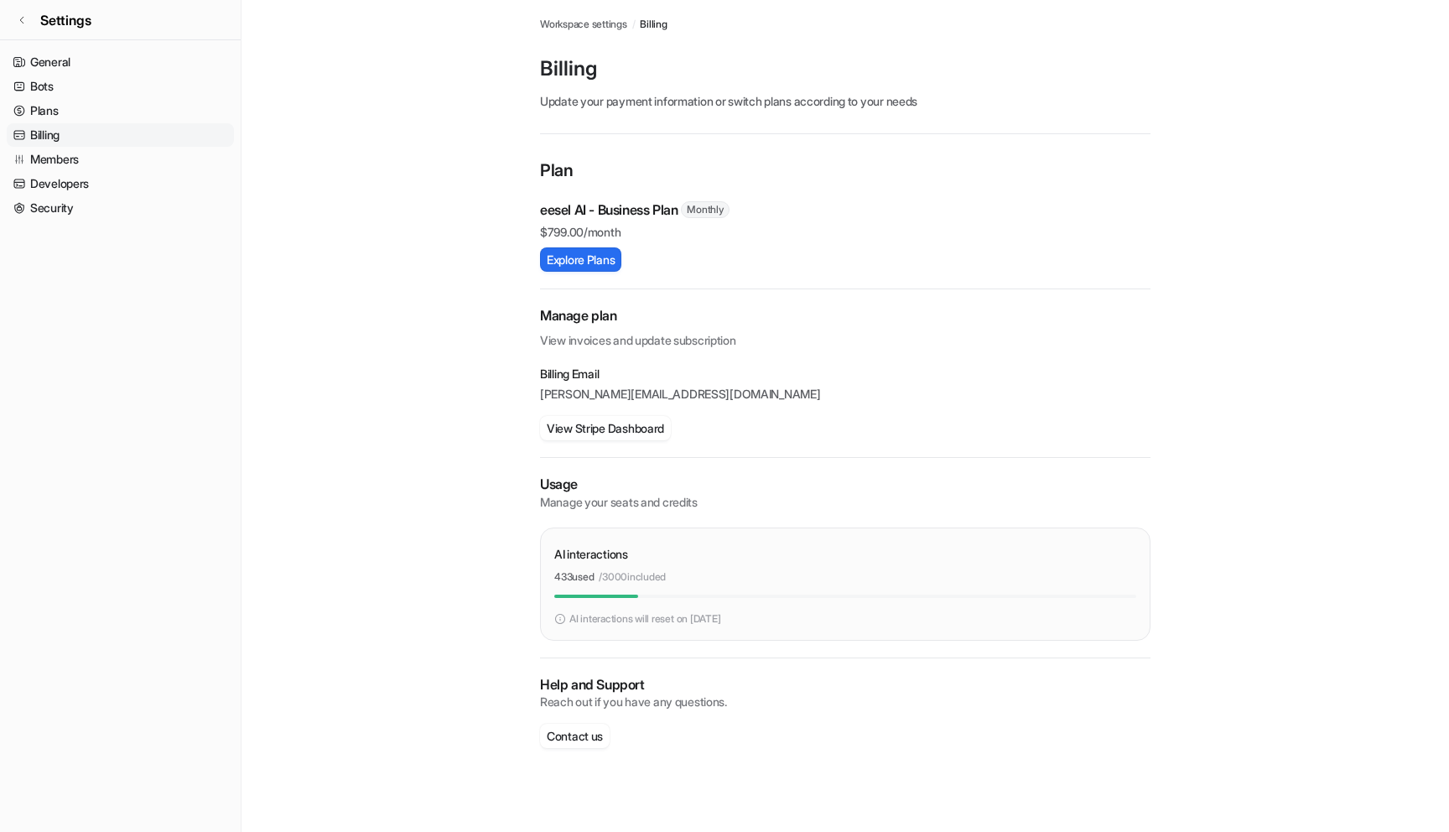
click at [571, 490] on div "Plan eesel AI - Business Plan Monthly $ 799.00/month Explore Plans Manage plan …" at bounding box center [845, 470] width 610 height 624
click at [518, 480] on main "Workspace settings / Billing Billing Update your payment information or switch …" at bounding box center [844, 390] width 1207 height 781
drag, startPoint x: 768, startPoint y: 630, endPoint x: 281, endPoint y: 490, distance: 507.0
click at [281, 490] on main "Workspace settings / Billing Billing Update your payment information or switch …" at bounding box center [844, 390] width 1207 height 781
click at [282, 490] on main "Workspace settings / Billing Billing Update your payment information or switch …" at bounding box center [844, 390] width 1207 height 781
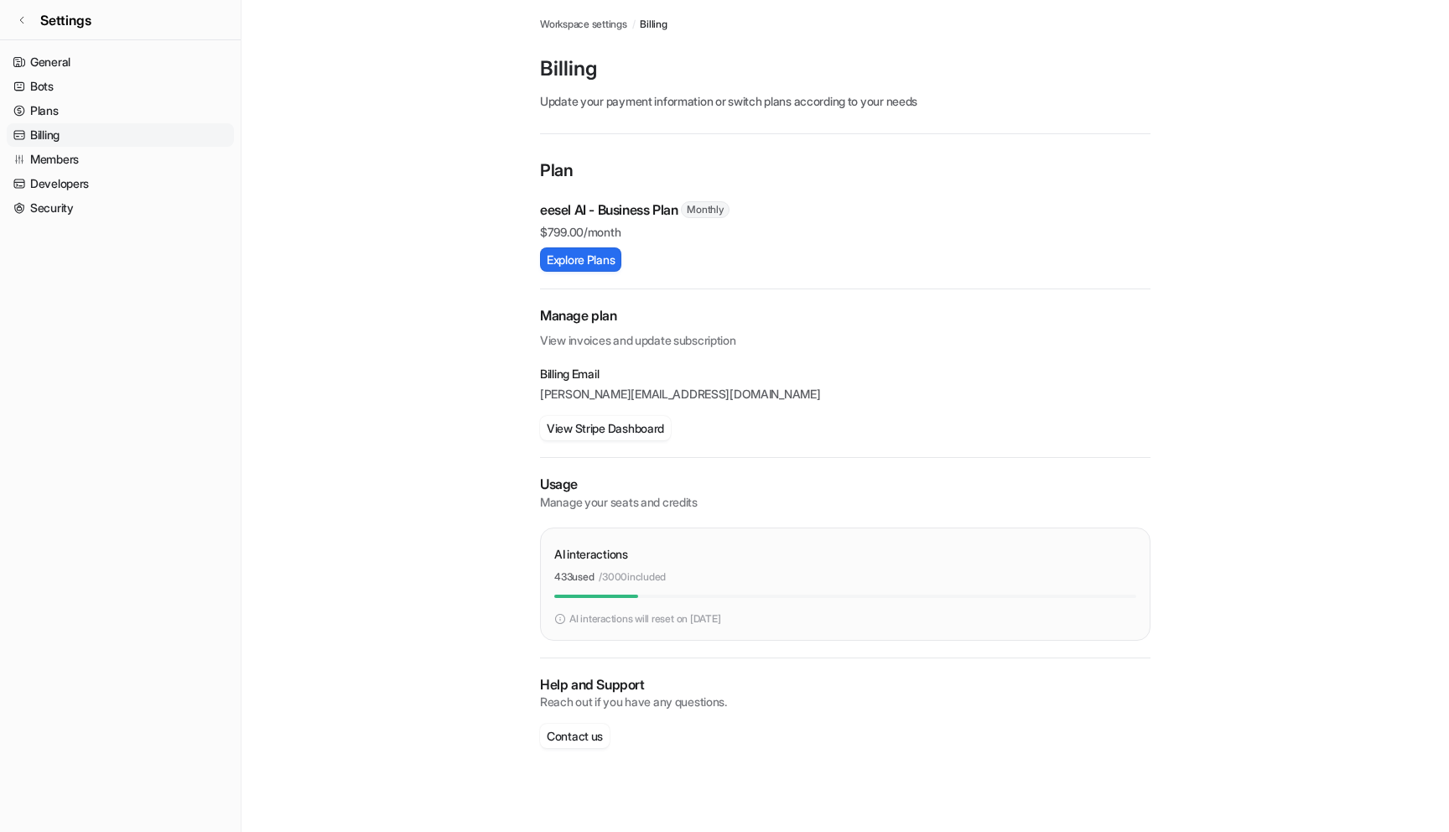
click at [550, 617] on div "AI interactions 433 used / 3000 included AI interactions will reset on Sep 13, …" at bounding box center [845, 583] width 610 height 113
click at [555, 617] on img at bounding box center [560, 618] width 12 height 15
click at [556, 616] on img at bounding box center [560, 618] width 12 height 15
click at [608, 619] on p "AI interactions will reset on Sep 13, 2025" at bounding box center [644, 618] width 151 height 15
click at [597, 554] on p "AI interactions" at bounding box center [591, 554] width 74 height 18
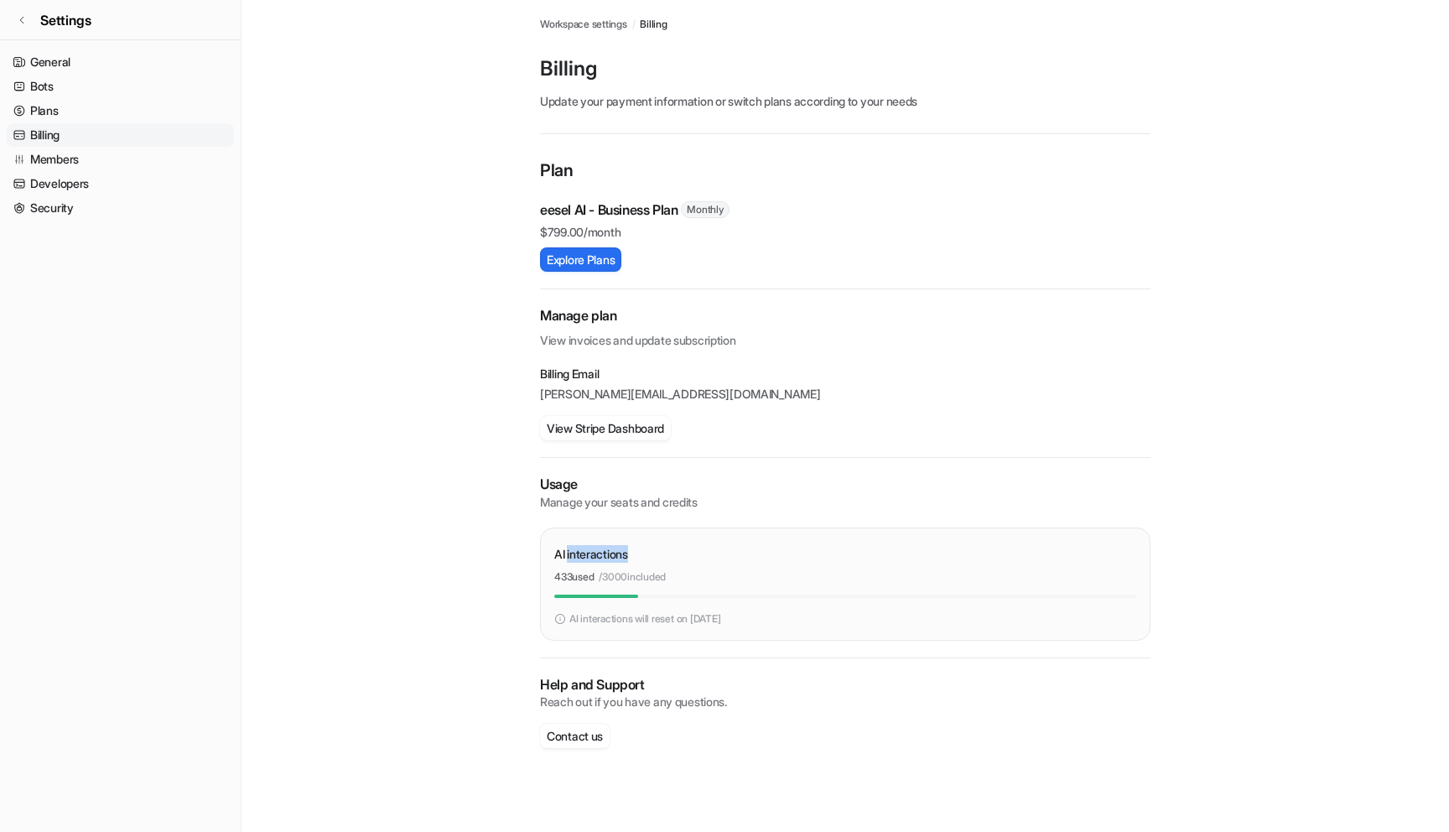
click at [597, 554] on p "AI interactions" at bounding box center [591, 554] width 74 height 18
click at [563, 252] on button "Explore Plans" at bounding box center [580, 259] width 81 height 24
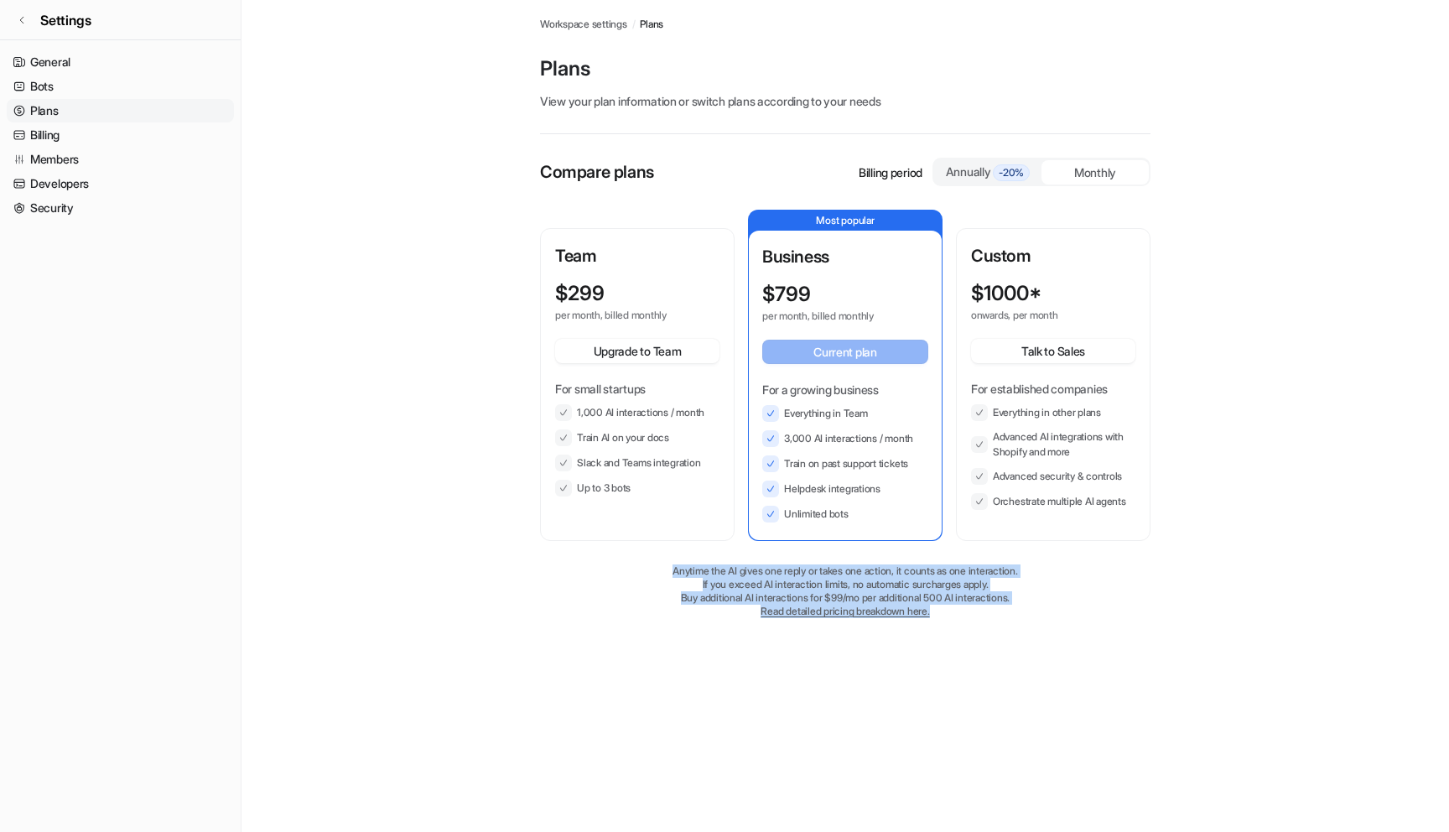
drag, startPoint x: 925, startPoint y: 596, endPoint x: 594, endPoint y: 559, distance: 333.2
click at [594, 559] on div "Compare plans Billing period Annually -20% Monthly Team $ 299 per month, billed…" at bounding box center [845, 405] width 610 height 494
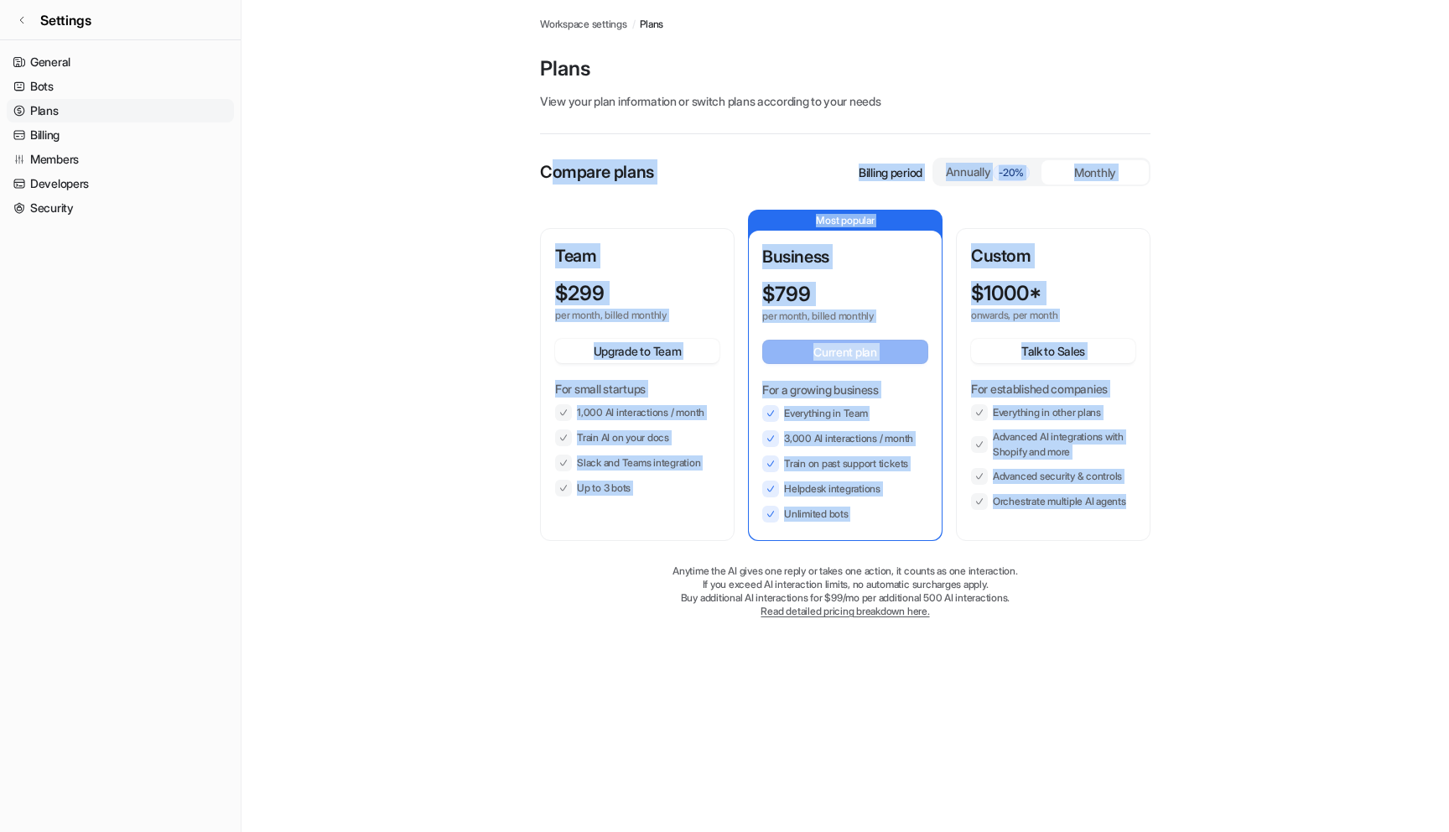
drag, startPoint x: 552, startPoint y: 167, endPoint x: 1138, endPoint y: 529, distance: 689.6
click at [1138, 529] on div "Compare plans Billing period Annually -20% Monthly Team $ 299 per month, billed…" at bounding box center [845, 405] width 610 height 494
click at [1138, 529] on div "Custom $ 1000* onwards, per month Talk to Sales For established companies Every…" at bounding box center [1052, 384] width 191 height 309
drag, startPoint x: 1138, startPoint y: 527, endPoint x: 270, endPoint y: 60, distance: 986.5
click at [270, 60] on main "Workspace settings / Plans Plans View your plan information or switch plans acc…" at bounding box center [844, 325] width 1207 height 651
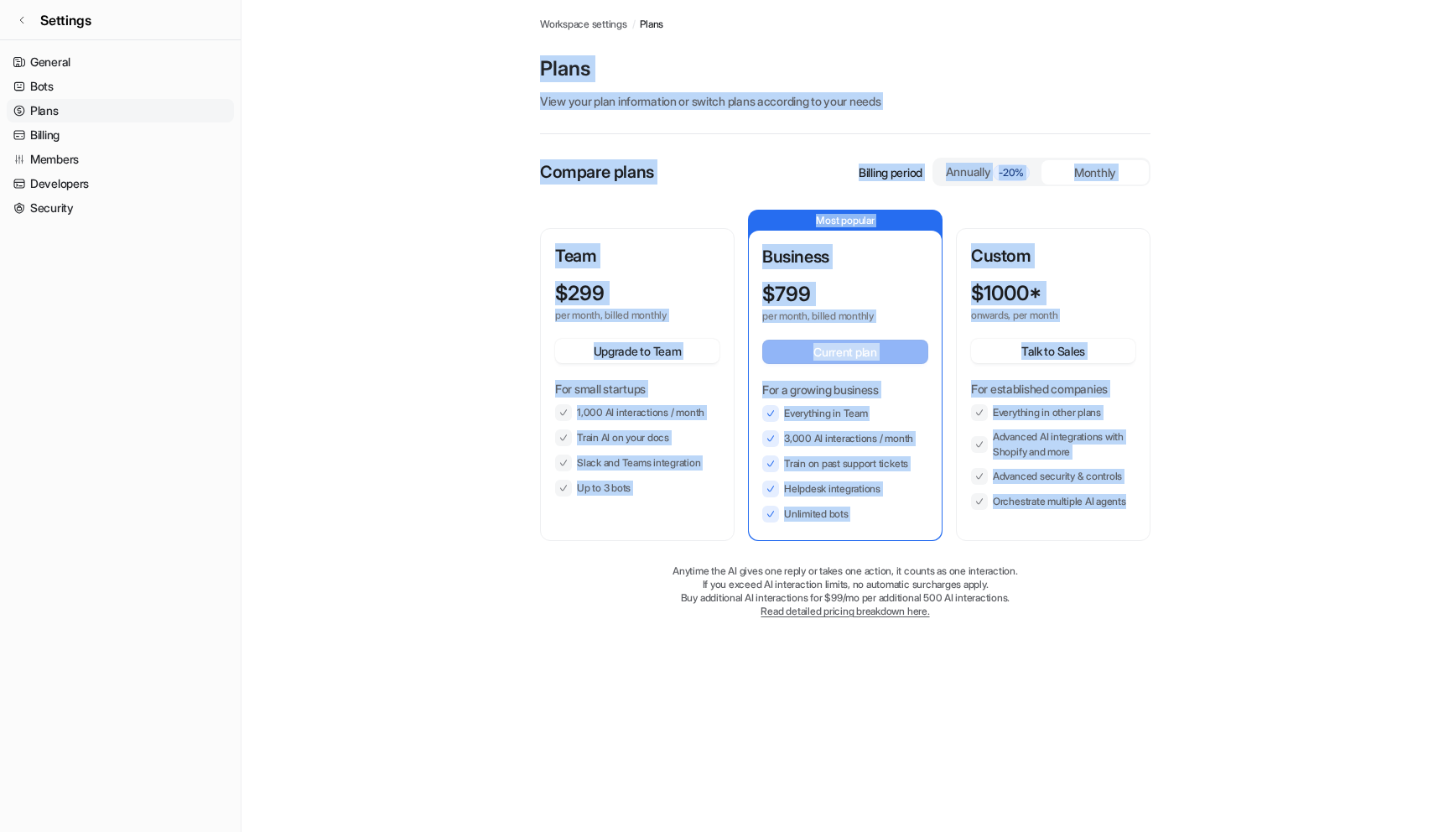
click at [270, 64] on main "Workspace settings / Plans Plans View your plan information or switch plans acc…" at bounding box center [844, 325] width 1207 height 651
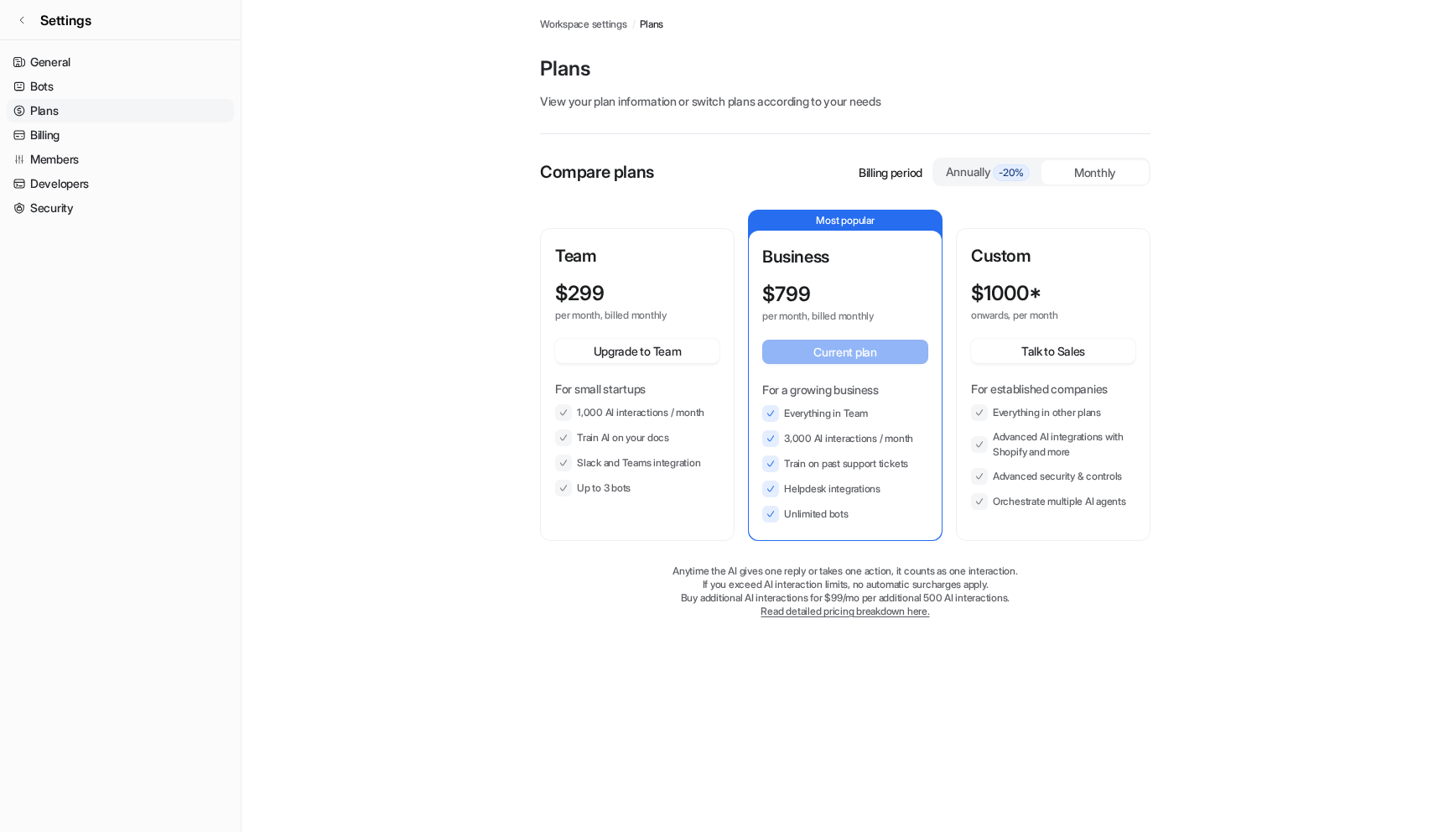
click at [270, 64] on main "Workspace settings / Plans Plans View your plan information or switch plans acc…" at bounding box center [844, 325] width 1207 height 651
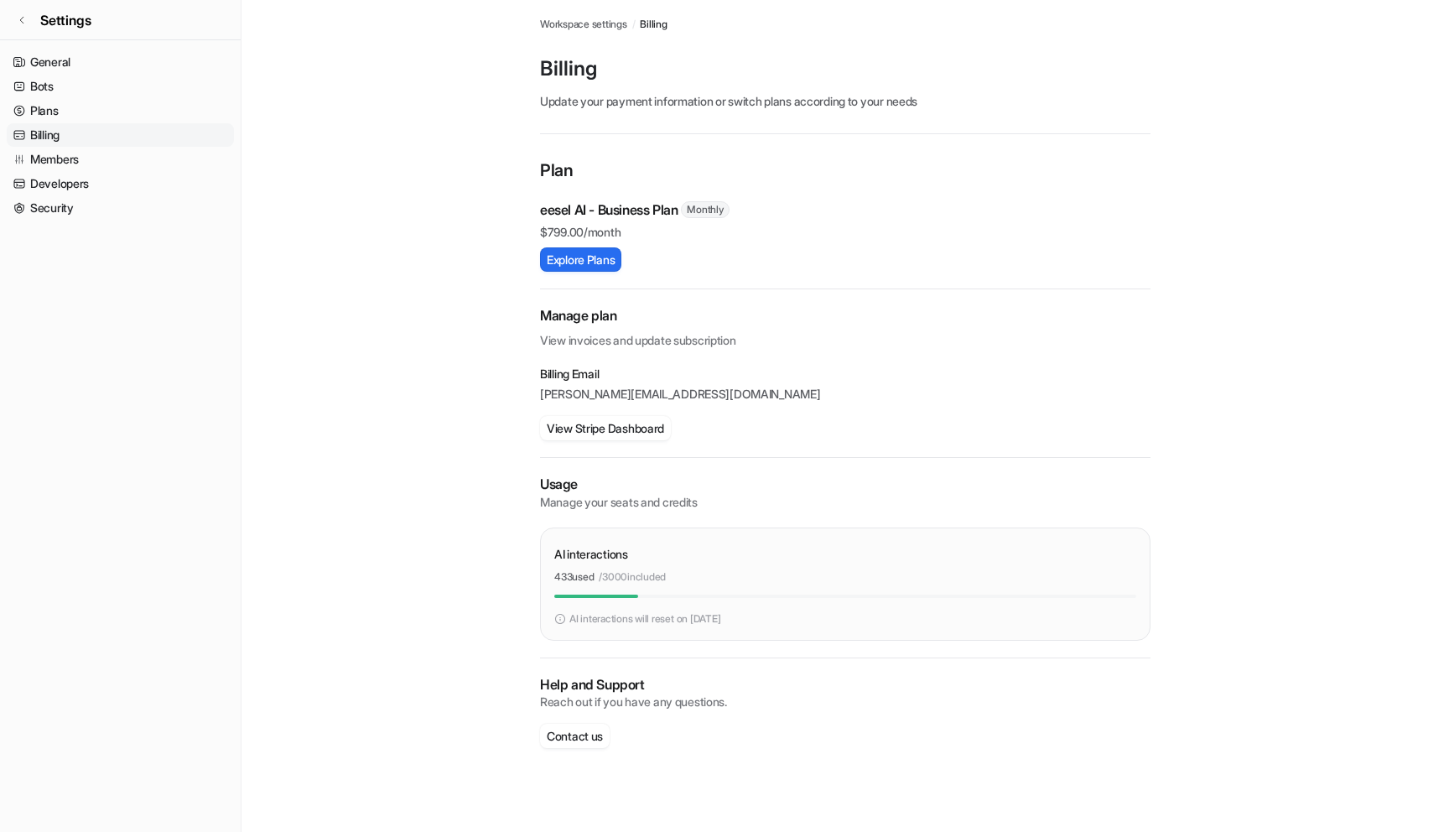
drag, startPoint x: 1087, startPoint y: 304, endPoint x: 1029, endPoint y: 297, distance: 58.3
click at [1086, 304] on div "Plan eesel AI - Business Plan Monthly $ 799.00/month Explore Plans Manage plan …" at bounding box center [845, 470] width 610 height 624
click at [581, 257] on button "Explore Plans" at bounding box center [580, 259] width 81 height 24
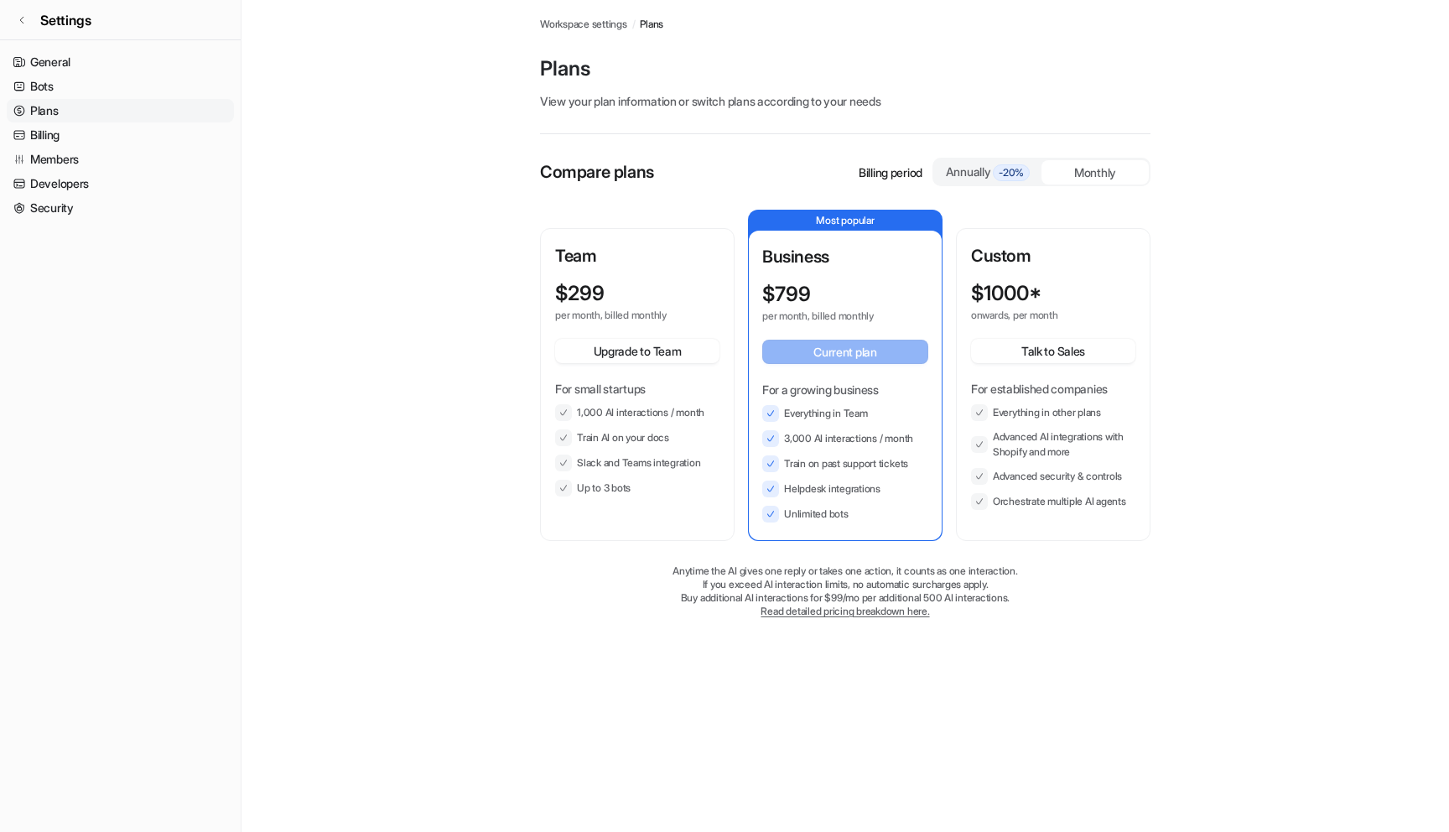
click at [886, 610] on link "Read detailed pricing breakdown here." at bounding box center [844, 610] width 169 height 13
drag, startPoint x: 1055, startPoint y: 655, endPoint x: 995, endPoint y: 634, distance: 63.1
click at [1055, 655] on div "Plans Workspace settings / Plans Plans View your plan information or switch pla…" at bounding box center [724, 416] width 1449 height 832
click at [786, 608] on link "Read detailed pricing breakdown here." at bounding box center [844, 610] width 169 height 13
click at [58, 8] on link "Settings" at bounding box center [120, 20] width 241 height 40
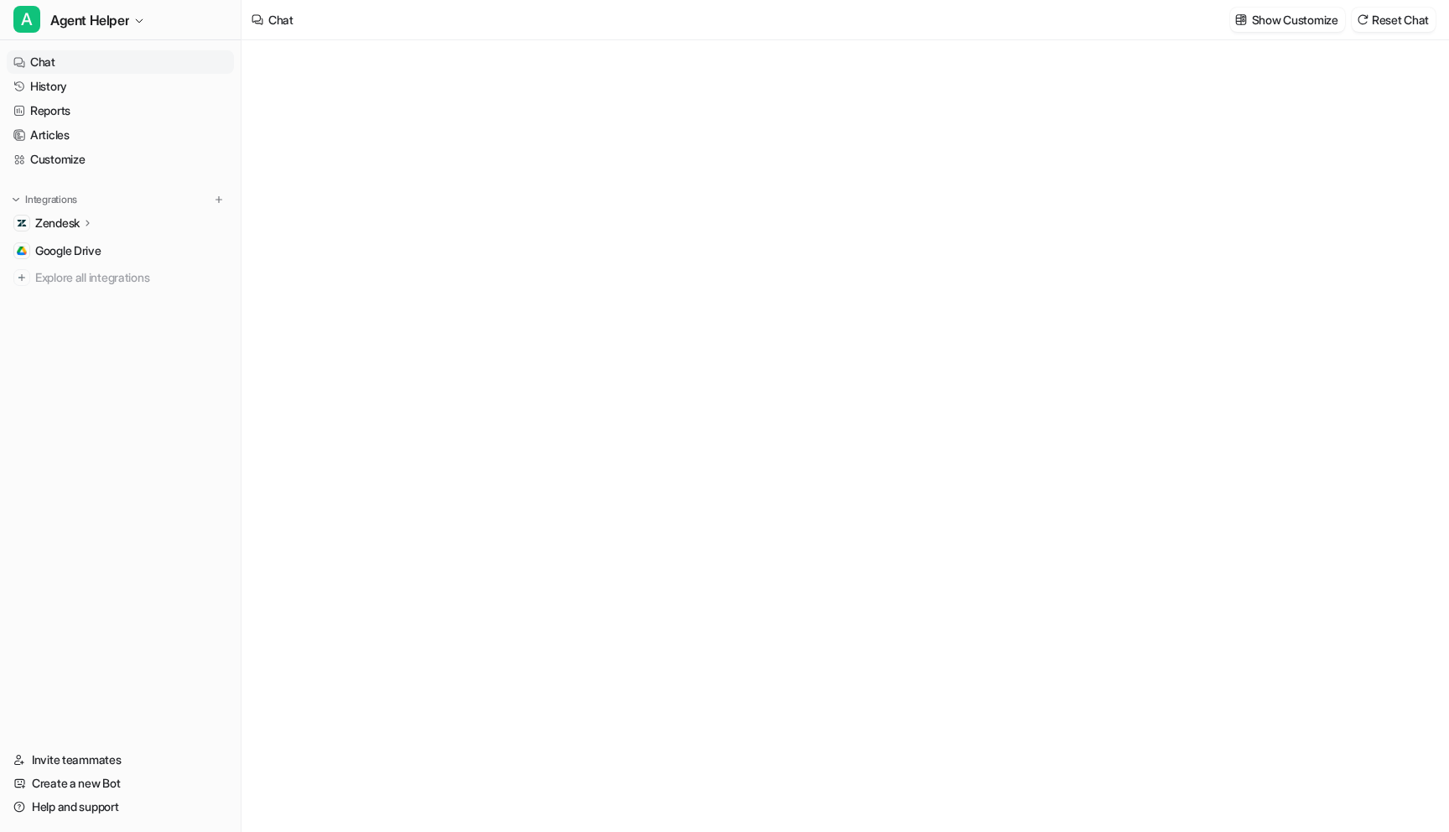
type textarea "**********"
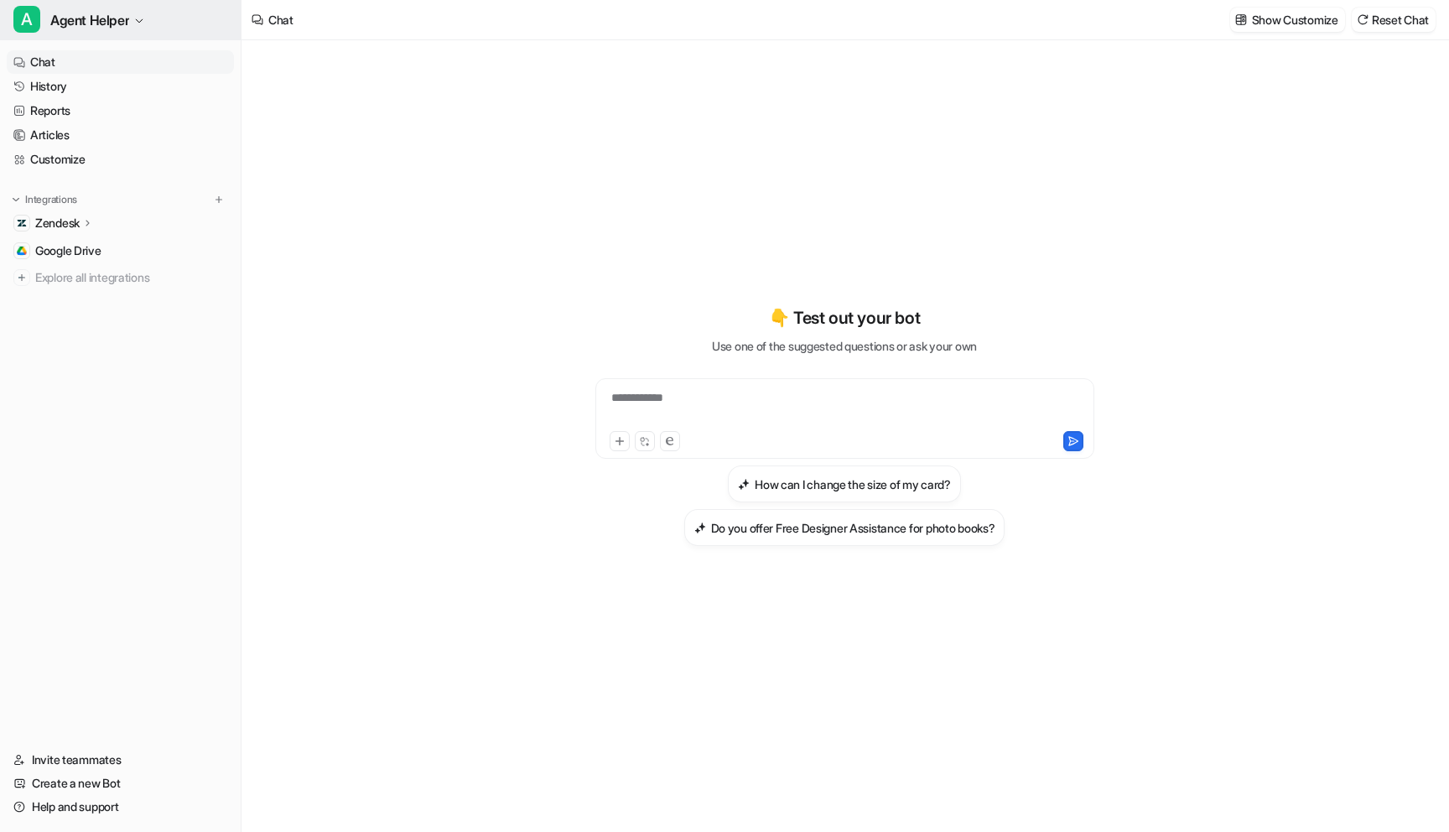
click at [86, 28] on span "Agent Helper" at bounding box center [89, 19] width 79 height 23
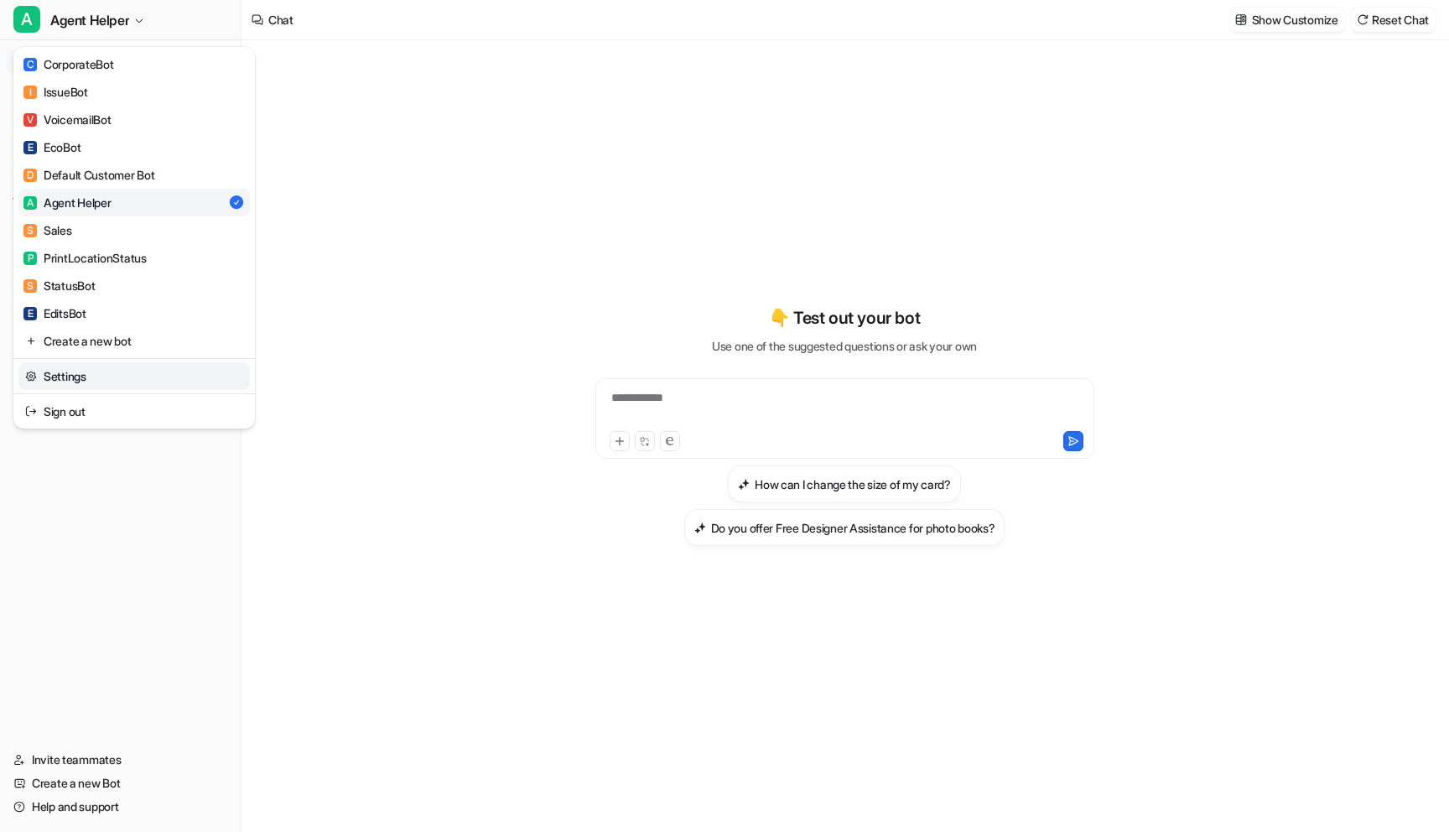
click at [106, 373] on link "Settings" at bounding box center [133, 376] width 231 height 28
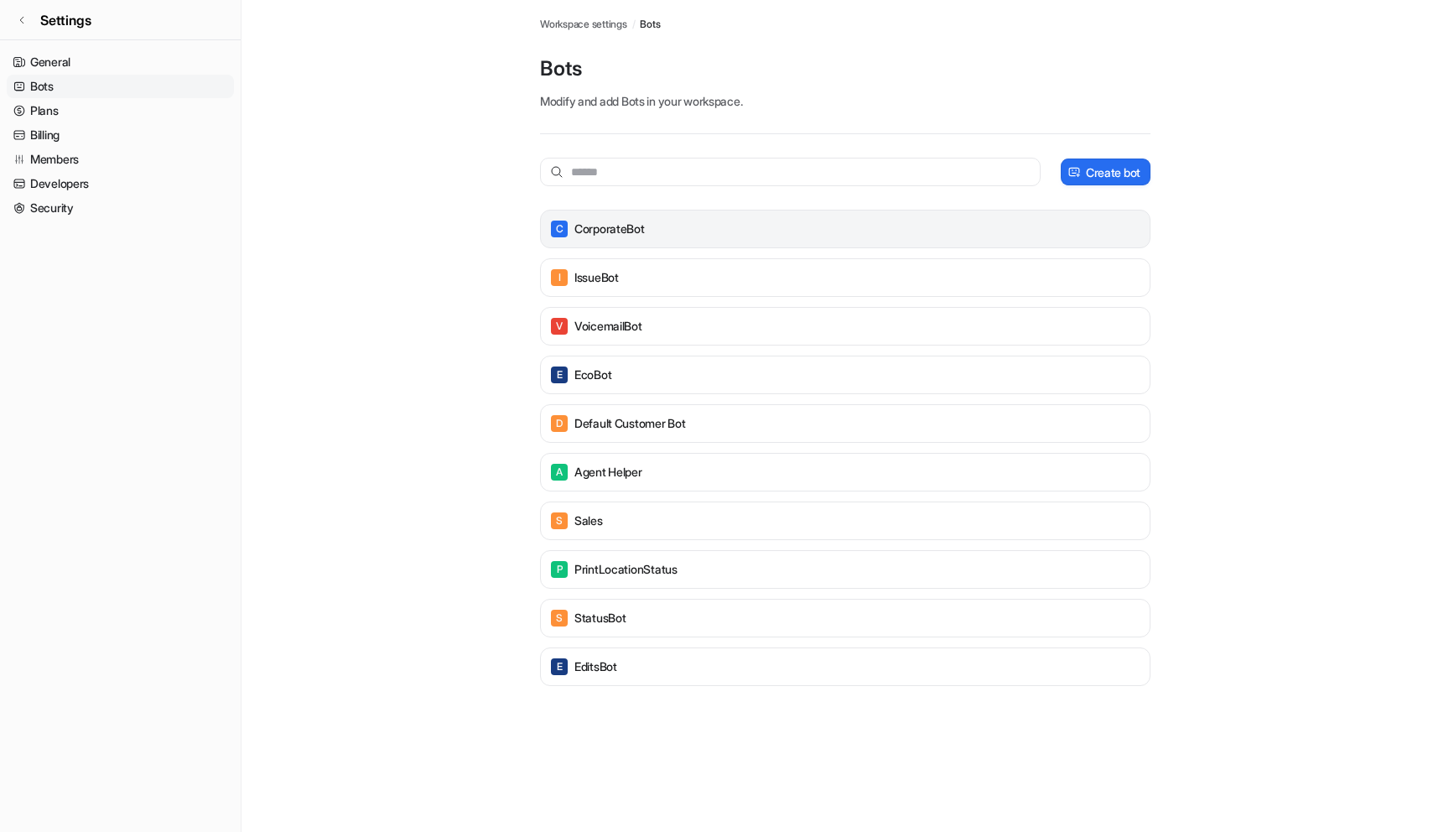
click at [832, 234] on div "C CorporateBot" at bounding box center [844, 228] width 595 height 23
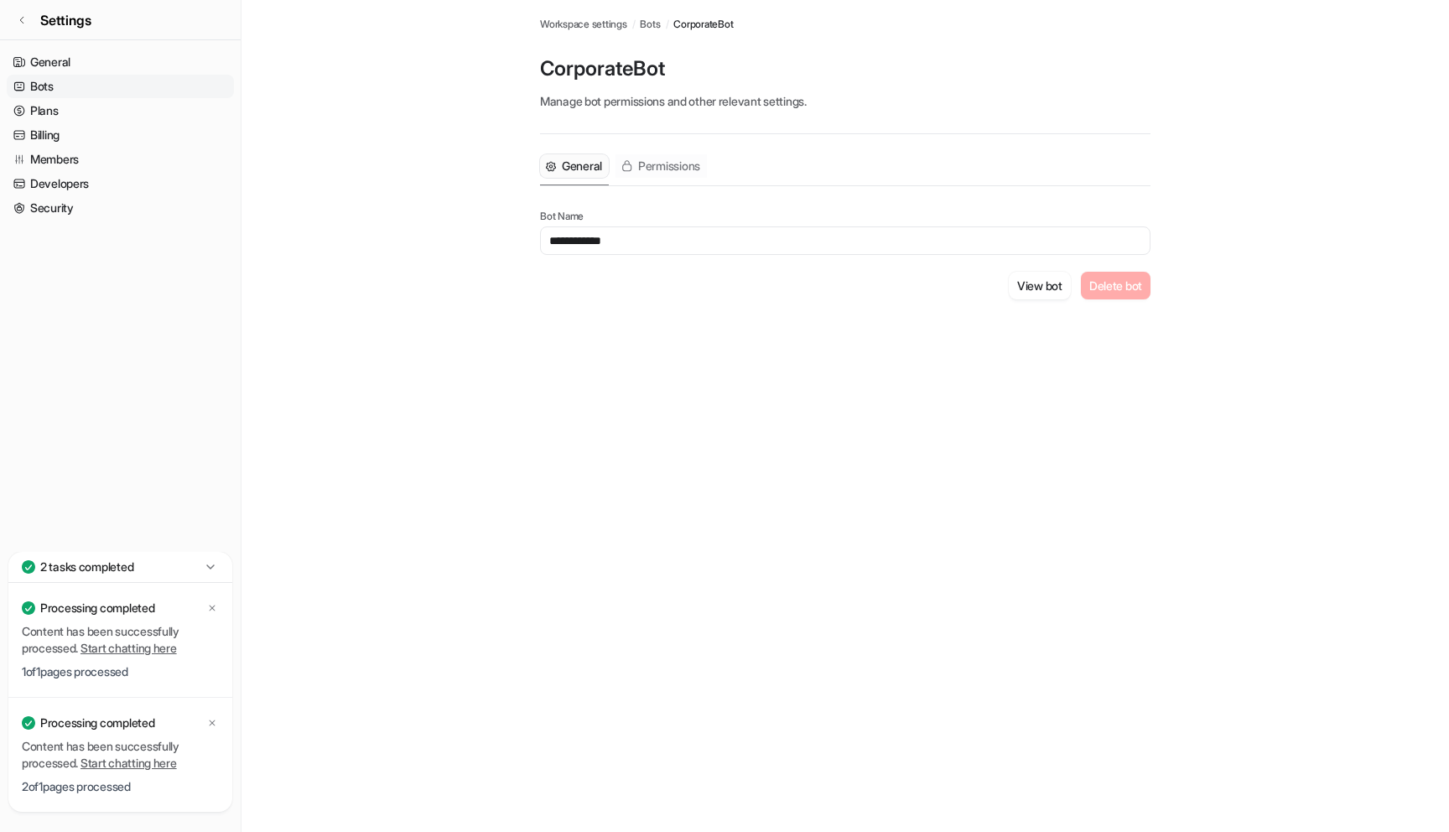
click at [653, 154] on button "Permissions" at bounding box center [660, 165] width 91 height 23
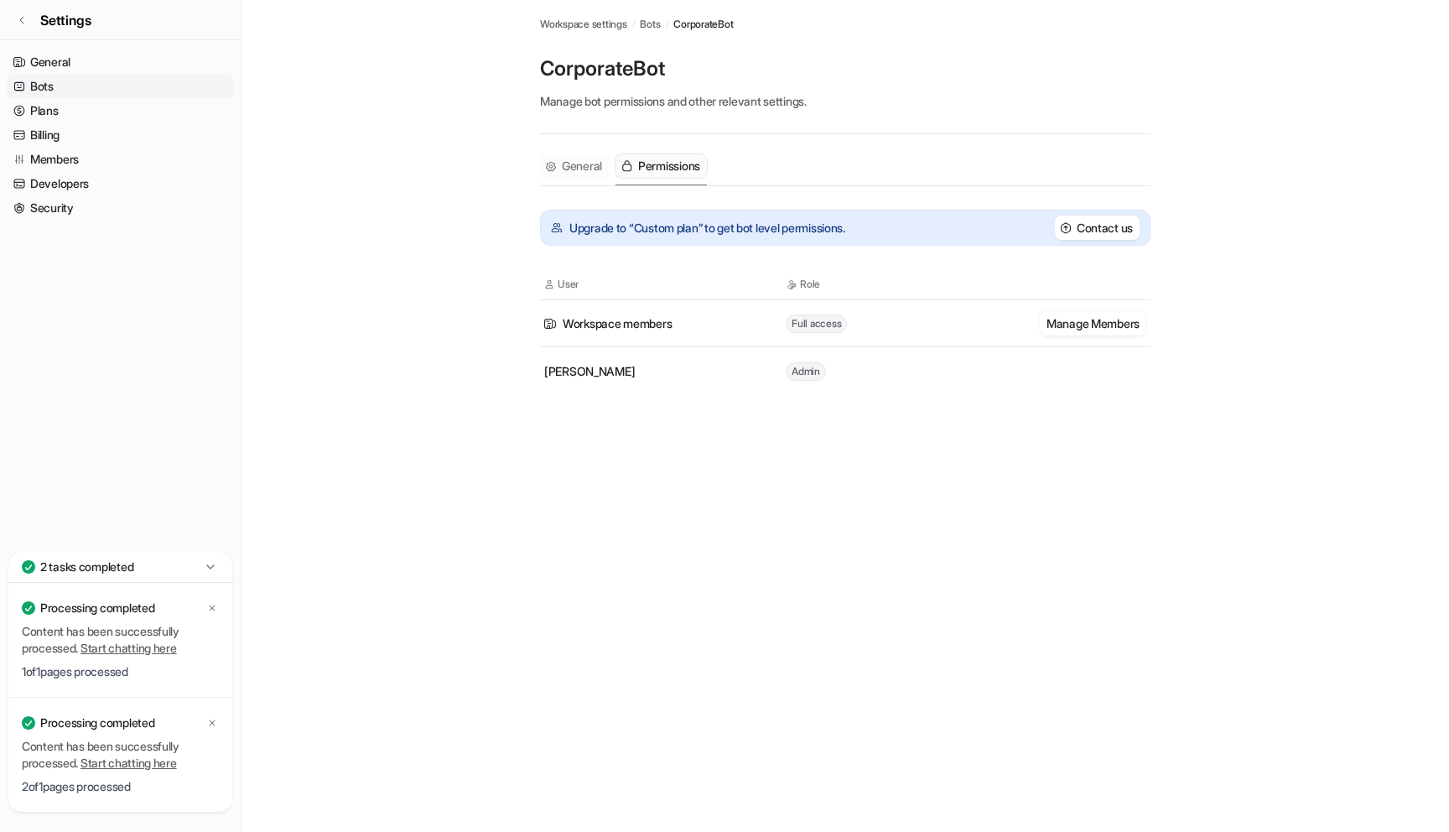
click at [588, 163] on span "General" at bounding box center [582, 166] width 40 height 17
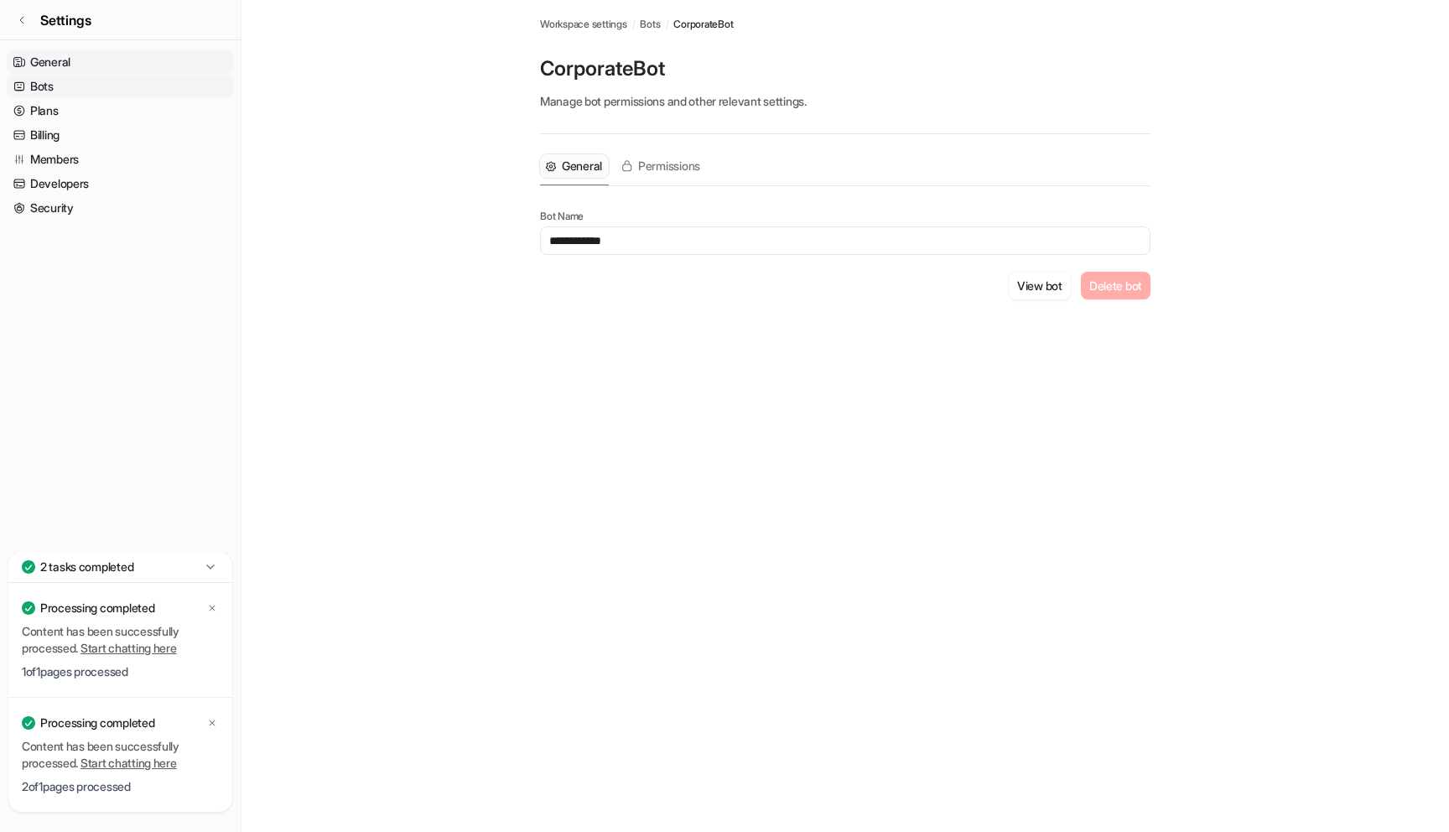
click at [76, 59] on link "General" at bounding box center [120, 61] width 227 height 23
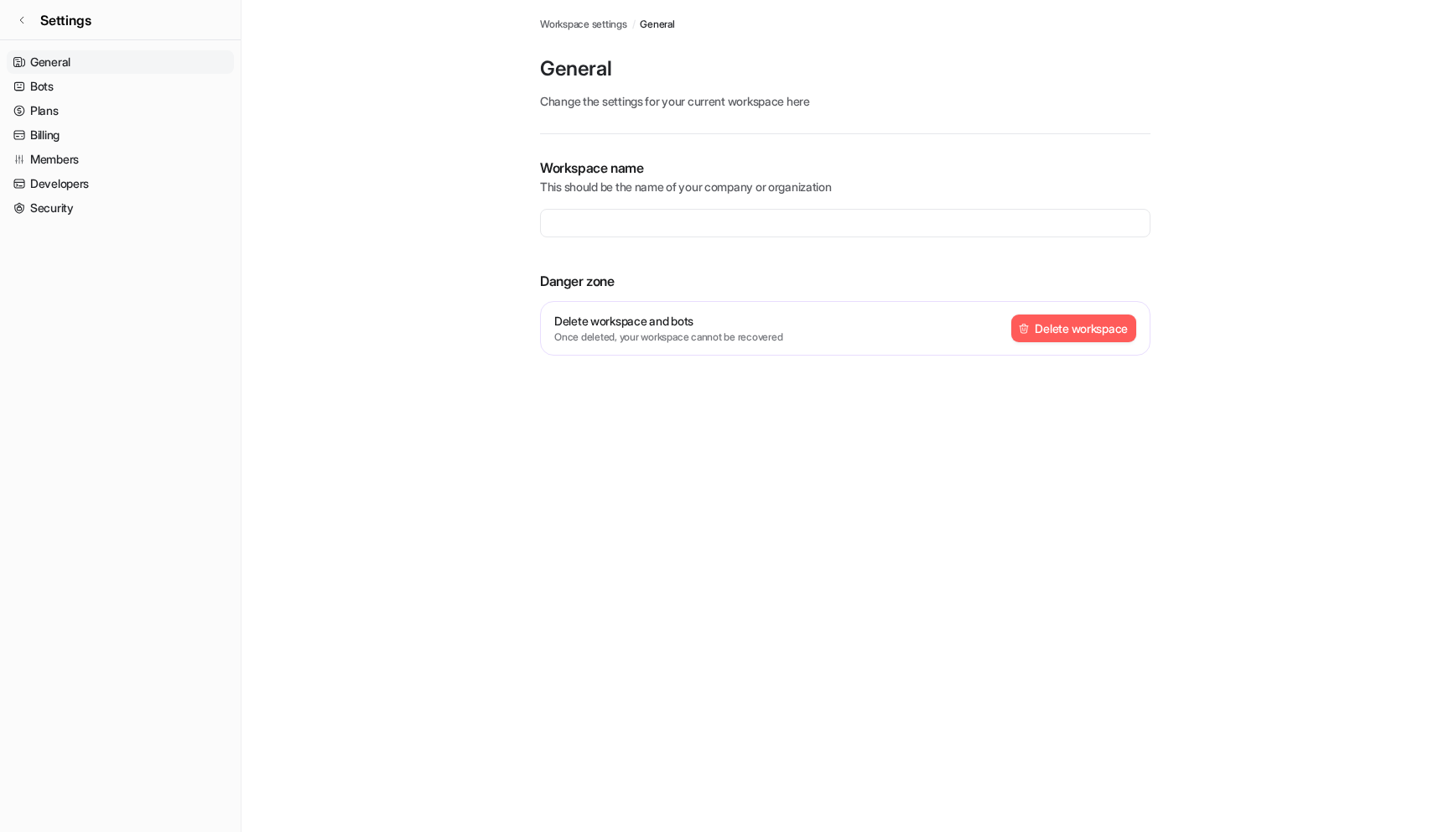
type input "**********"
click at [100, 110] on link "Plans" at bounding box center [120, 110] width 227 height 23
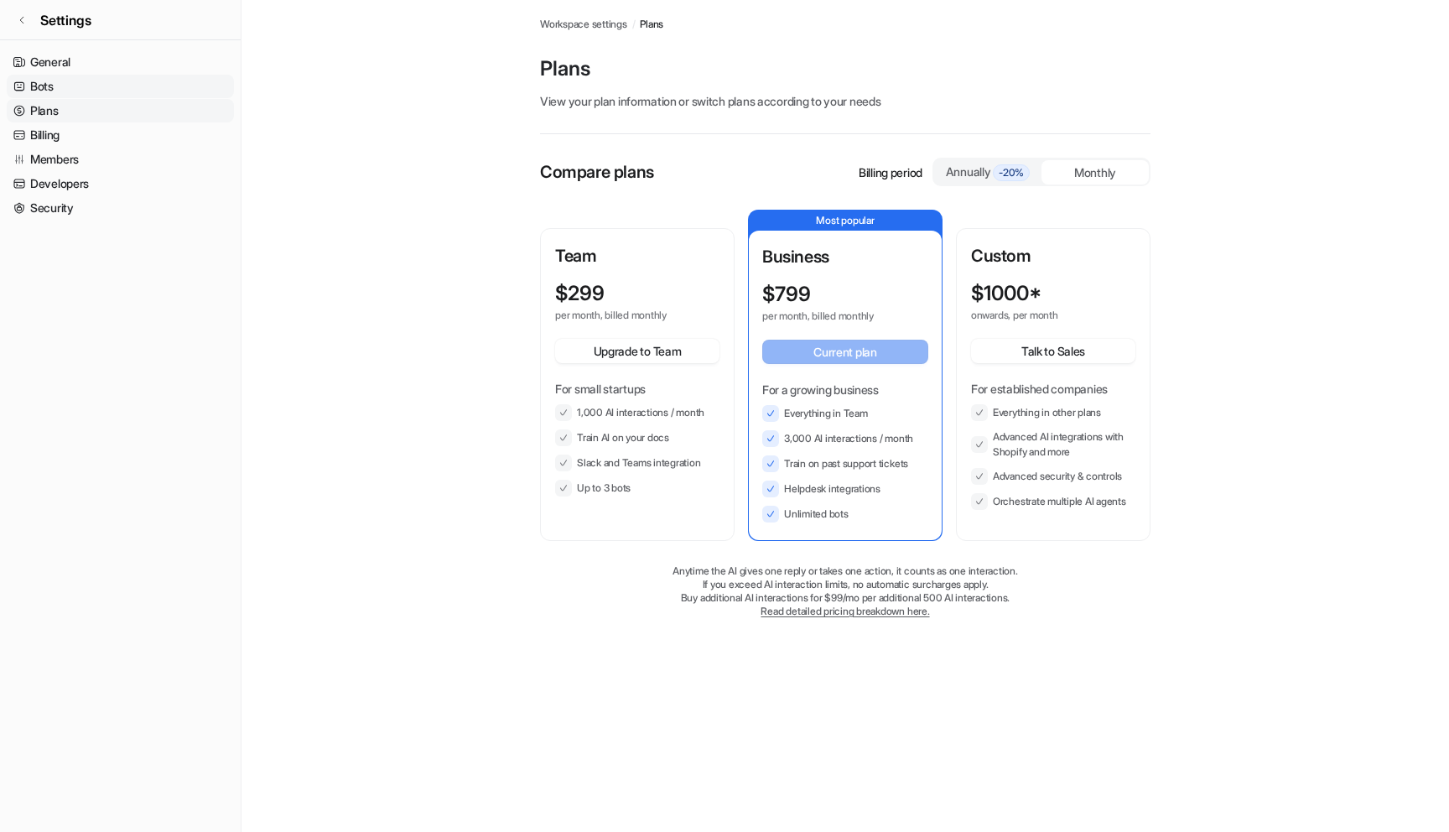
click at [109, 76] on link "Bots" at bounding box center [120, 86] width 227 height 23
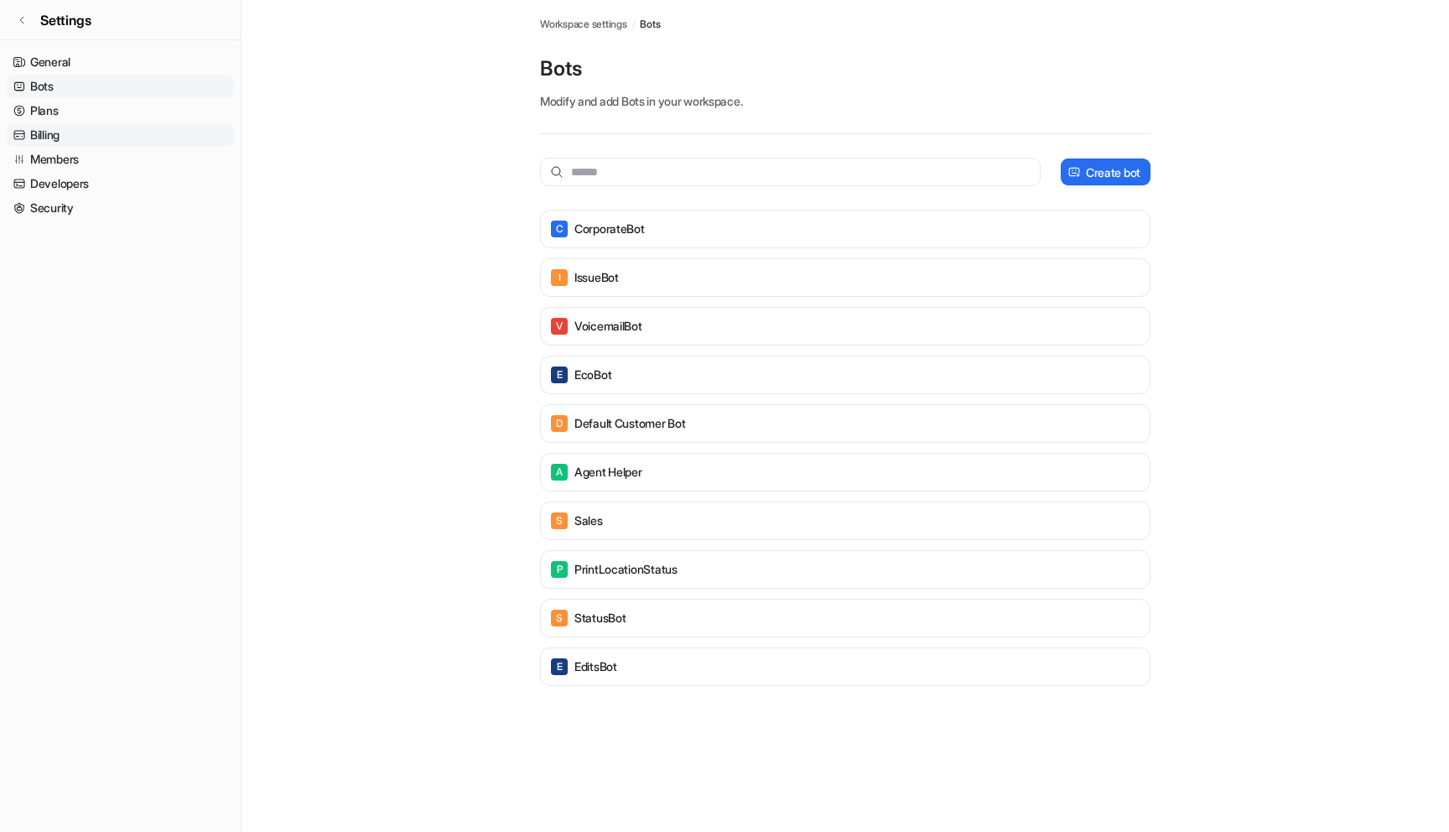
click at [127, 142] on link "Billing" at bounding box center [120, 134] width 227 height 23
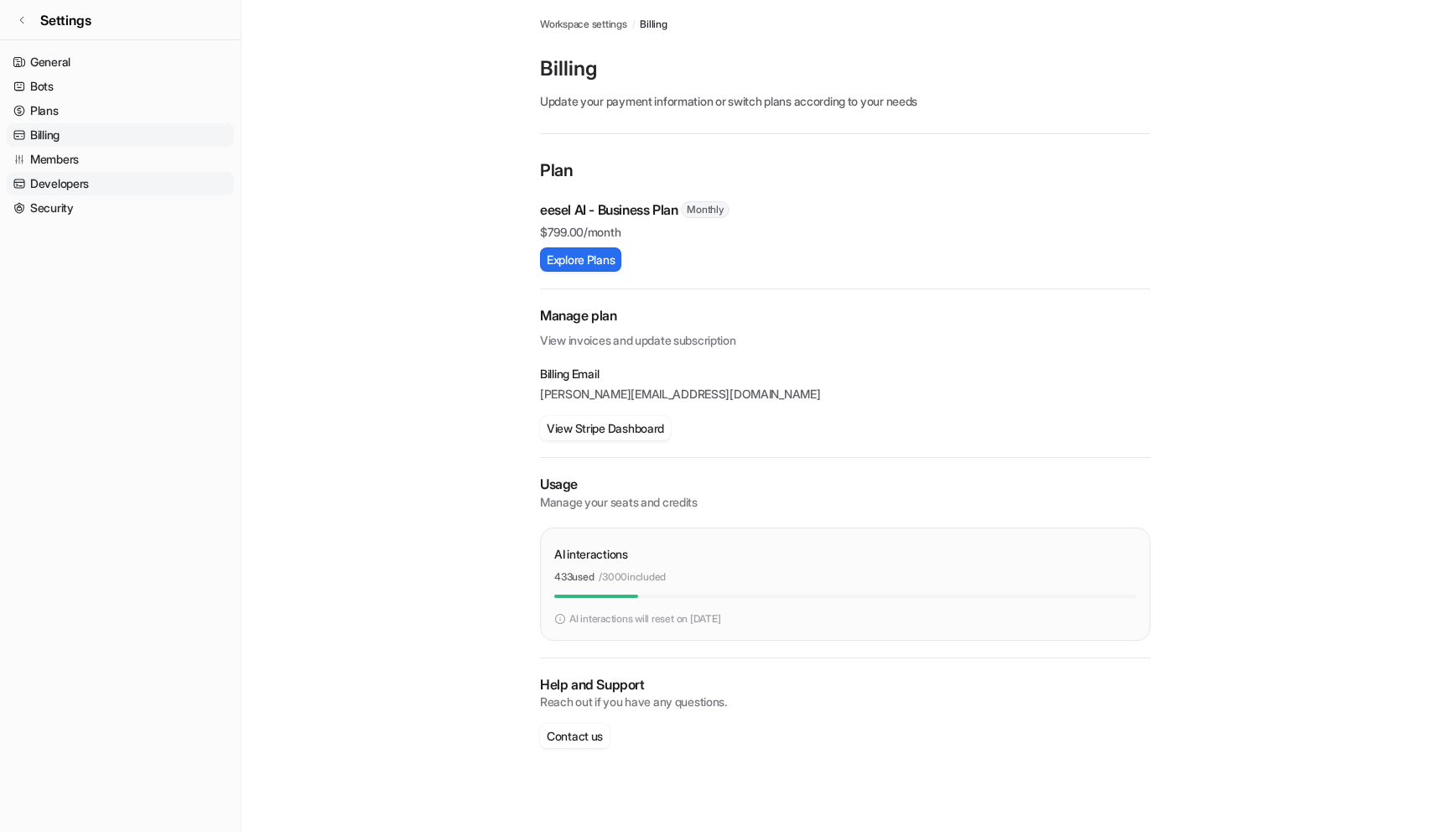
click at [132, 175] on link "Developers" at bounding box center [120, 183] width 227 height 23
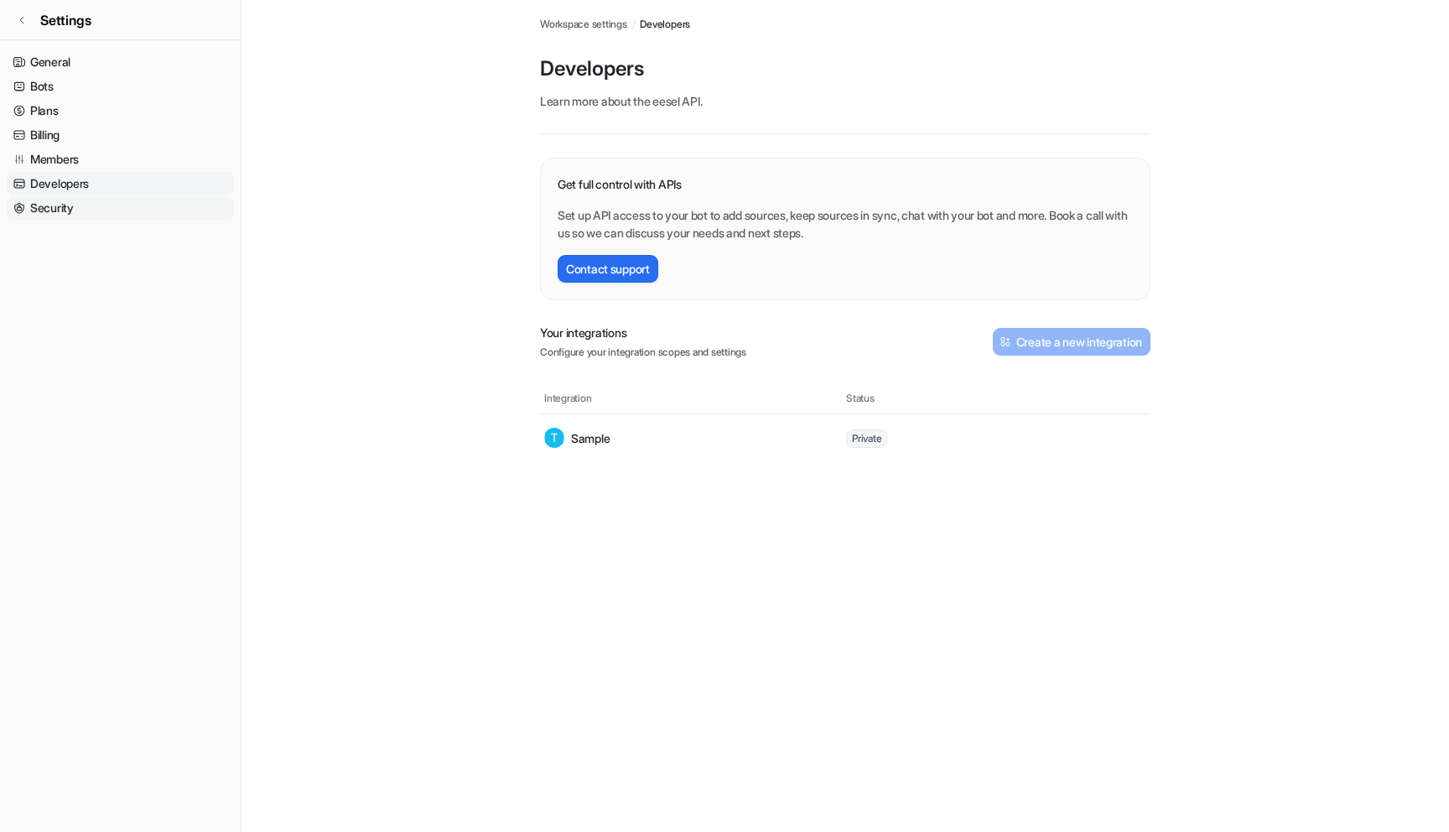
click at [129, 202] on link "Security" at bounding box center [120, 207] width 227 height 23
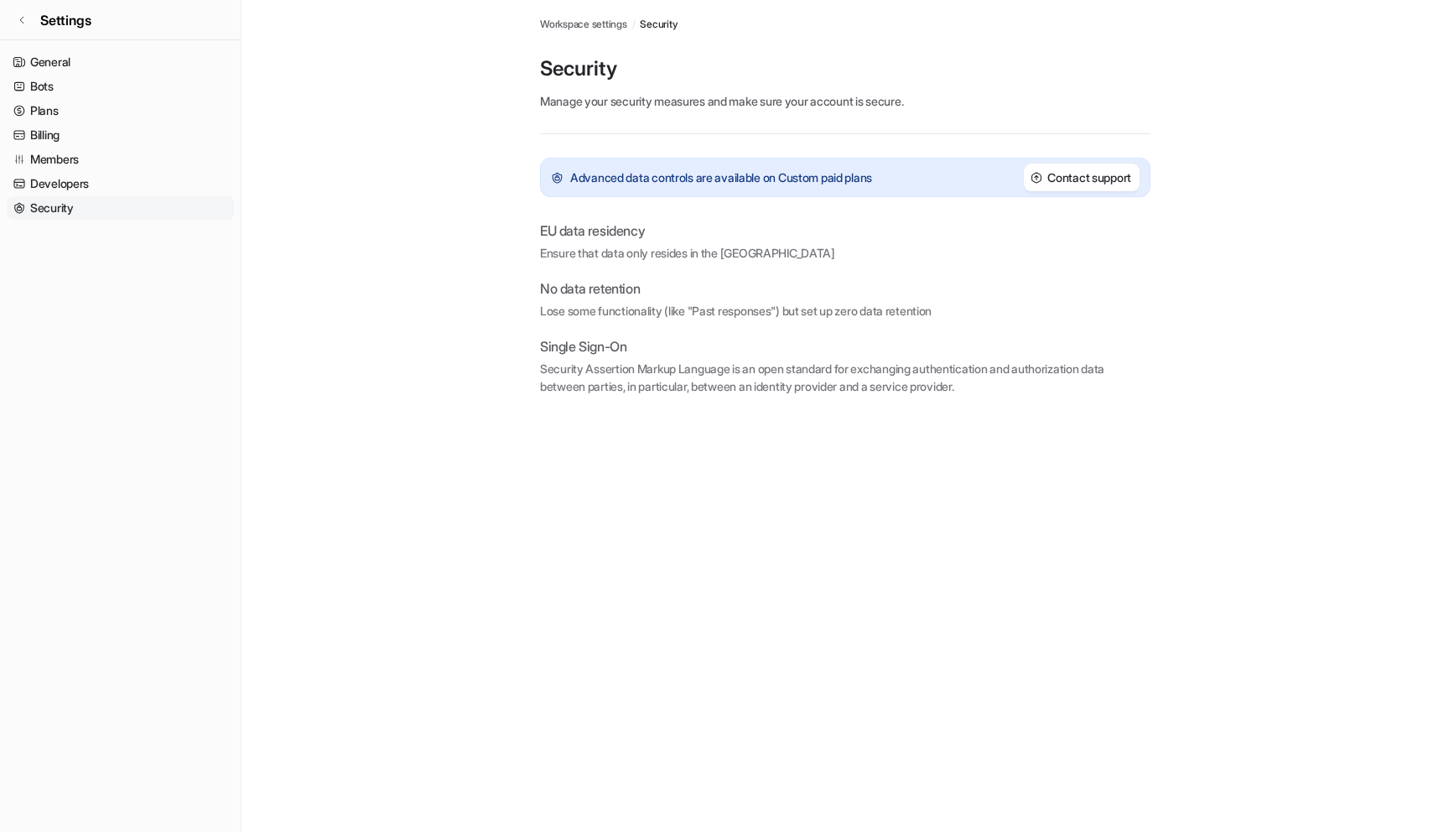
click at [127, 214] on link "Security" at bounding box center [120, 207] width 227 height 23
click at [123, 202] on link "Security" at bounding box center [120, 207] width 227 height 23
click at [125, 185] on link "Developers" at bounding box center [120, 183] width 227 height 23
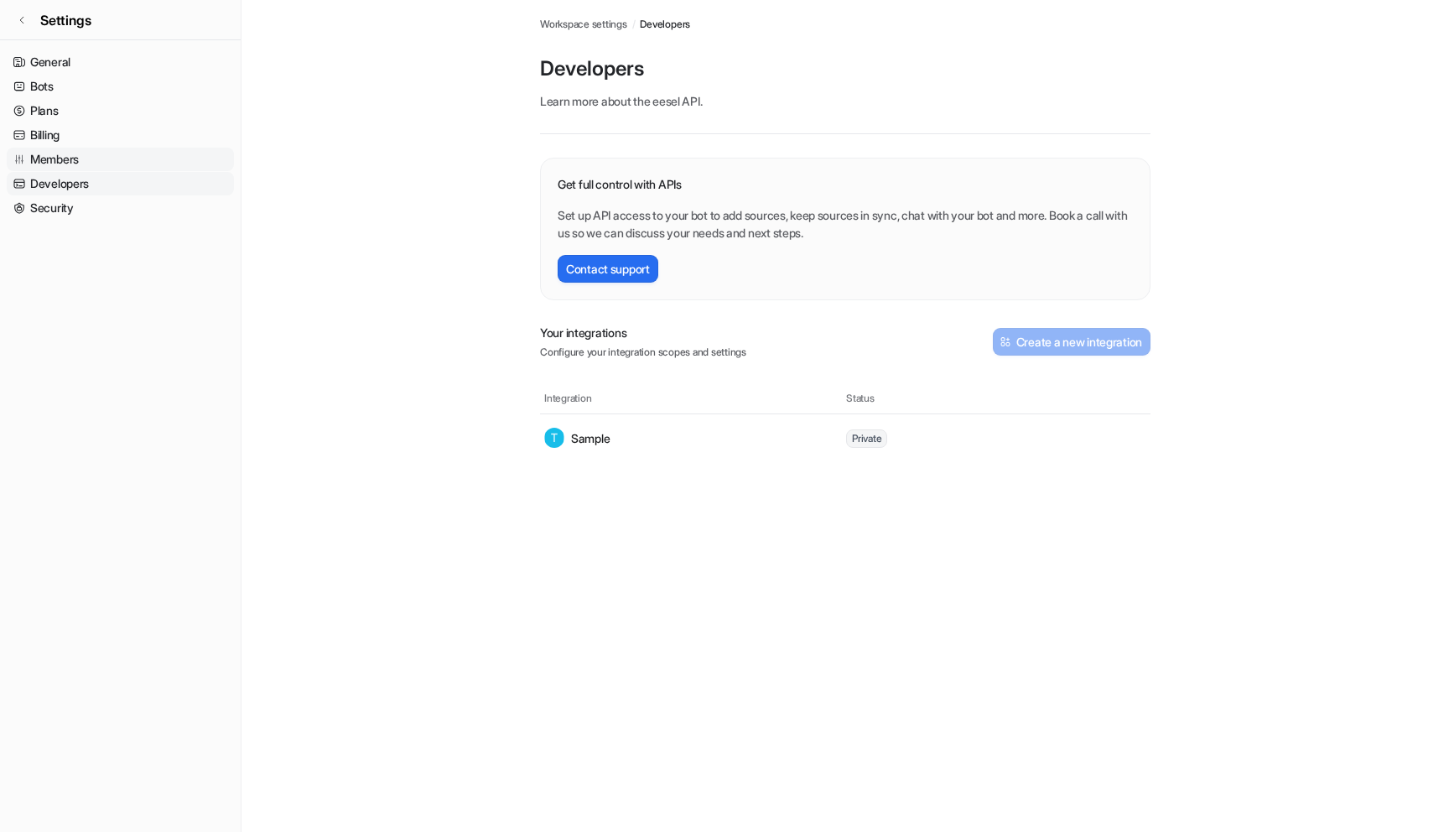
click at [129, 153] on link "Members" at bounding box center [120, 159] width 227 height 23
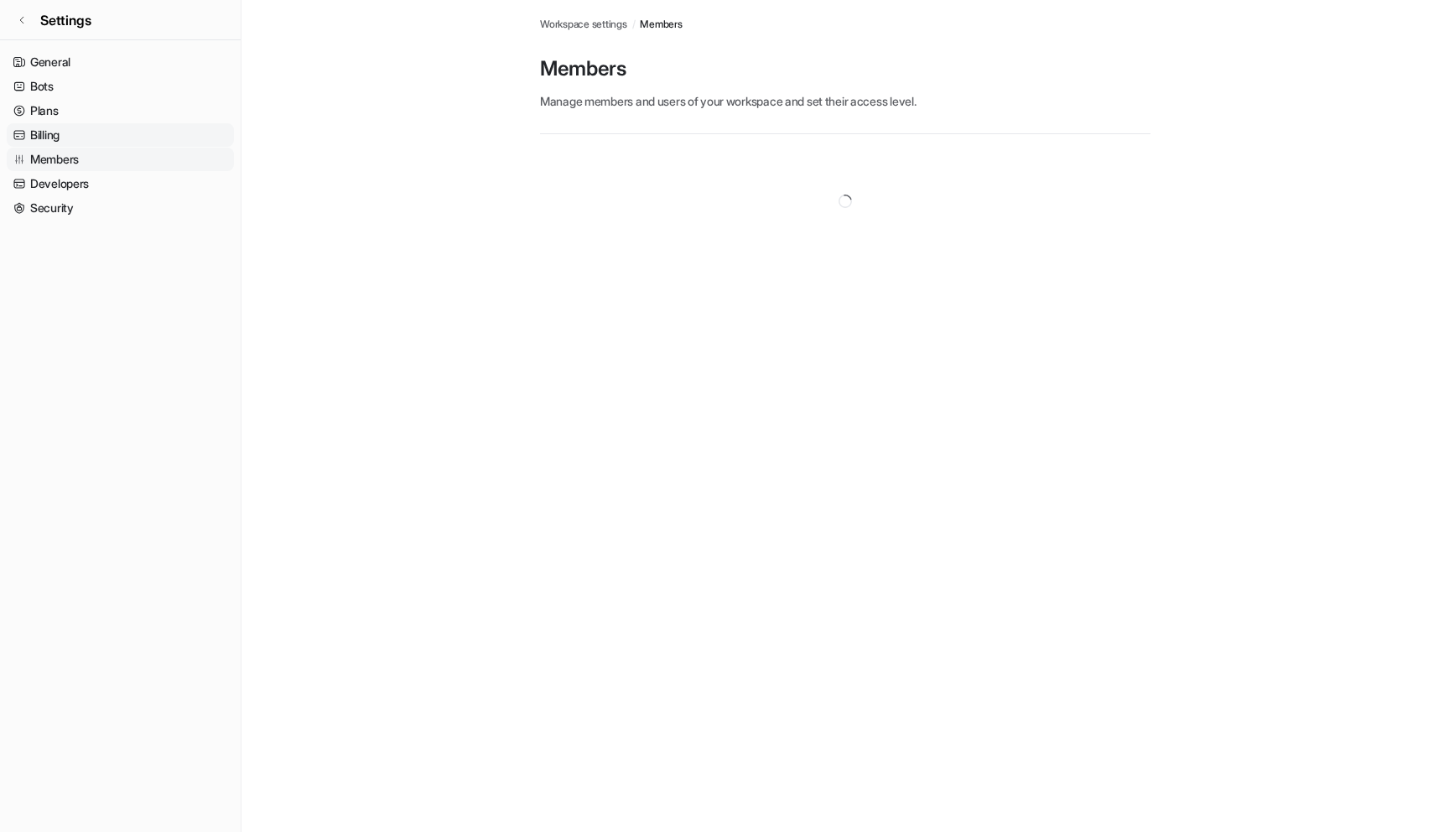
click at [129, 136] on link "Billing" at bounding box center [120, 134] width 227 height 23
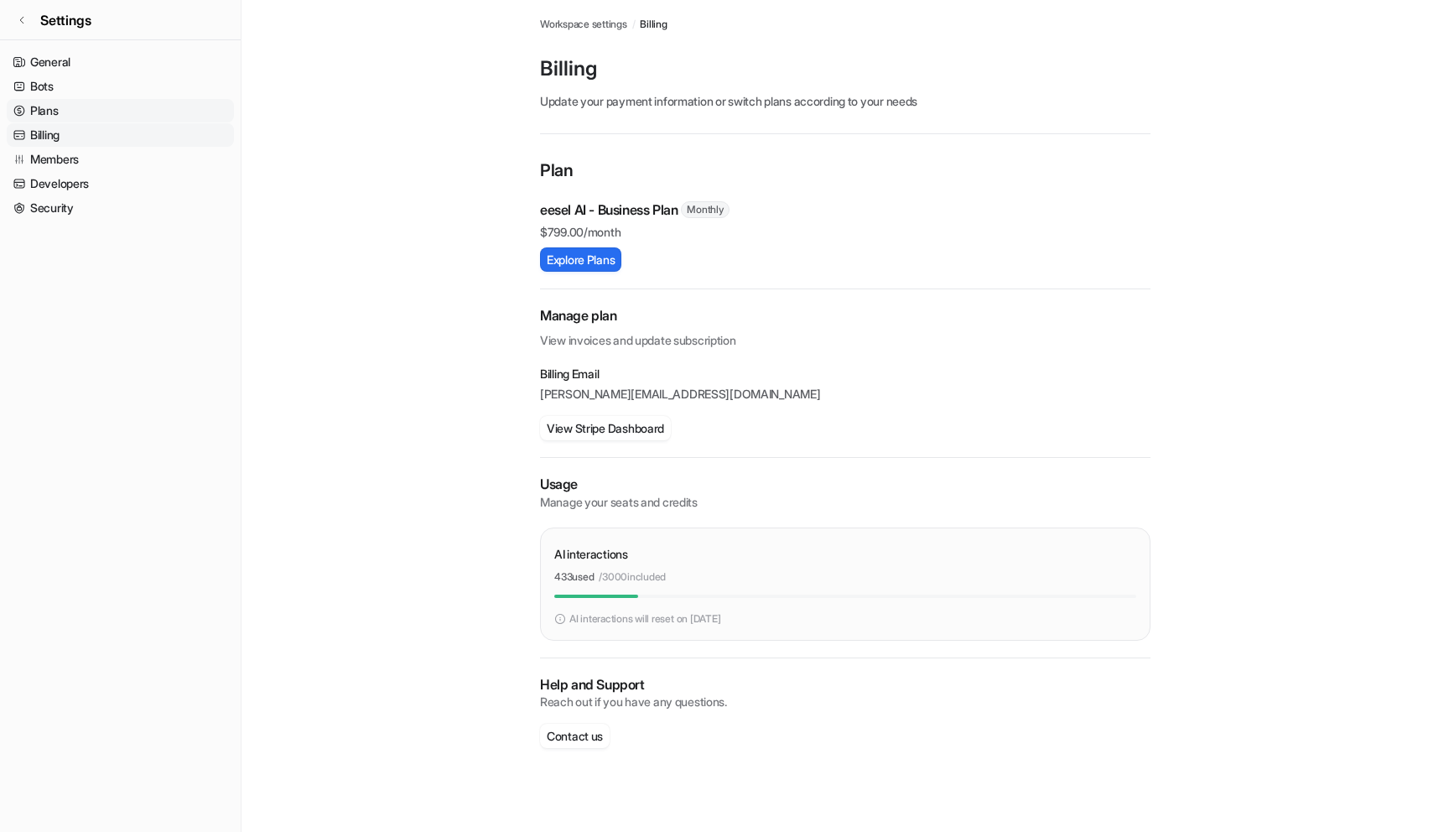
click at [133, 118] on link "Plans" at bounding box center [120, 110] width 227 height 23
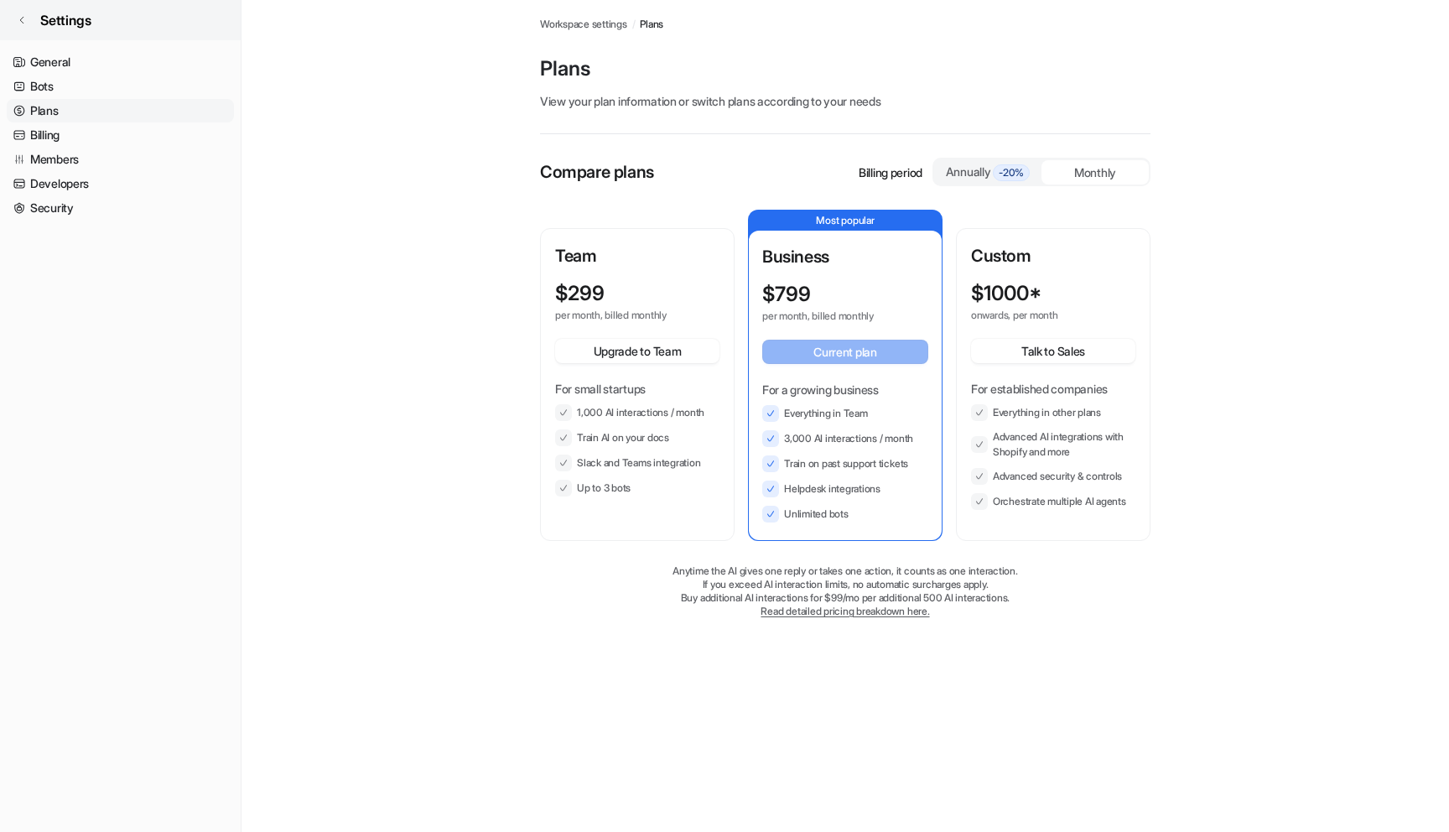
click at [8, 19] on link "Settings" at bounding box center [120, 20] width 241 height 40
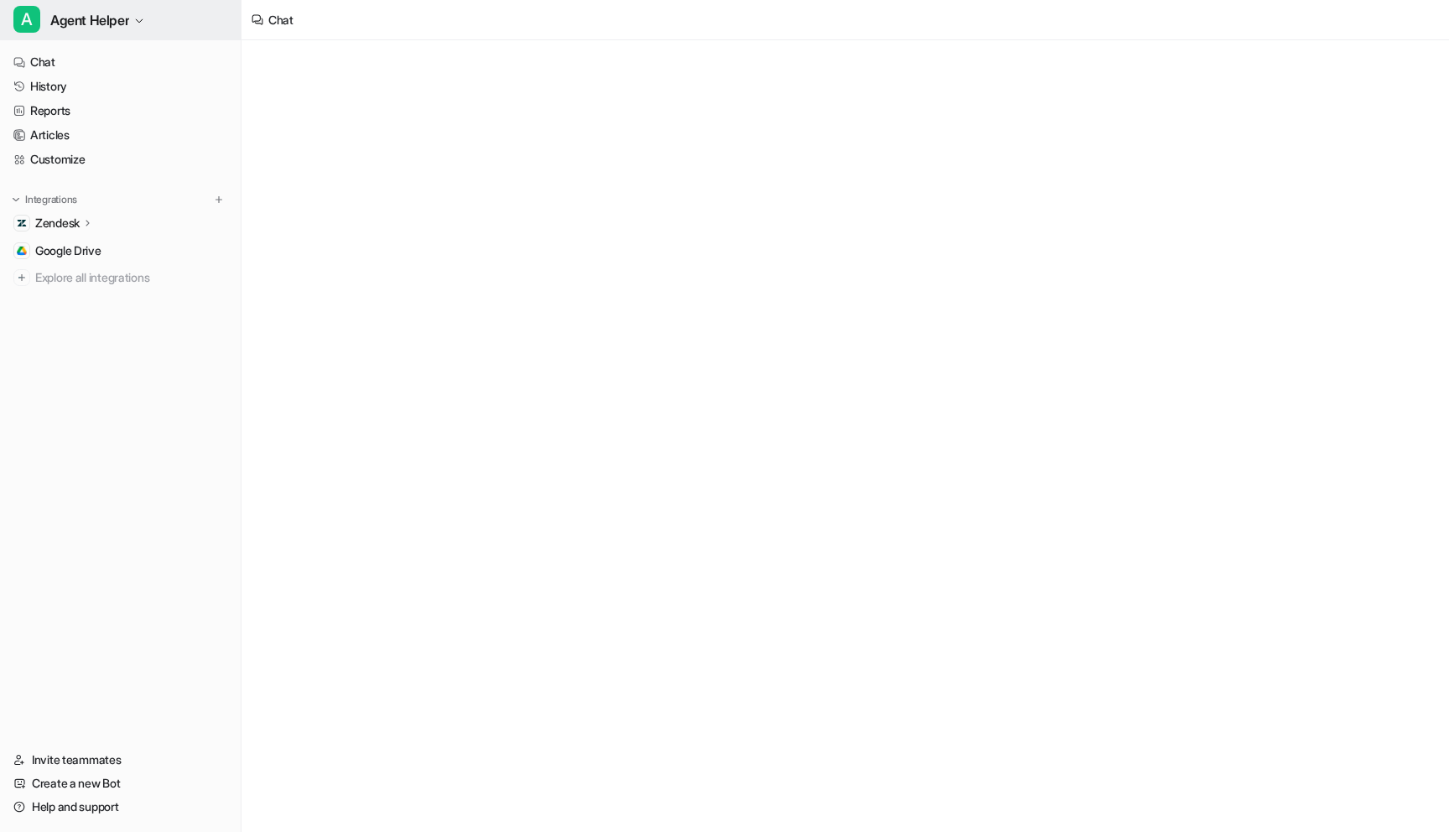
click at [111, 17] on span "Agent Helper" at bounding box center [89, 19] width 79 height 23
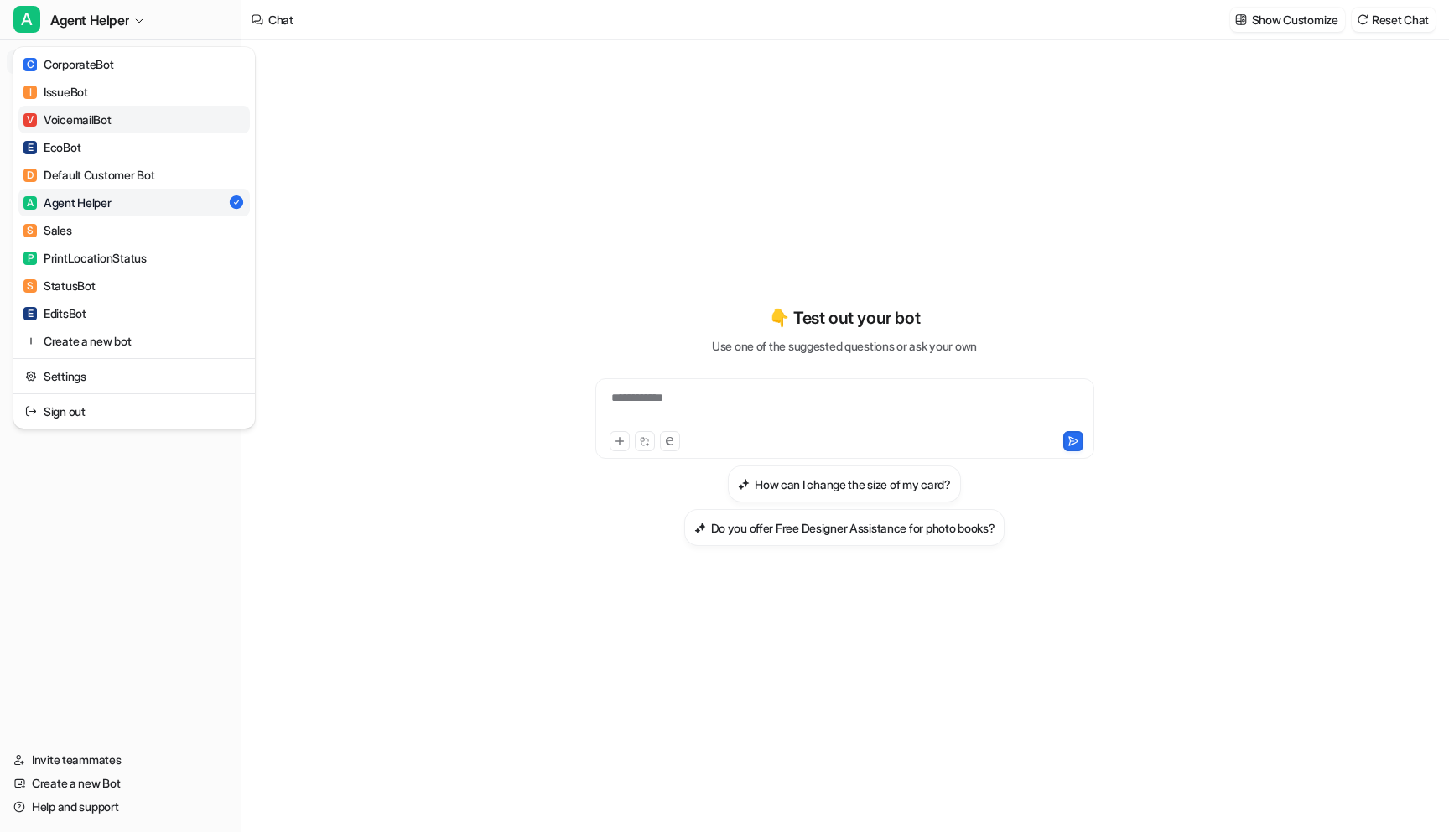
click at [146, 116] on link "V VoicemailBot" at bounding box center [133, 120] width 231 height 28
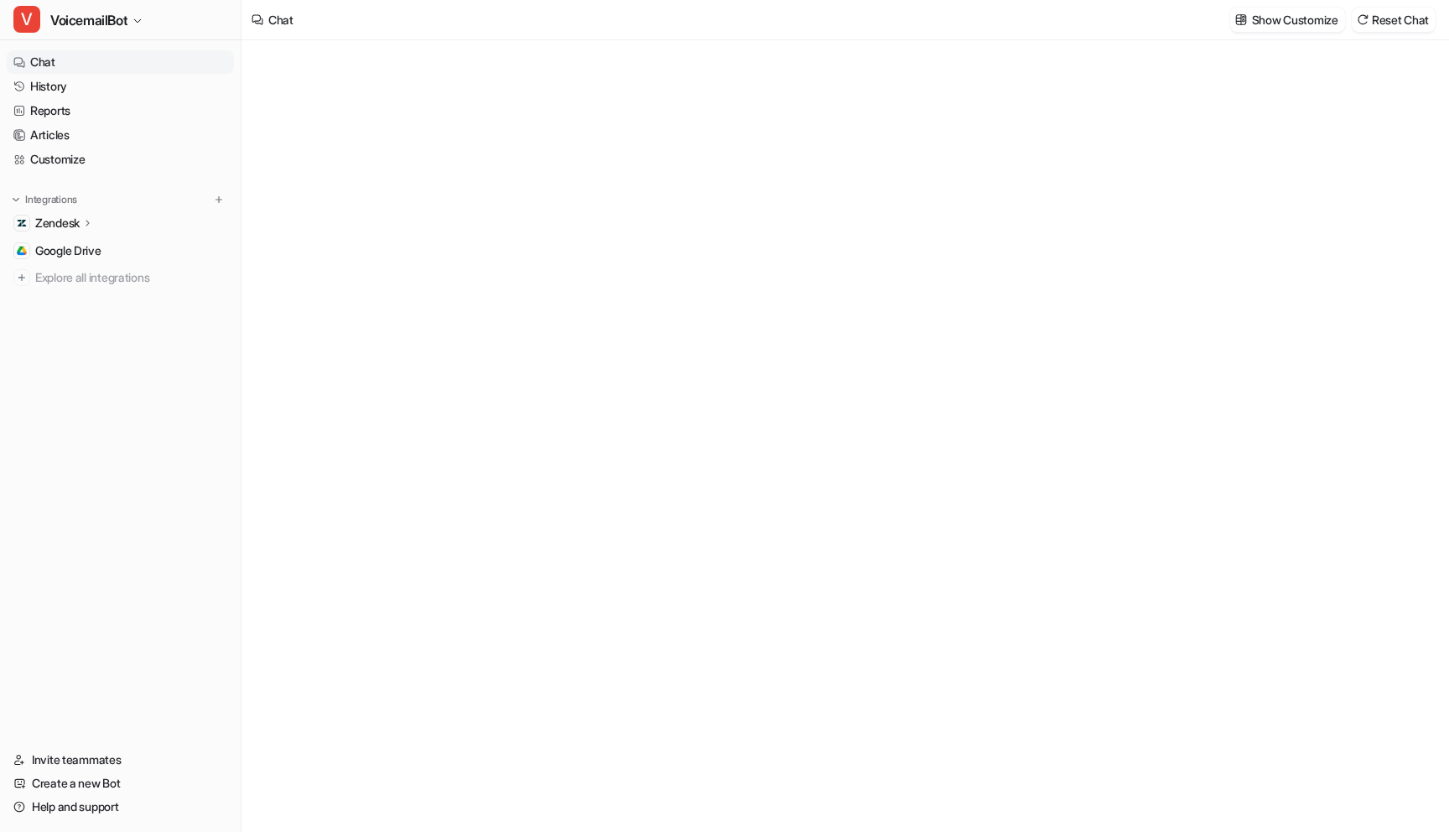
type textarea "**********"
click at [86, 218] on icon at bounding box center [88, 222] width 12 height 13
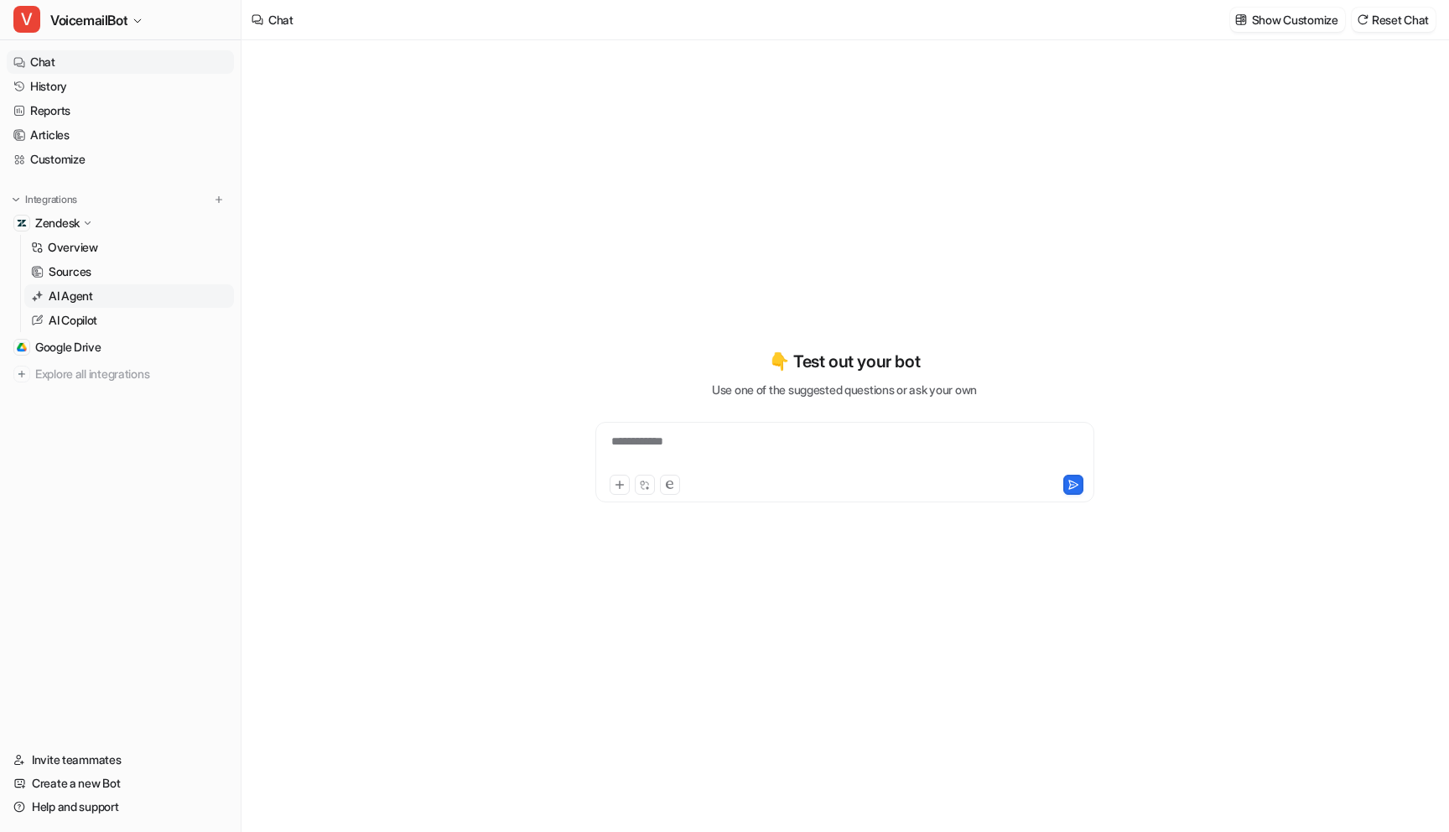
click at [95, 292] on link "AI Agent" at bounding box center [129, 295] width 210 height 23
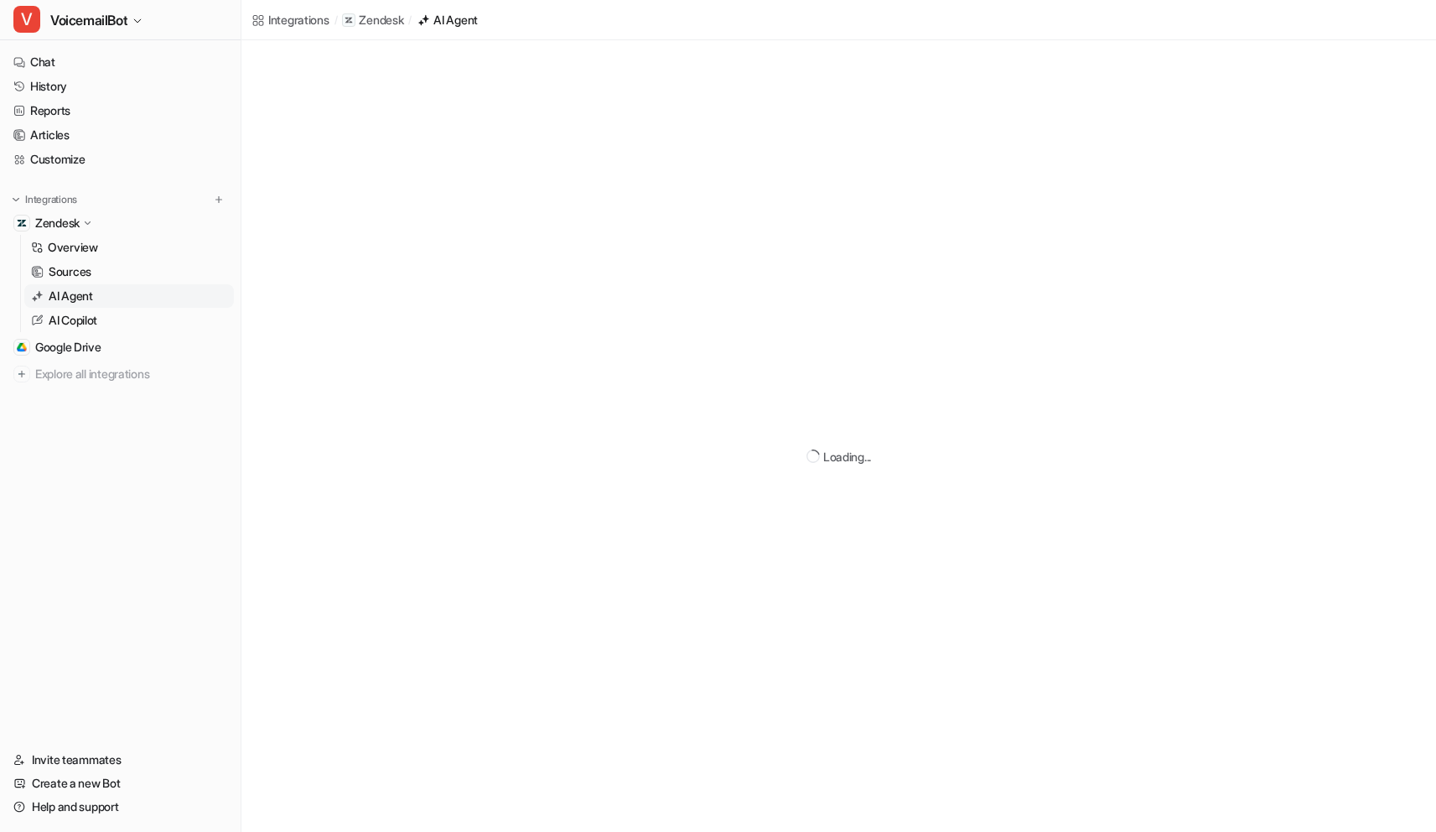
click at [96, 291] on link "AI Agent" at bounding box center [129, 295] width 210 height 23
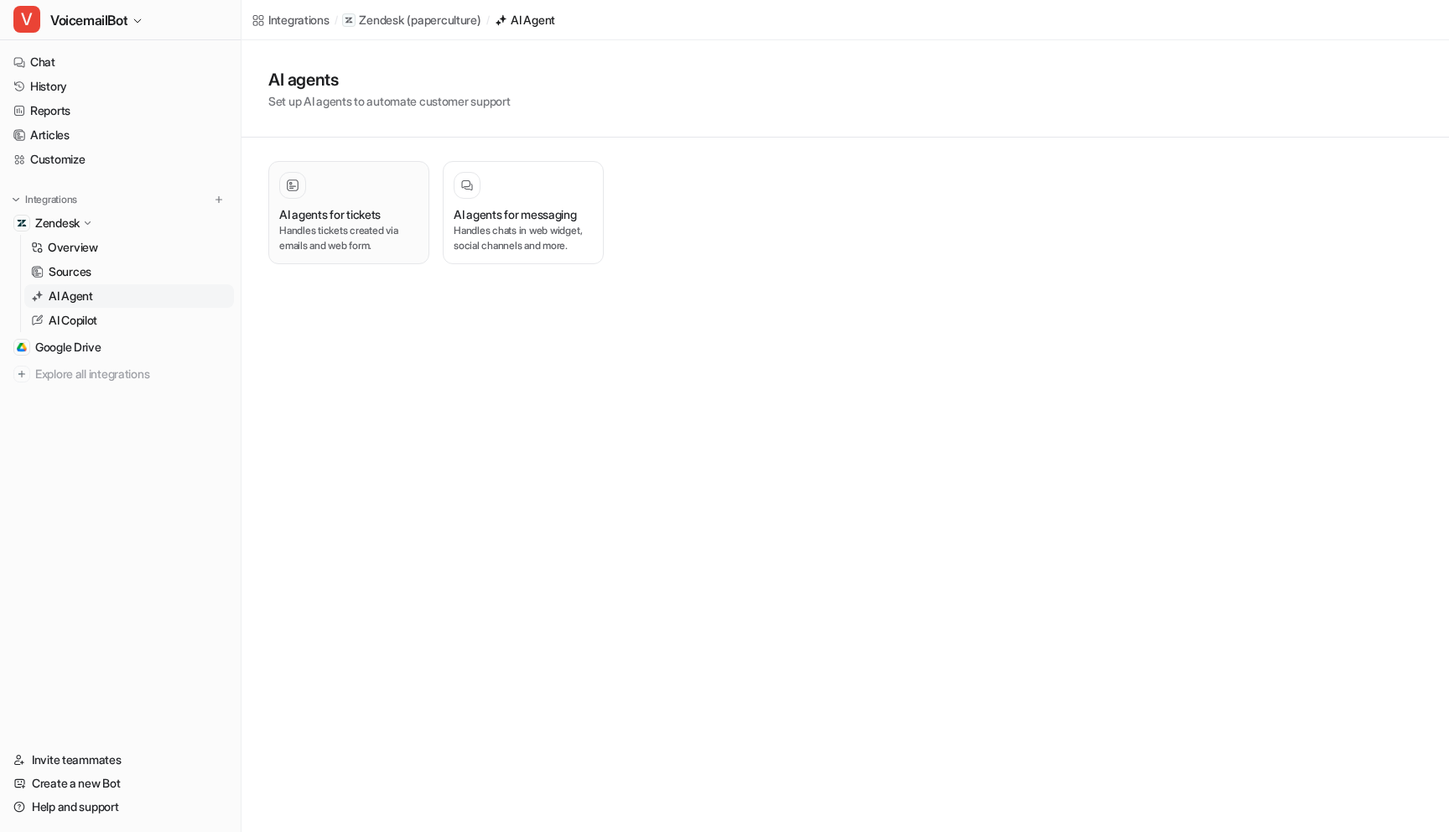
click at [386, 231] on p "Handles tickets created via emails and web form." at bounding box center [348, 238] width 139 height 30
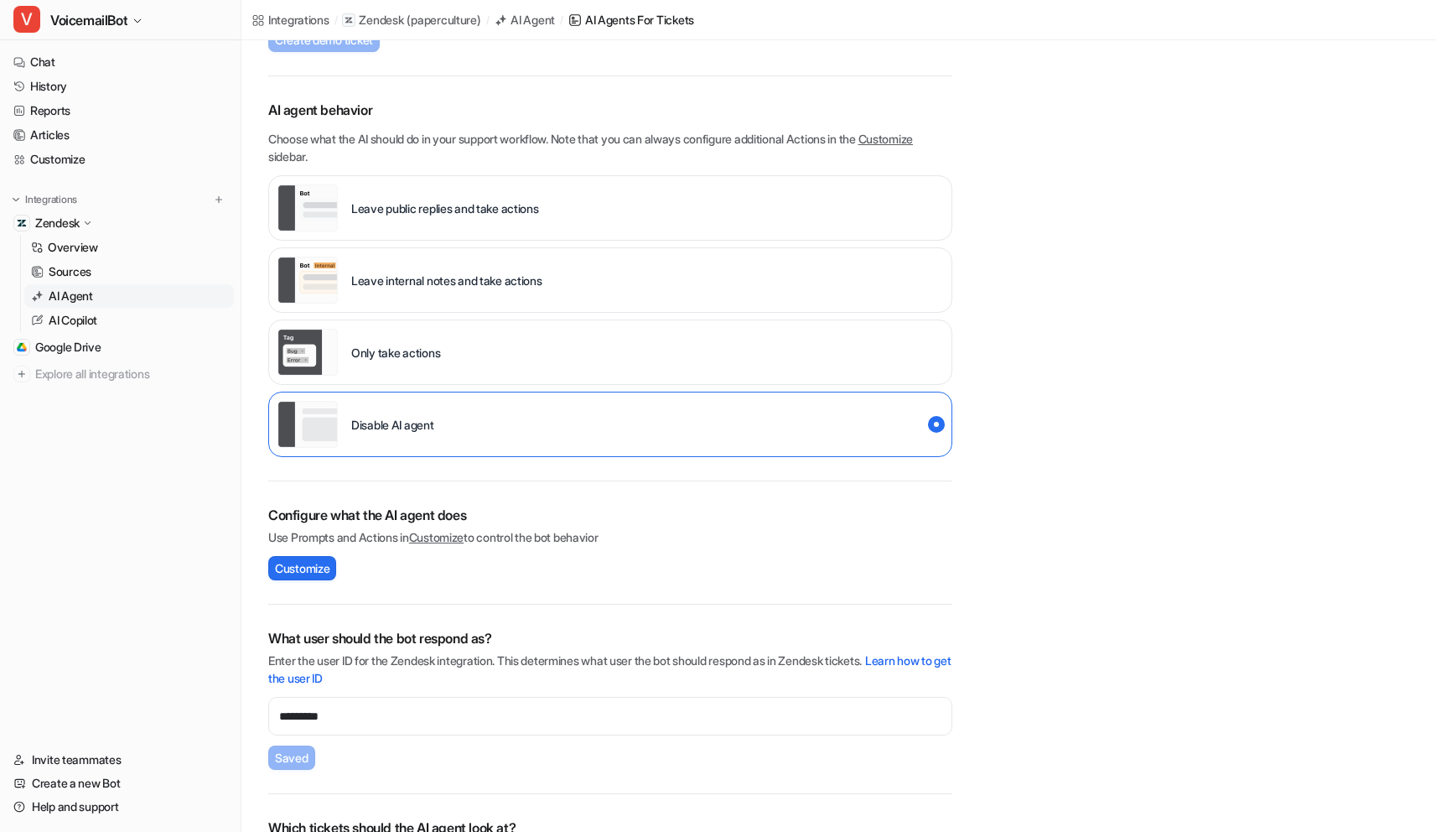
scroll to position [297, 0]
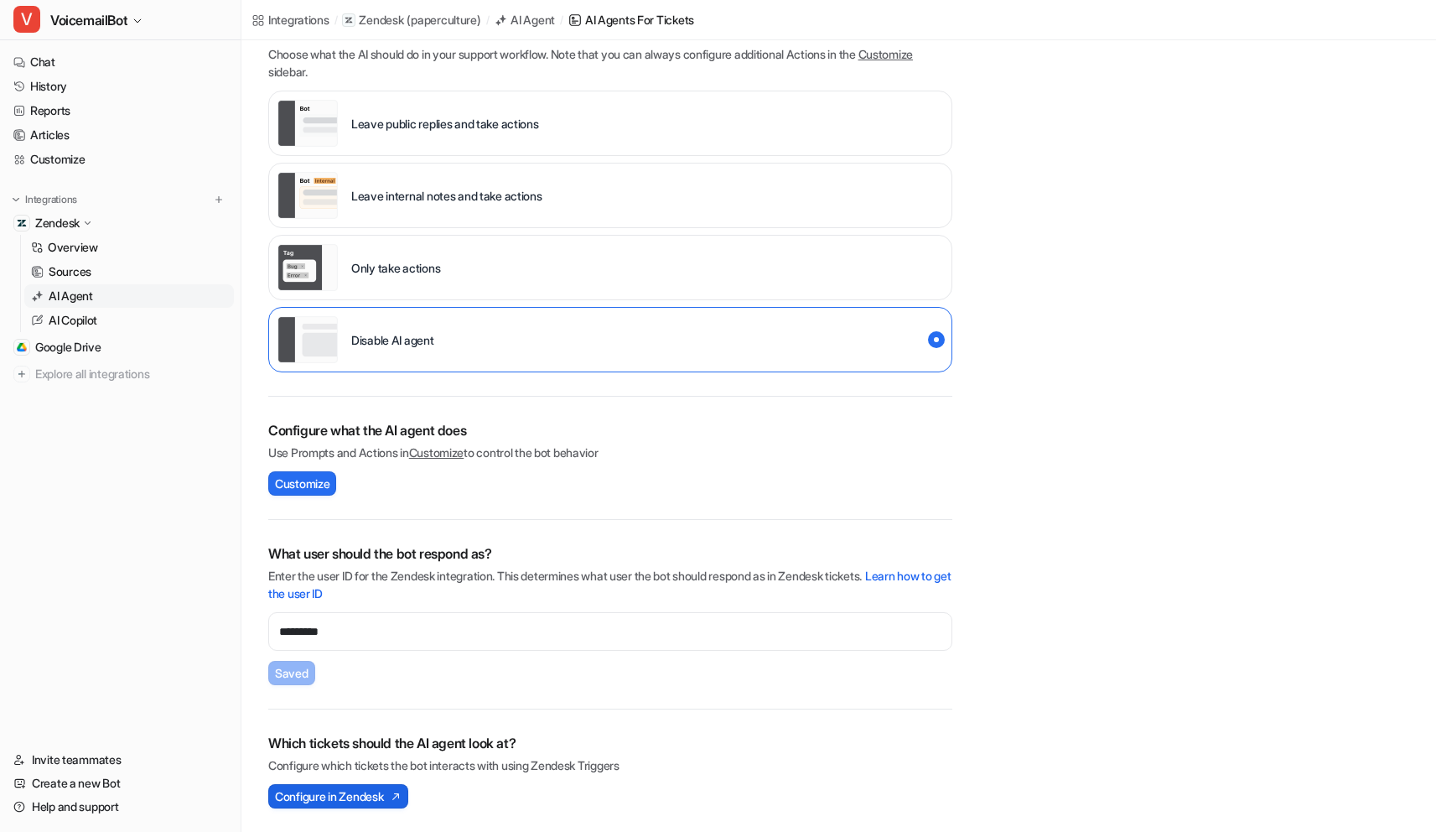
click at [322, 787] on span "Configure in Zendesk" at bounding box center [329, 796] width 108 height 18
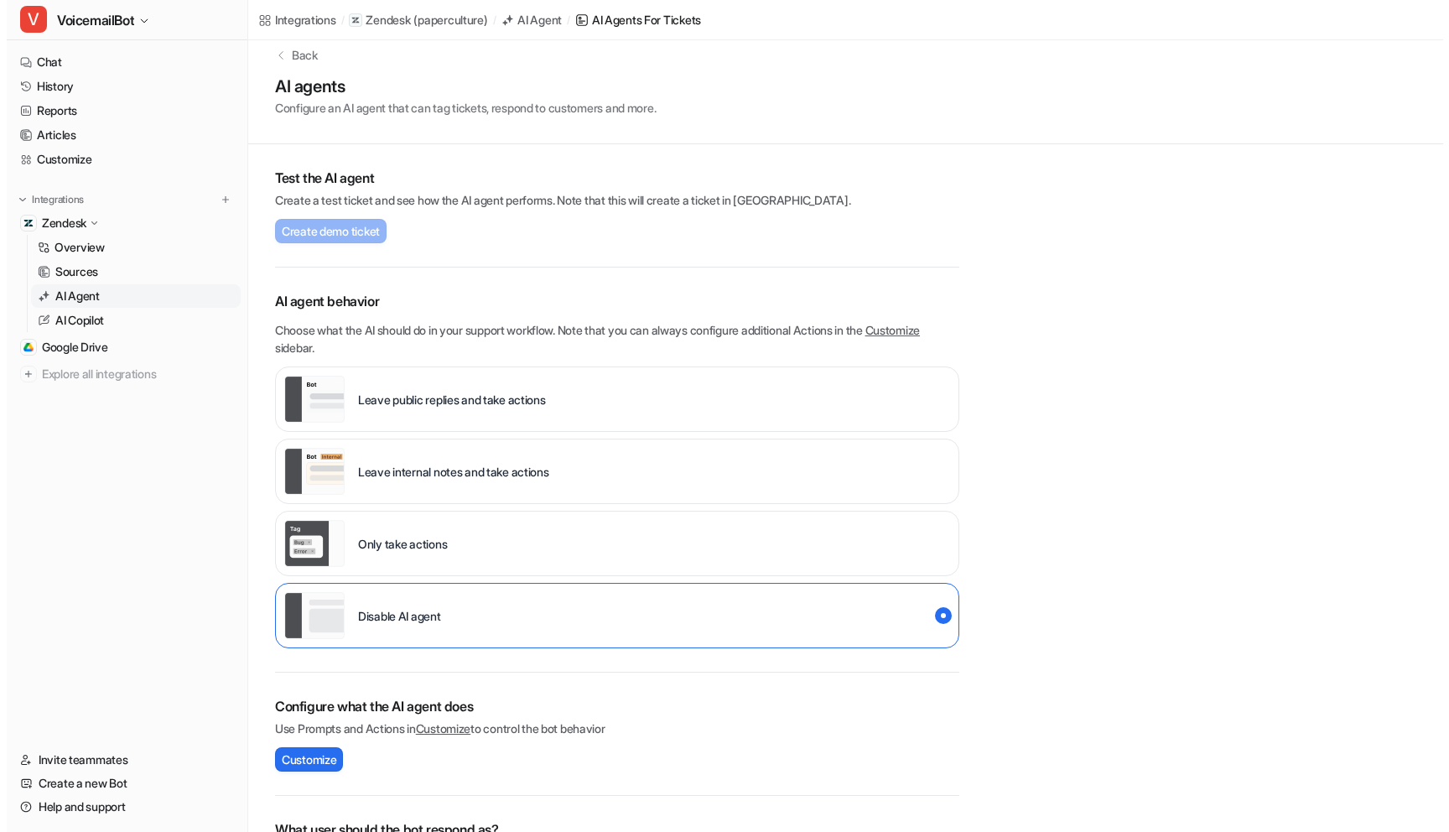
scroll to position [0, 0]
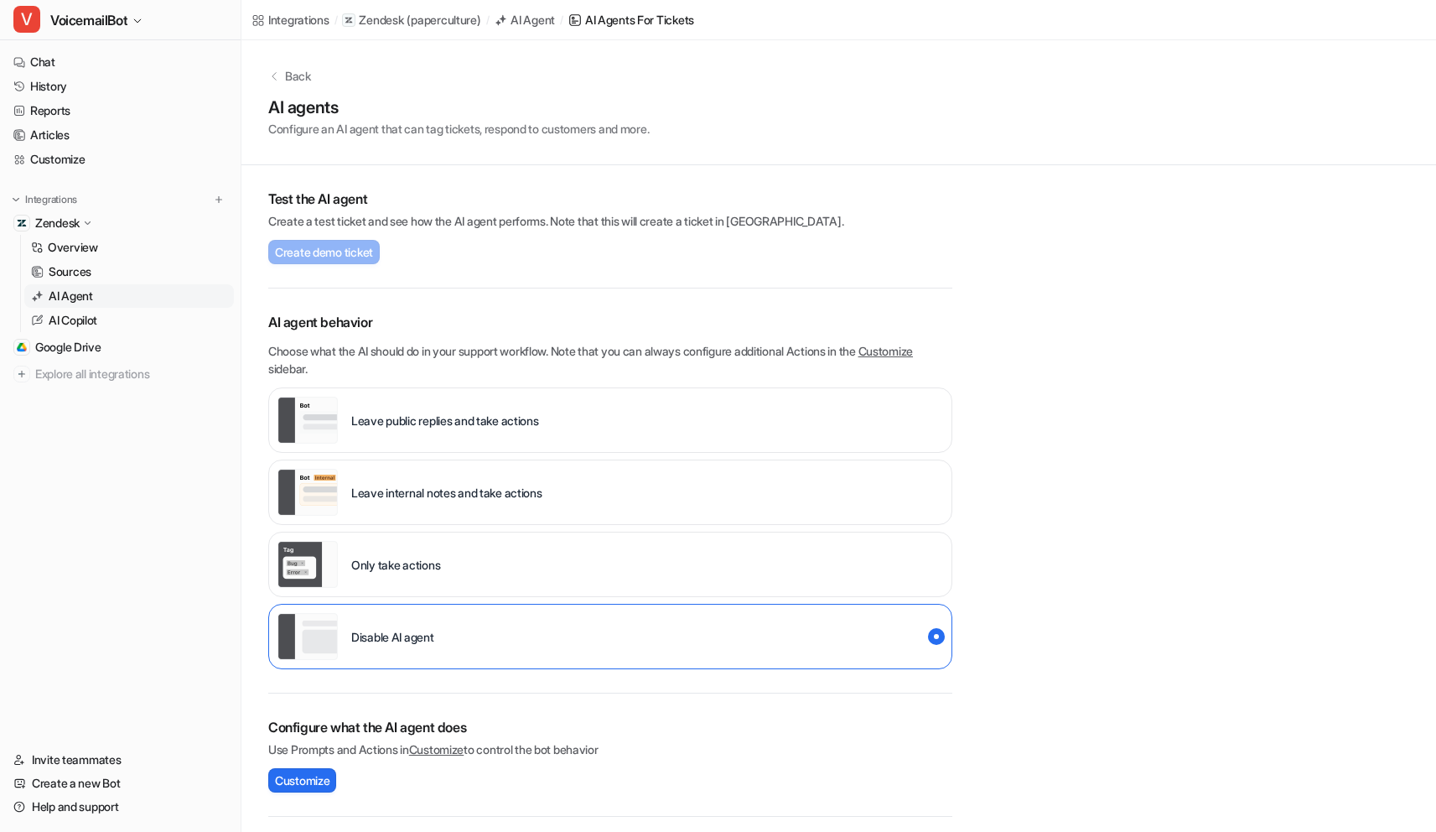
click at [530, 21] on div "AI Agent" at bounding box center [533, 20] width 44 height 18
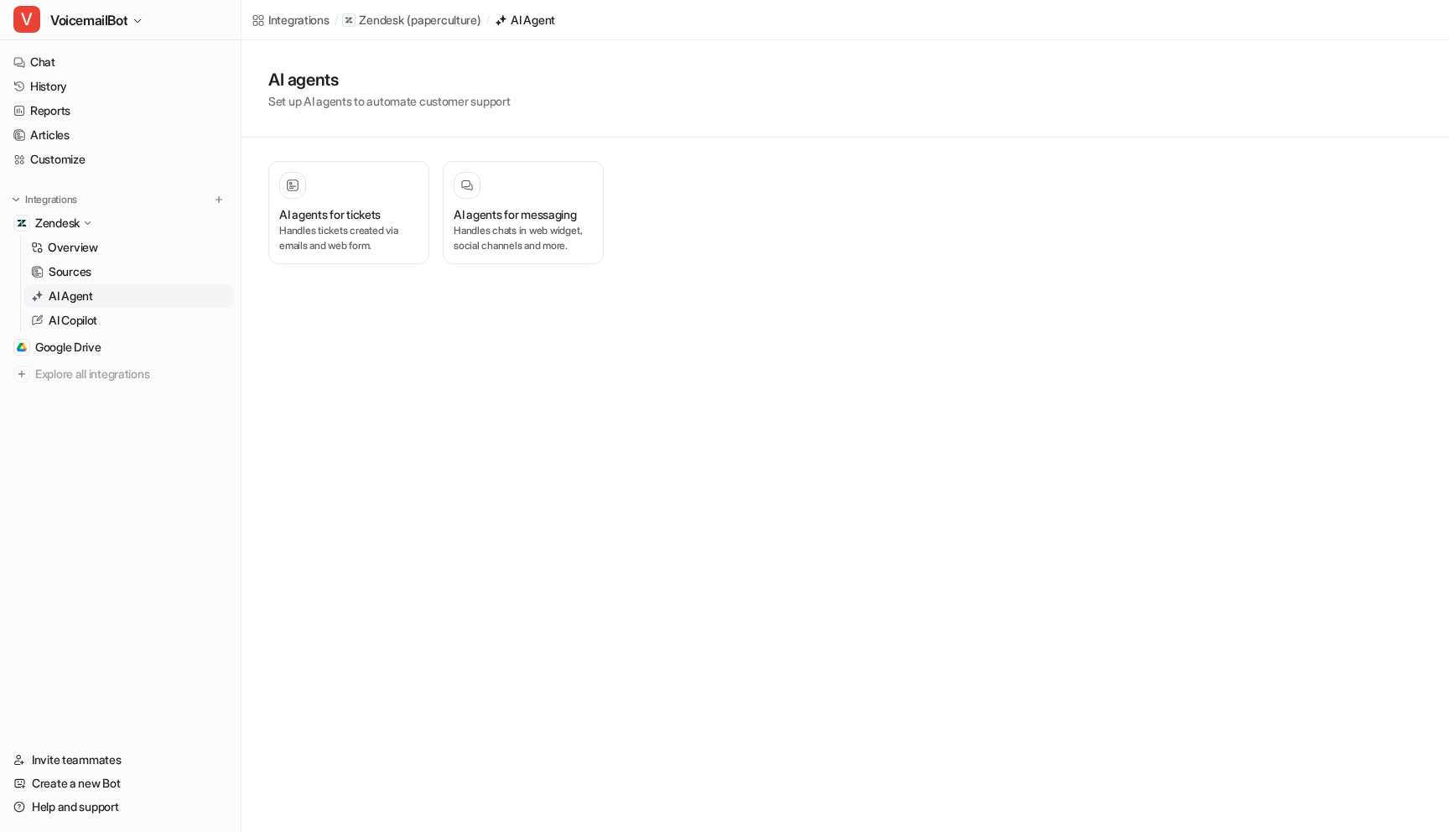
click at [457, 18] on p "( paperculture )" at bounding box center [444, 20] width 74 height 17
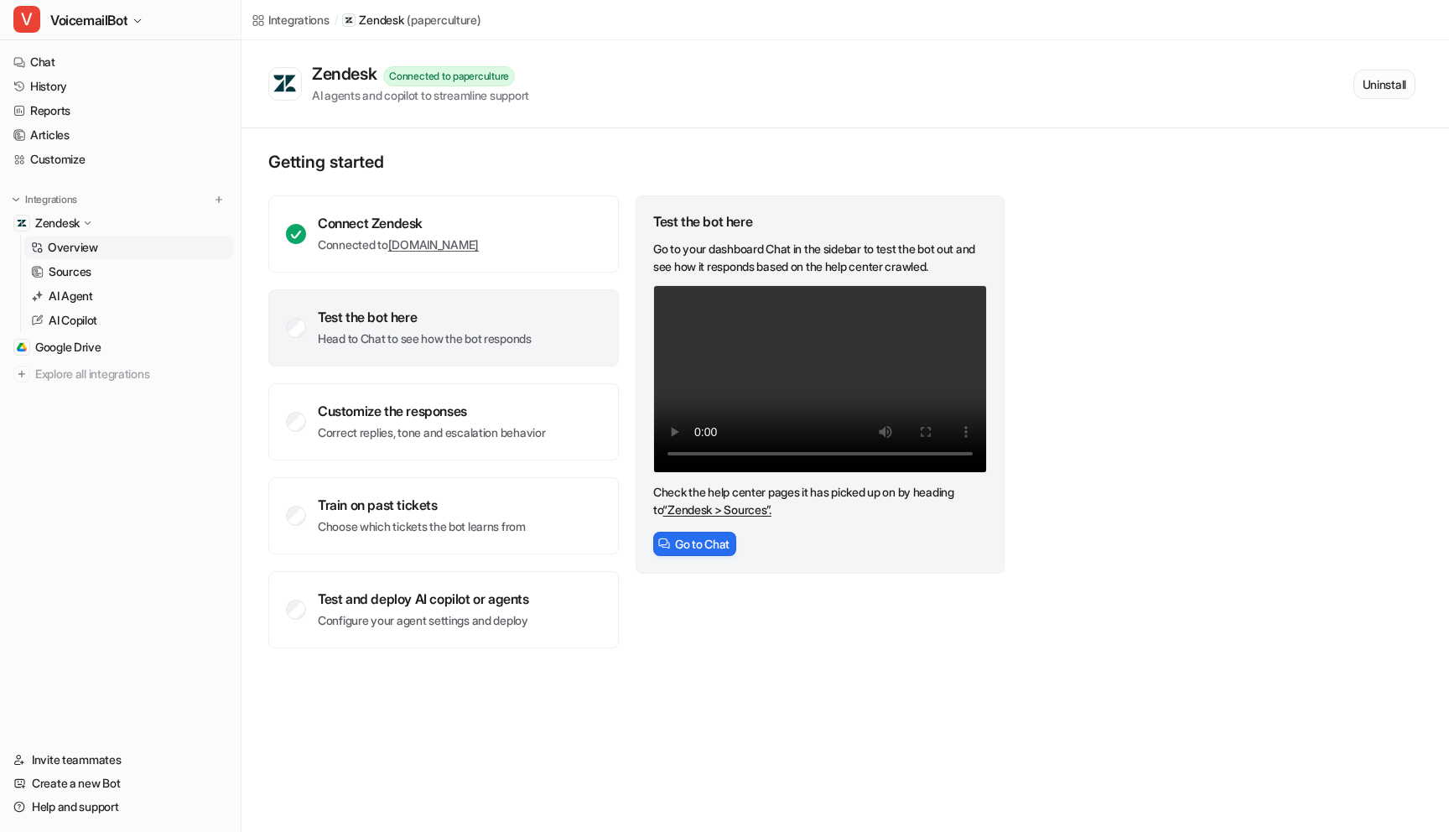
click at [1375, 83] on button "Uninstall" at bounding box center [1384, 84] width 62 height 29
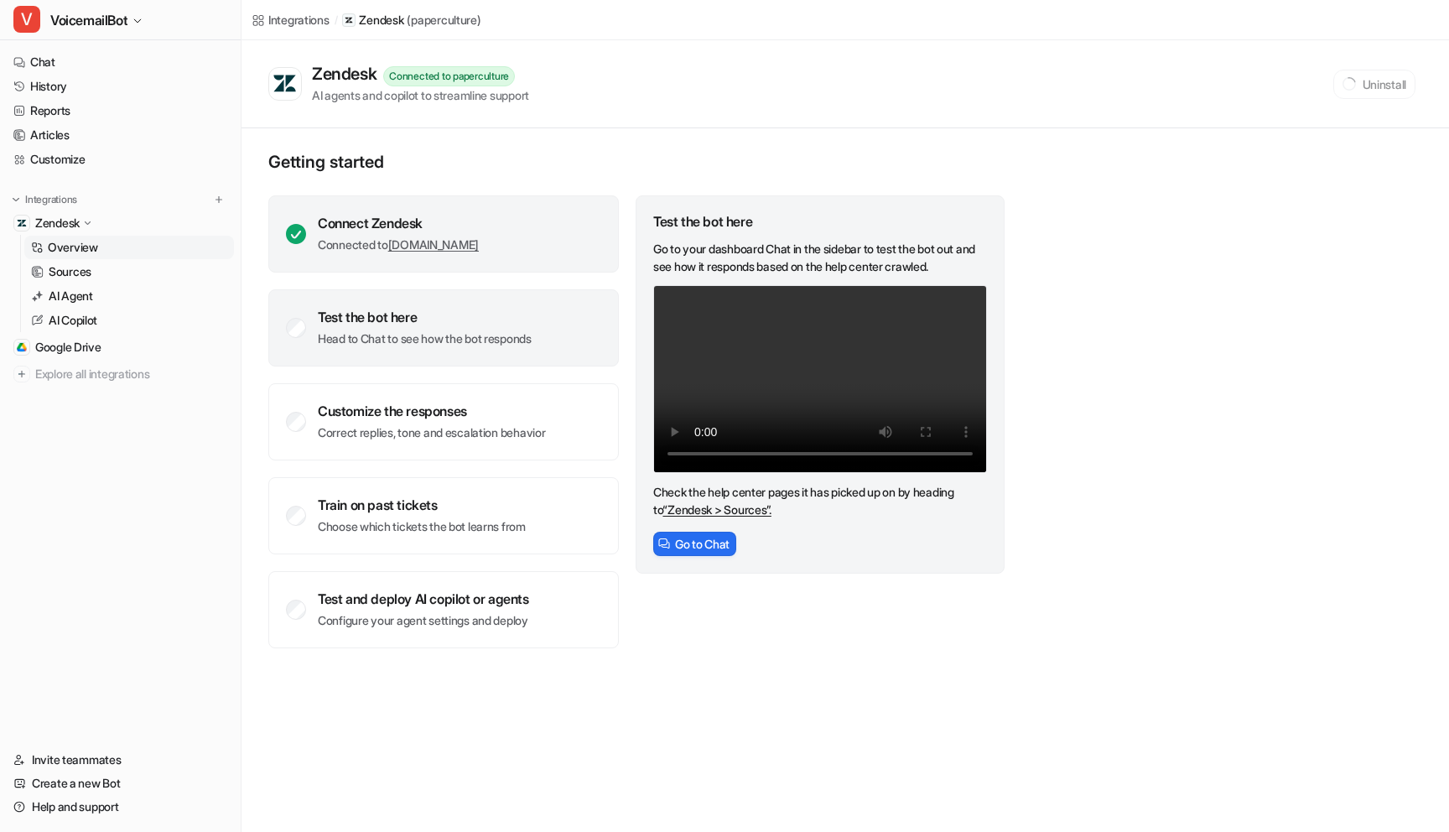
click at [309, 244] on div "Connect Zendesk Connected to paperculture.zendesk.com" at bounding box center [443, 233] width 350 height 77
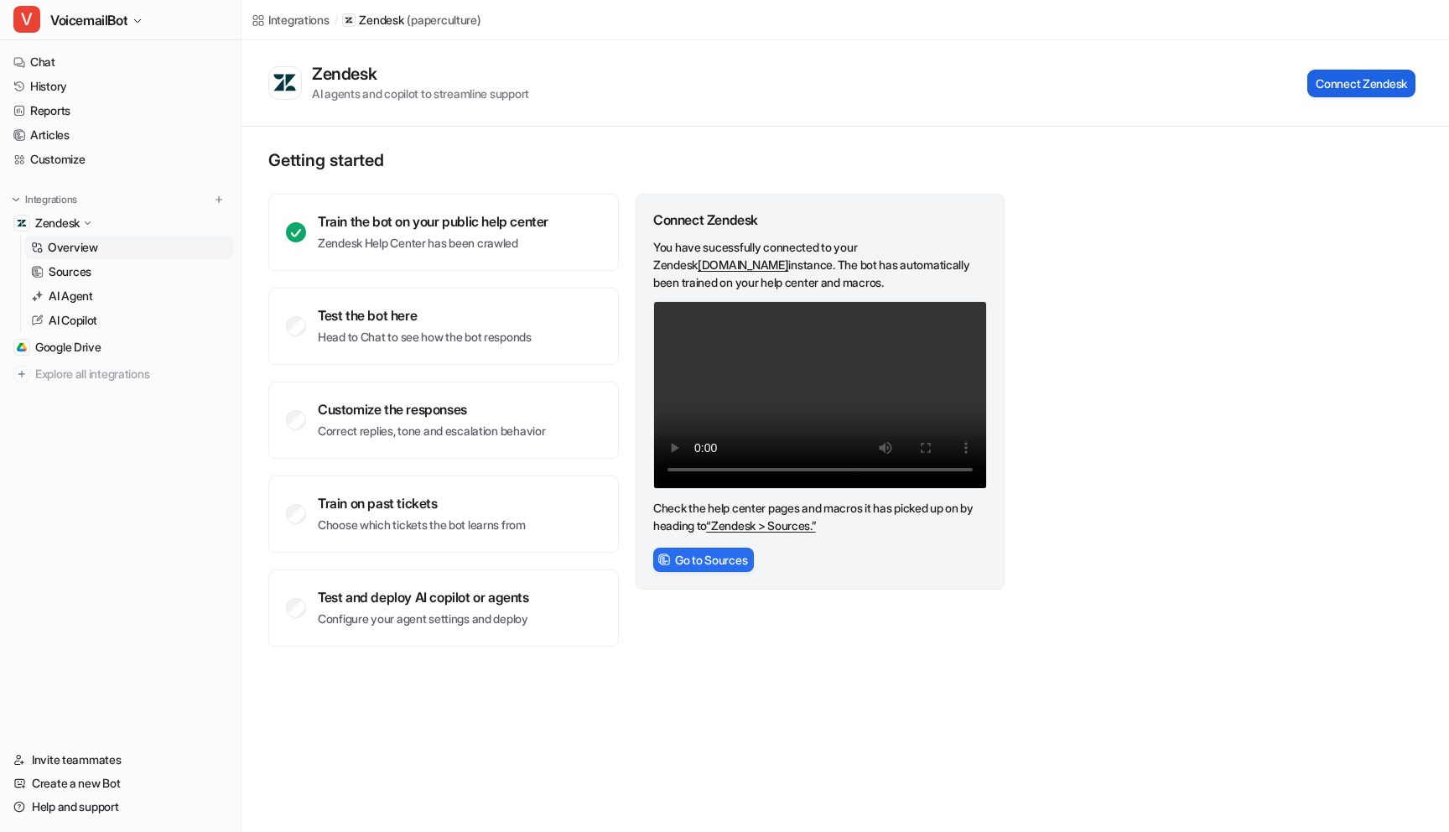
click at [1393, 81] on button "Connect Zendesk" at bounding box center [1361, 84] width 108 height 28
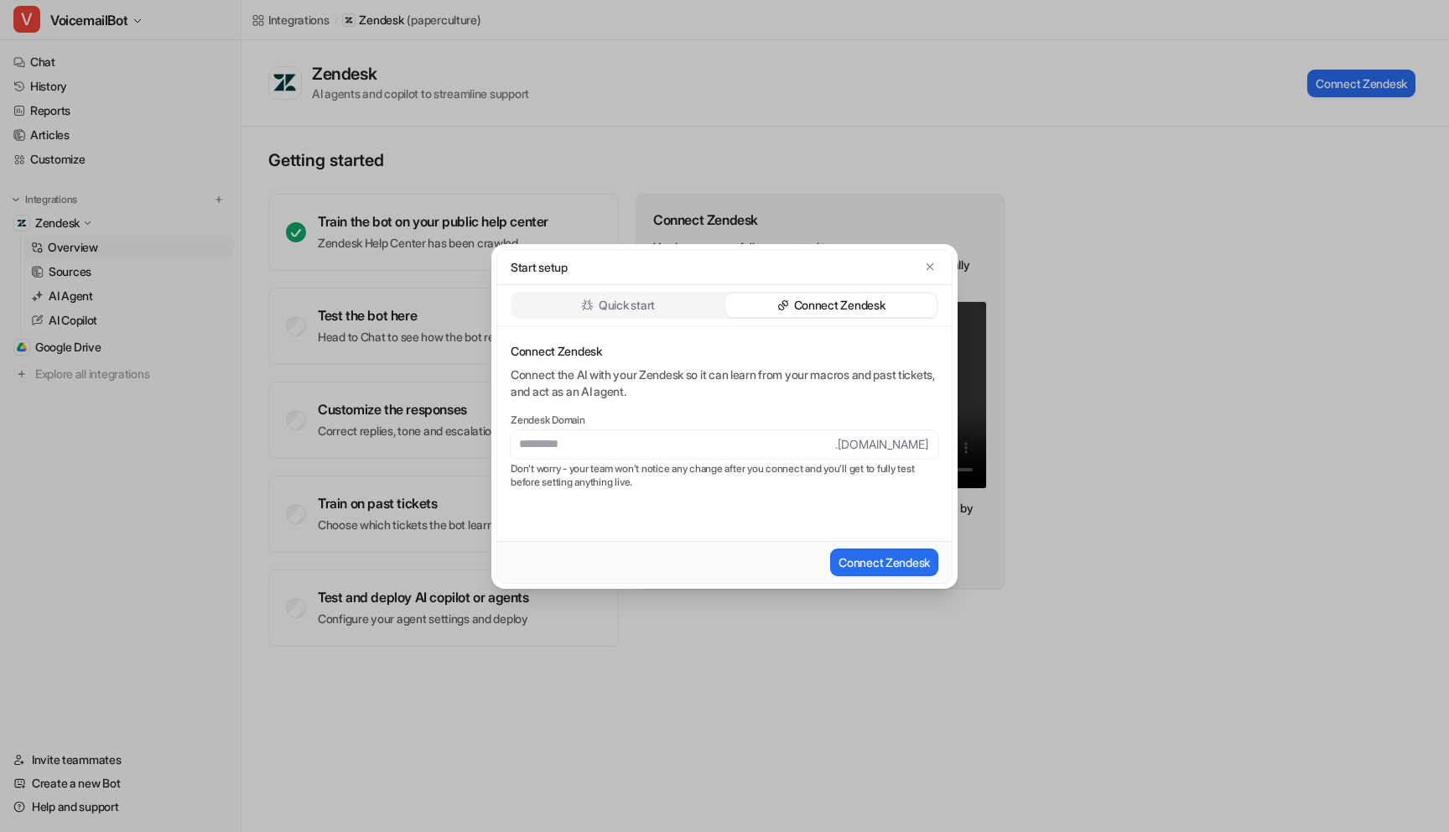
click at [734, 448] on input "text" at bounding box center [673, 444] width 324 height 29
type input "**********"
click at [855, 563] on button "Connect Zendesk" at bounding box center [884, 562] width 108 height 28
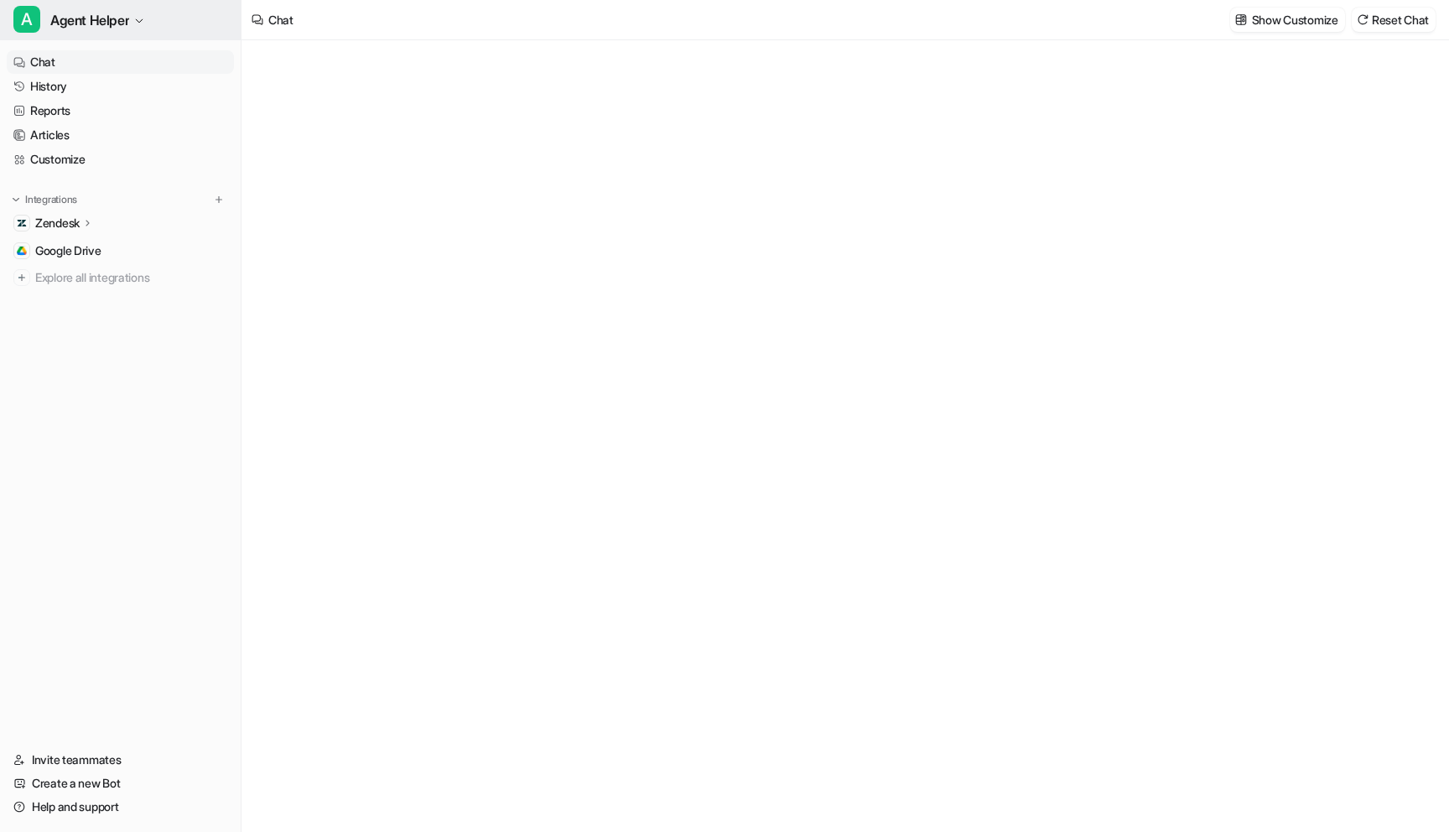
click at [119, 19] on span "Agent Helper" at bounding box center [89, 19] width 79 height 23
type textarea "**********"
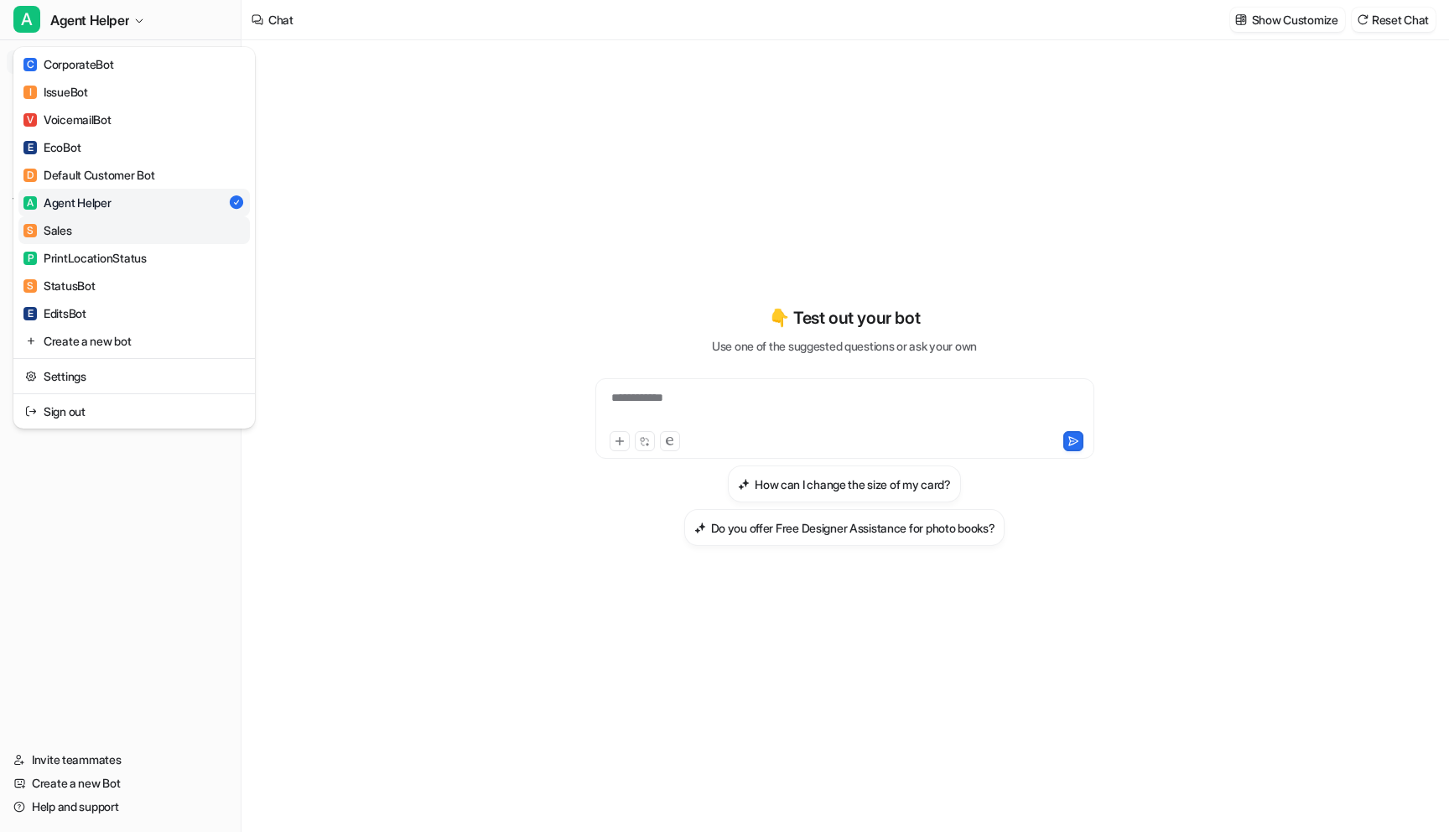
click at [125, 227] on link "S Sales" at bounding box center [133, 230] width 231 height 28
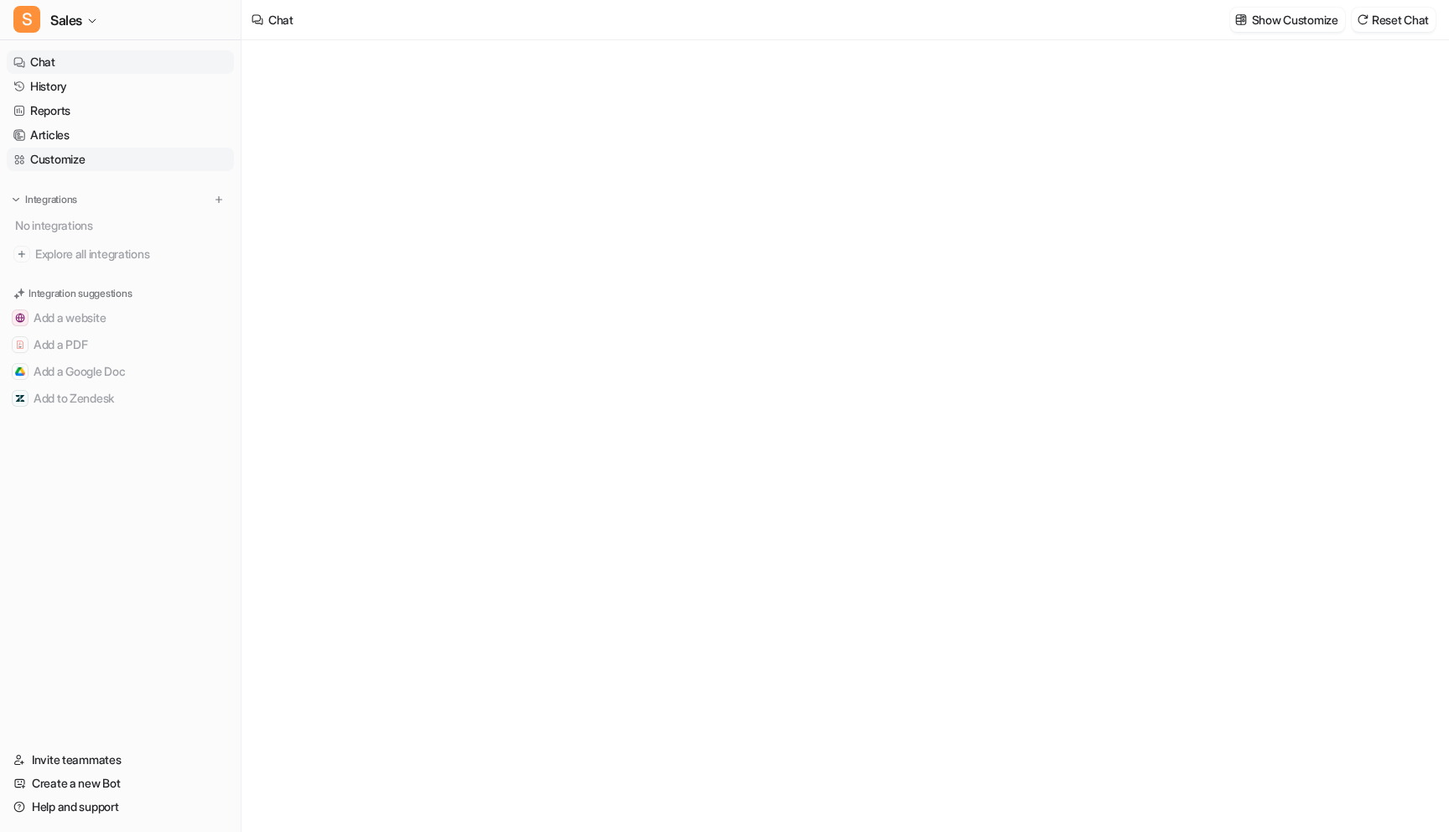
type textarea "**********"
click at [607, 241] on div "**********" at bounding box center [844, 426] width 617 height 582
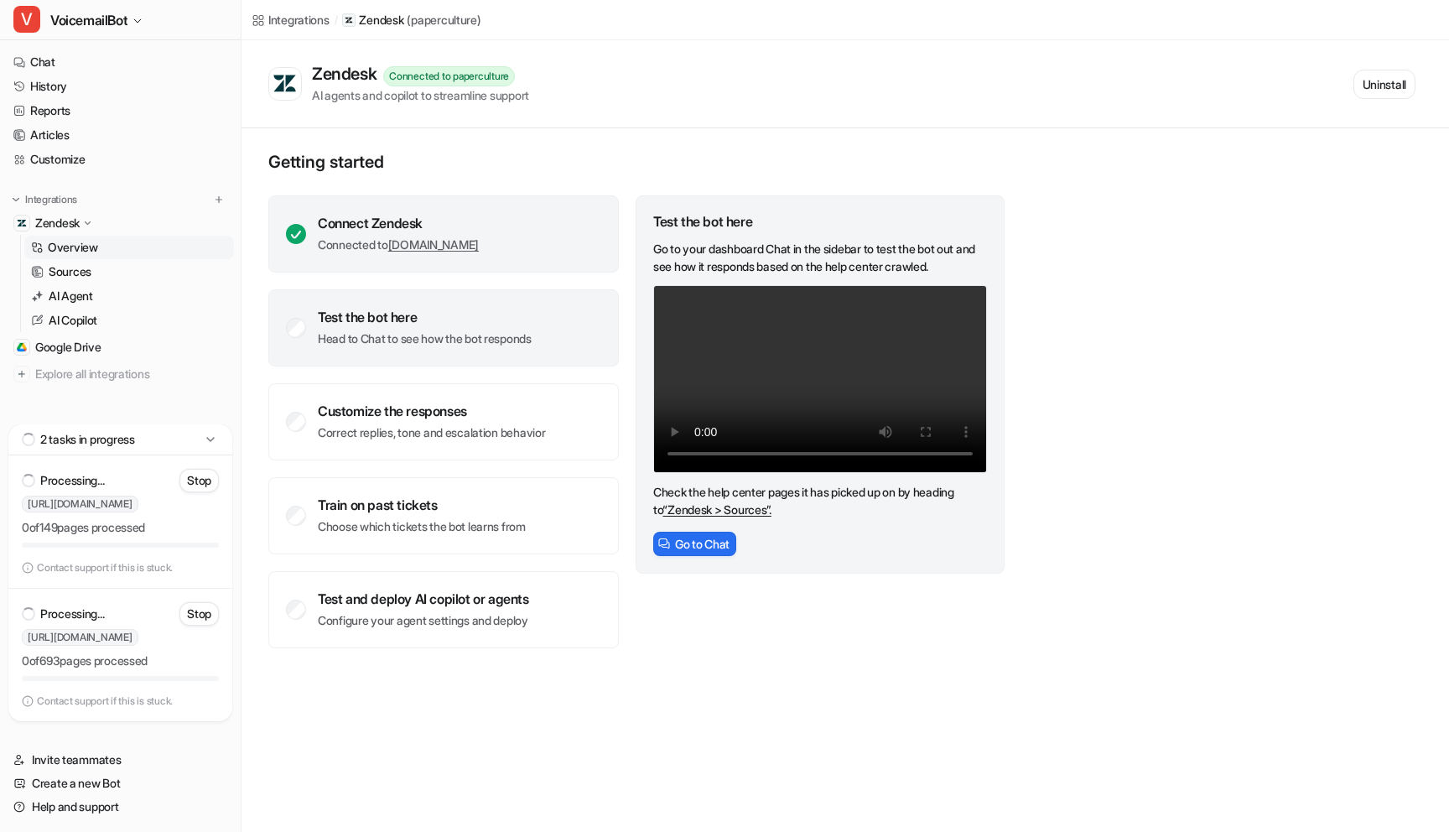
click at [353, 254] on div "Connect Zendesk Connected to [DOMAIN_NAME]" at bounding box center [443, 233] width 350 height 77
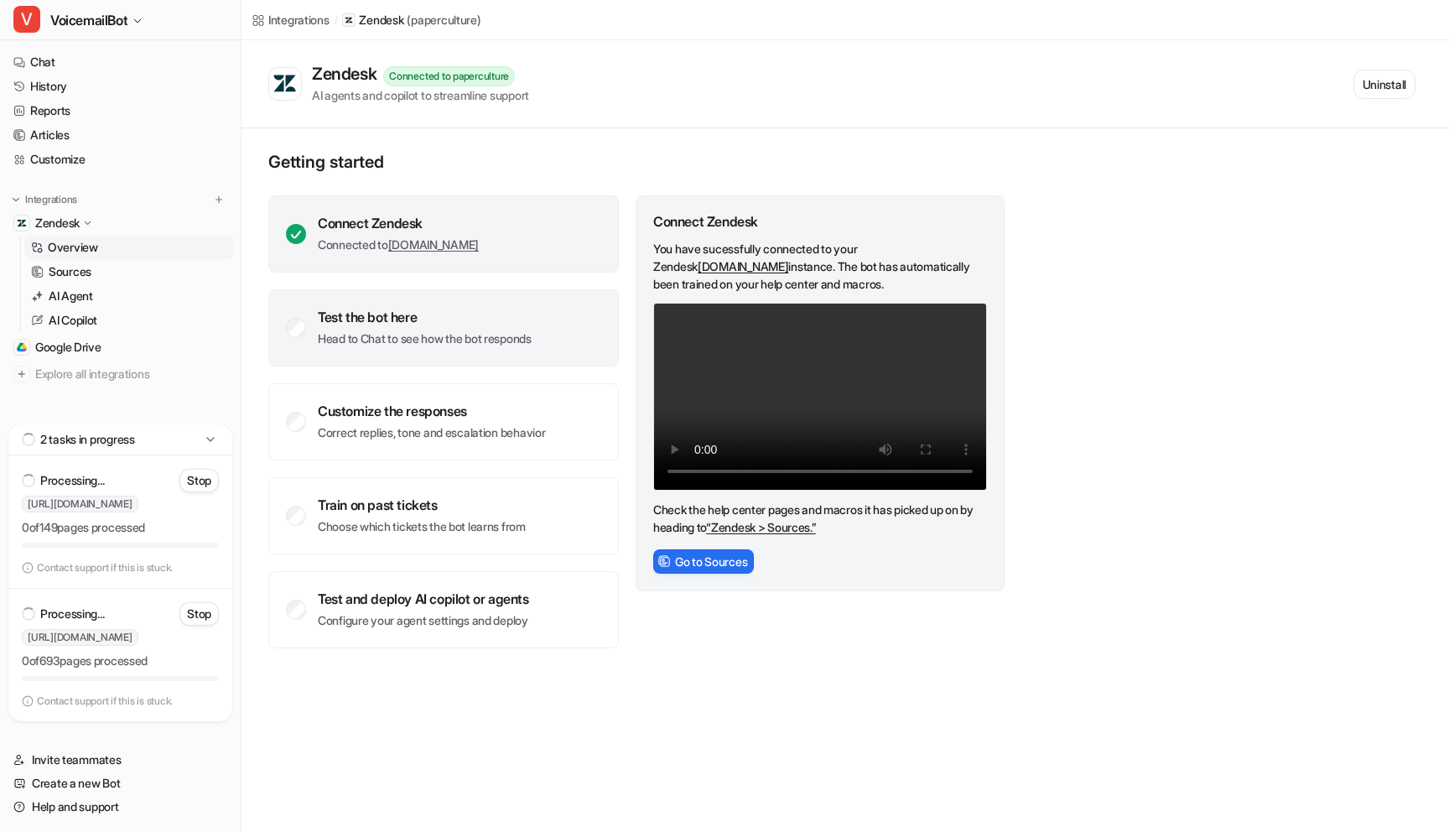
click at [346, 323] on div "Test the bot here" at bounding box center [425, 317] width 214 height 17
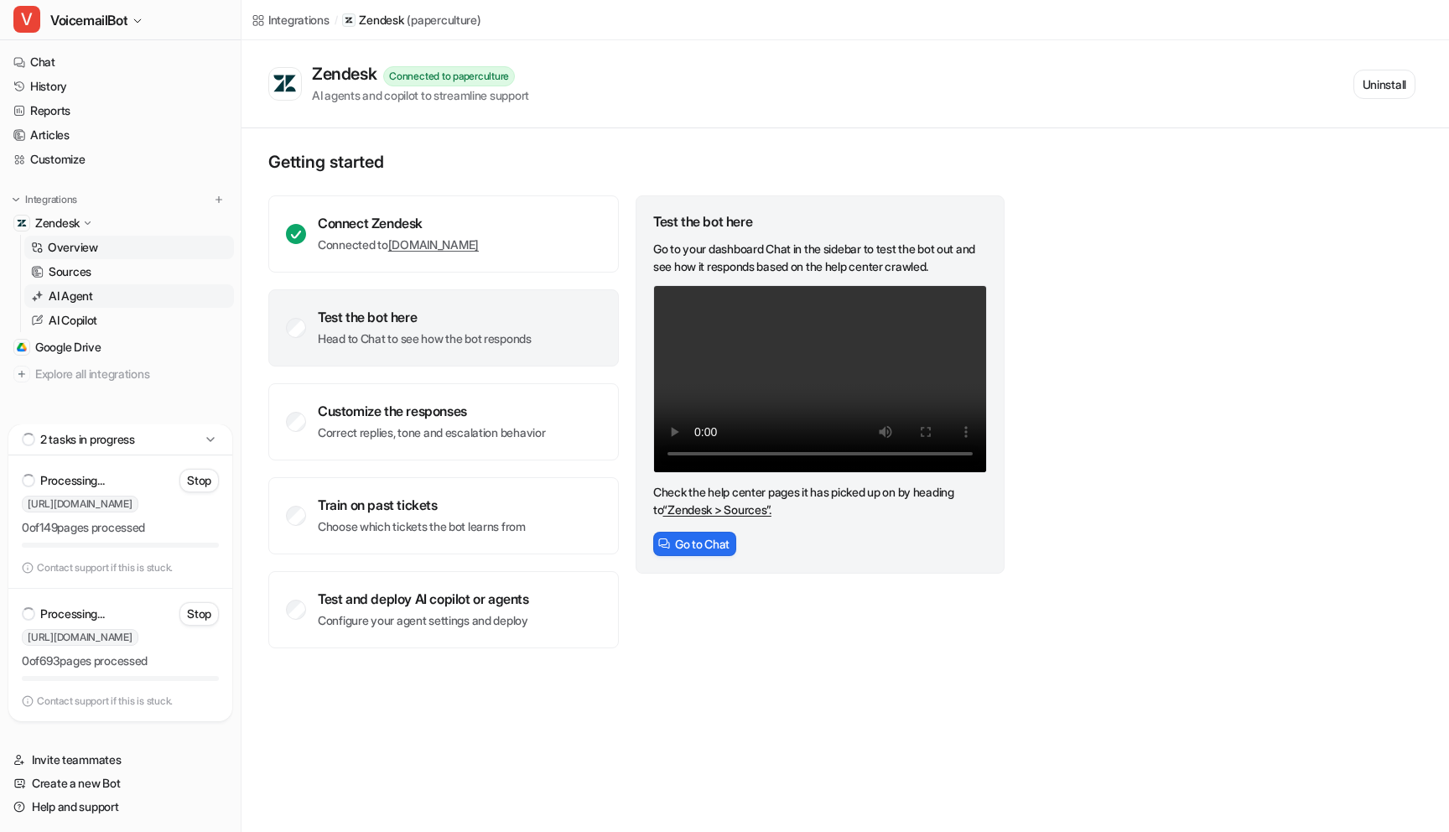
click at [86, 288] on p "AI Agent" at bounding box center [71, 296] width 44 height 17
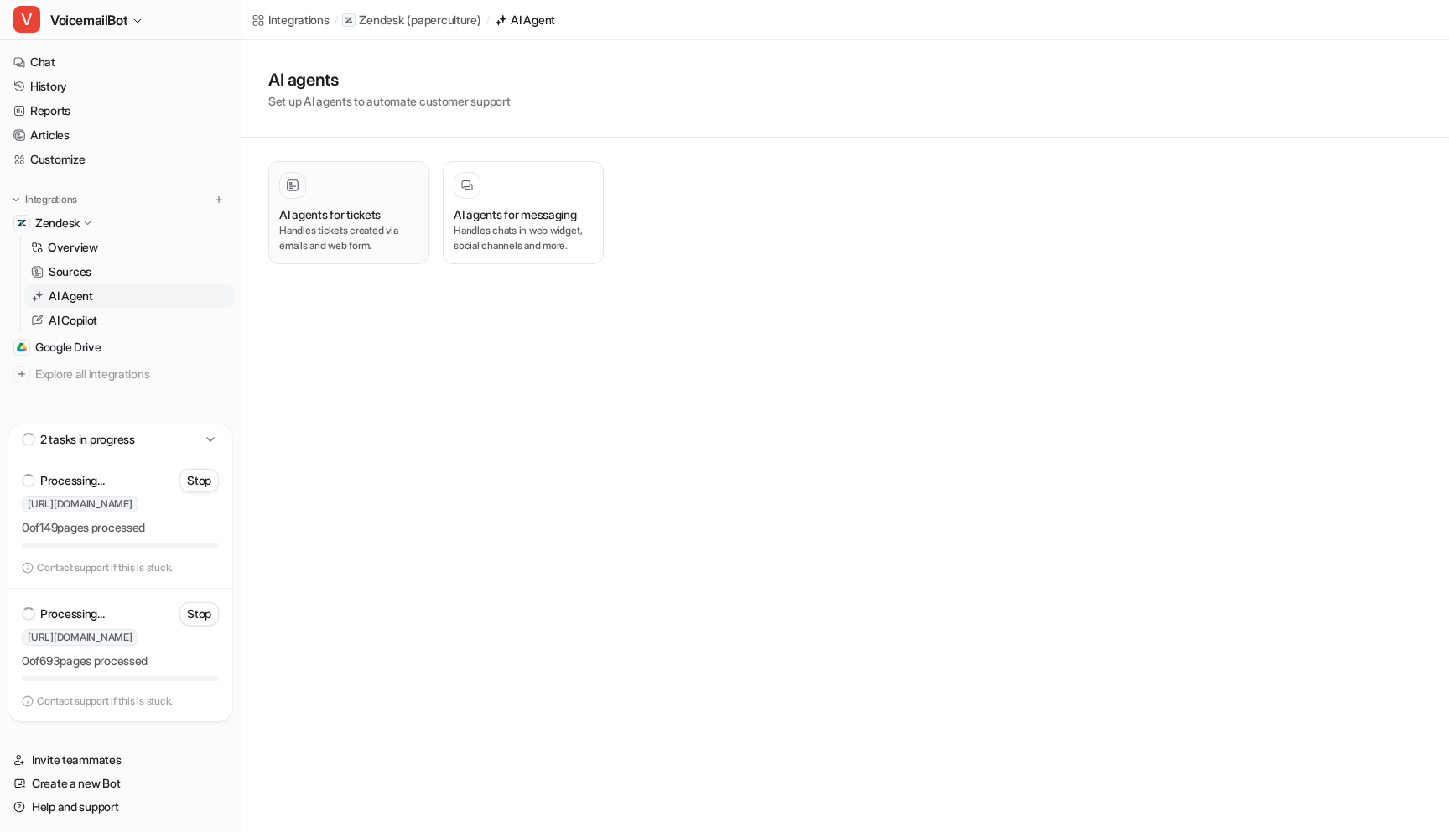
click at [350, 229] on p "Handles tickets created via emails and web form." at bounding box center [348, 238] width 139 height 30
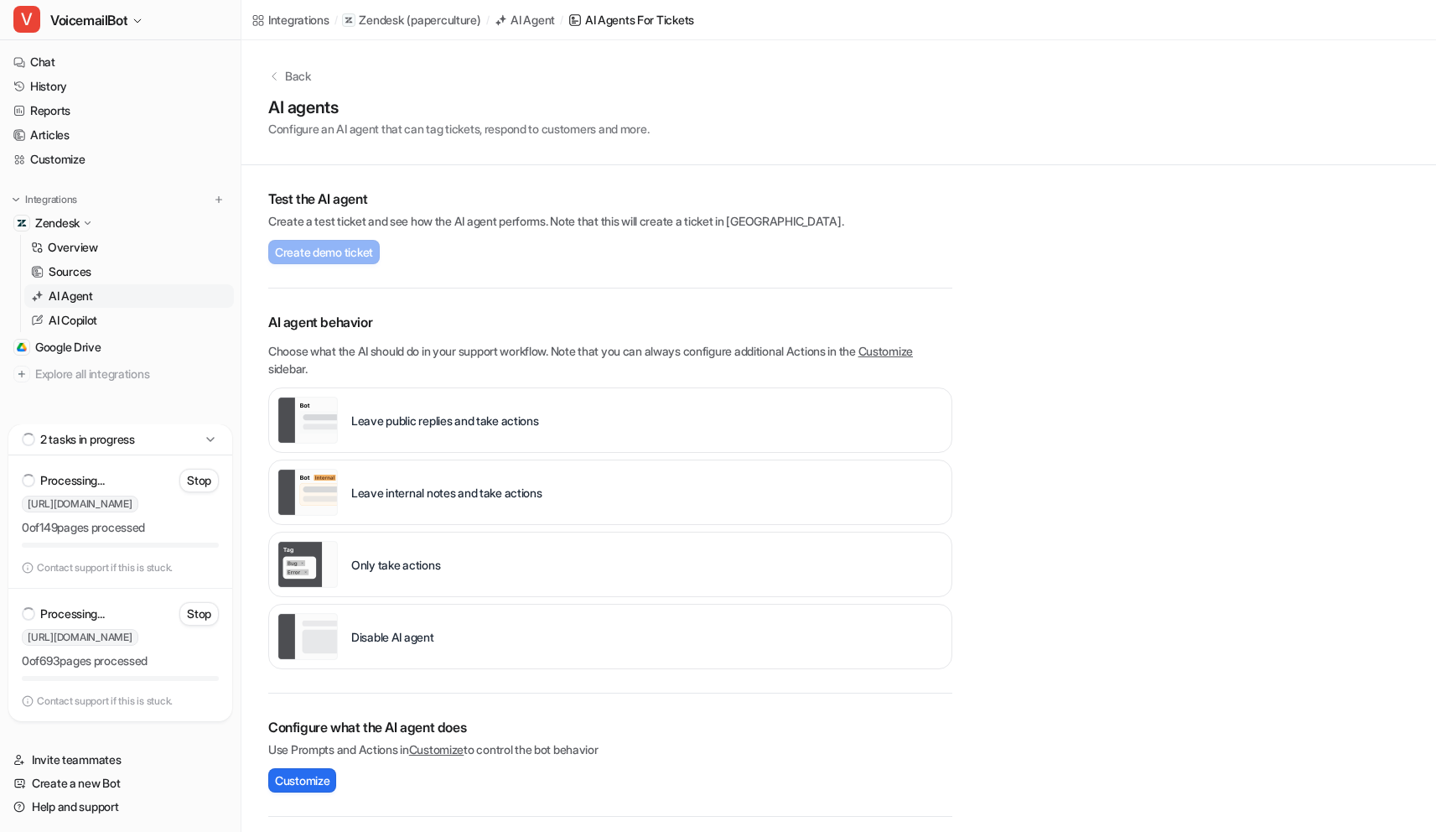
scroll to position [297, 0]
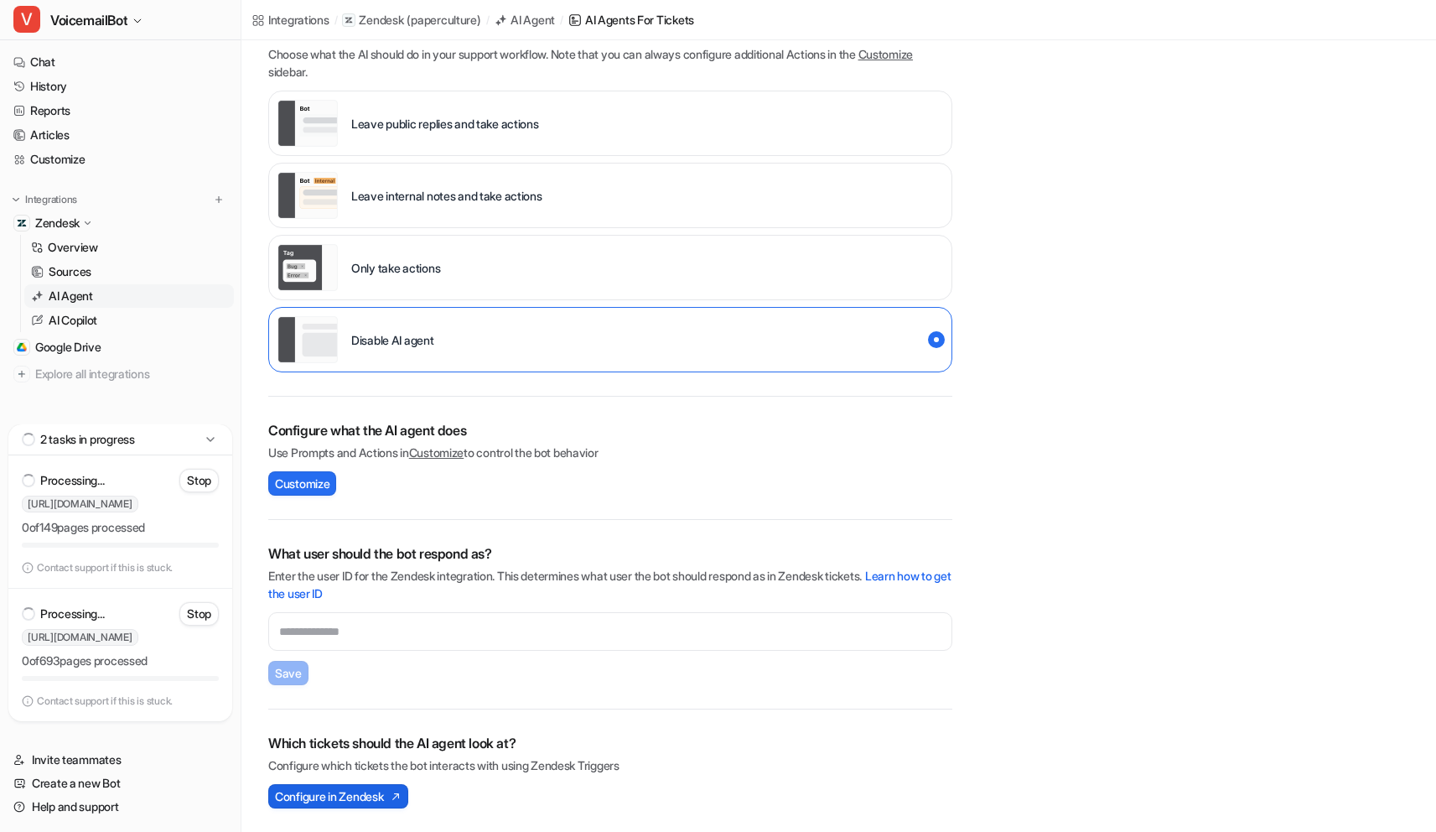
click at [344, 796] on span "Configure in Zendesk" at bounding box center [329, 796] width 108 height 18
click at [1237, 393] on div "Back AI agents Configure an AI agent that can tag tickets, respond to customers…" at bounding box center [838, 287] width 1195 height 1088
click at [1220, 424] on div "Back AI agents Configure an AI agent that can tag tickets, respond to customers…" at bounding box center [838, 287] width 1195 height 1088
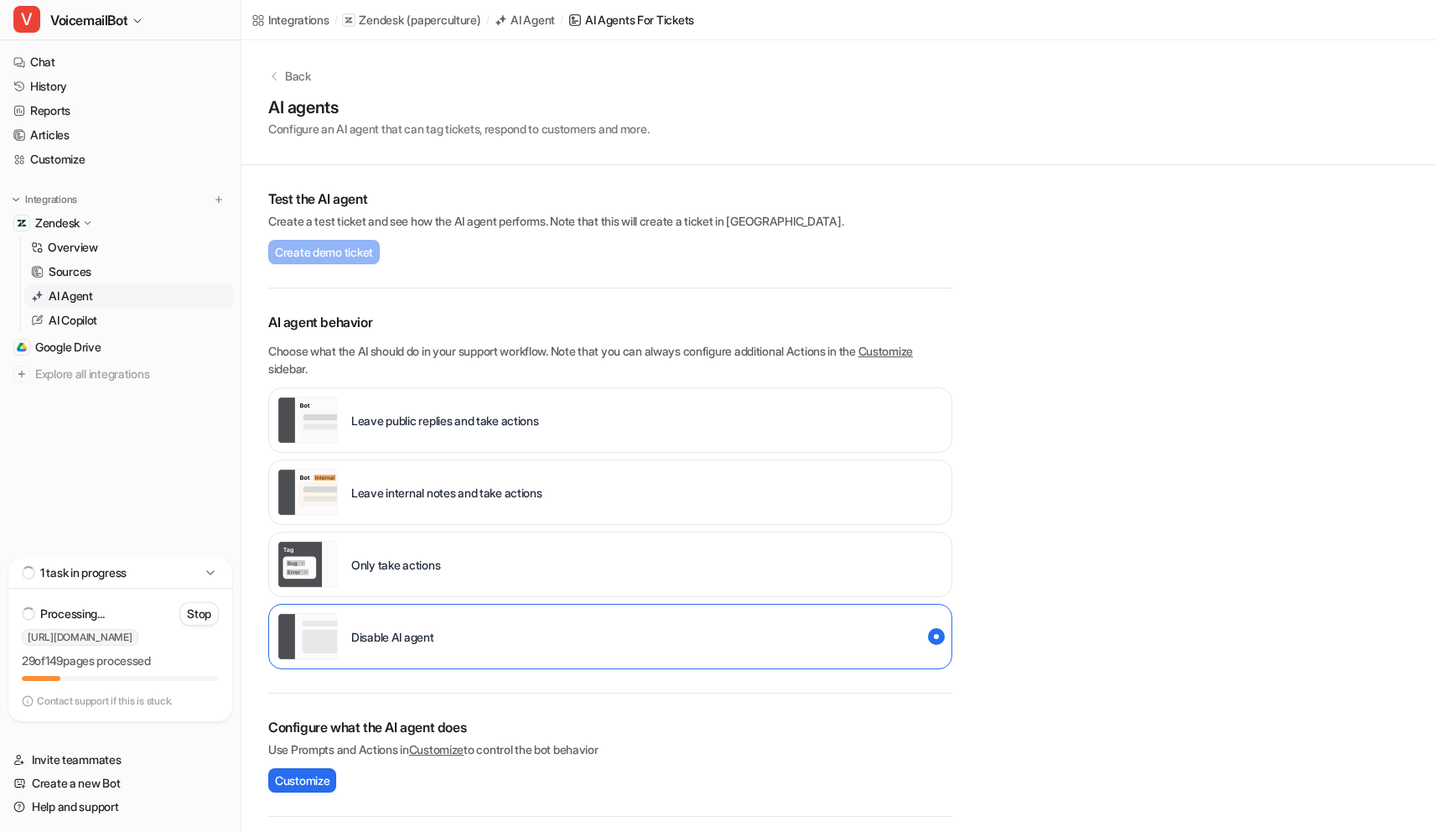
click at [1211, 424] on div "Back AI agents Configure an AI agent that can tag tickets, respond to customers…" at bounding box center [838, 584] width 1195 height 1088
